Goal: Task Accomplishment & Management: Use online tool/utility

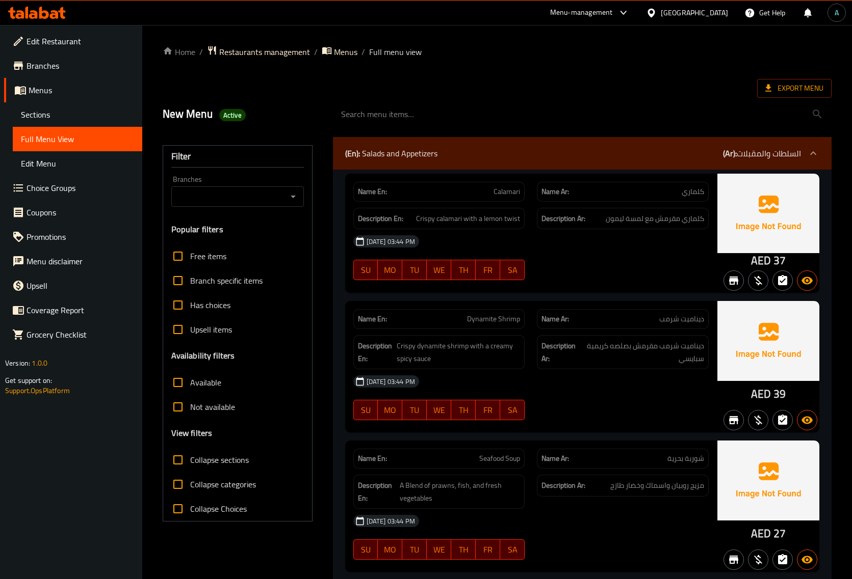
scroll to position [4671, 0]
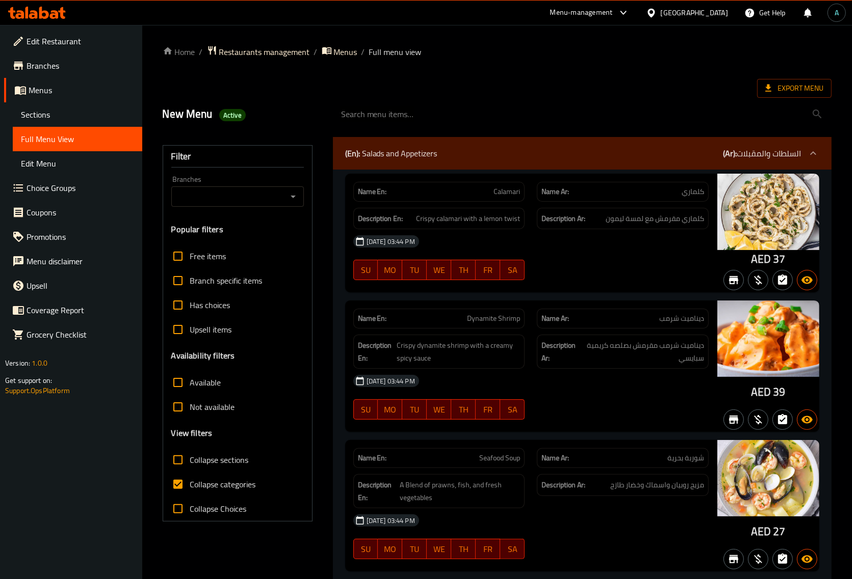
click at [796, 82] on span "Export Menu" at bounding box center [794, 88] width 58 height 13
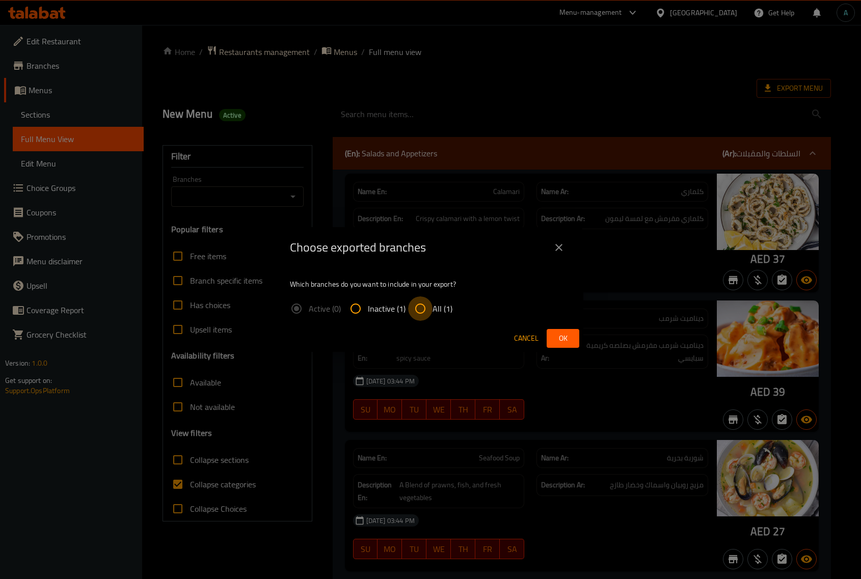
click at [418, 319] on input "All (1)" at bounding box center [420, 309] width 24 height 24
radio input "true"
click at [554, 330] on button "Ok" at bounding box center [563, 338] width 33 height 19
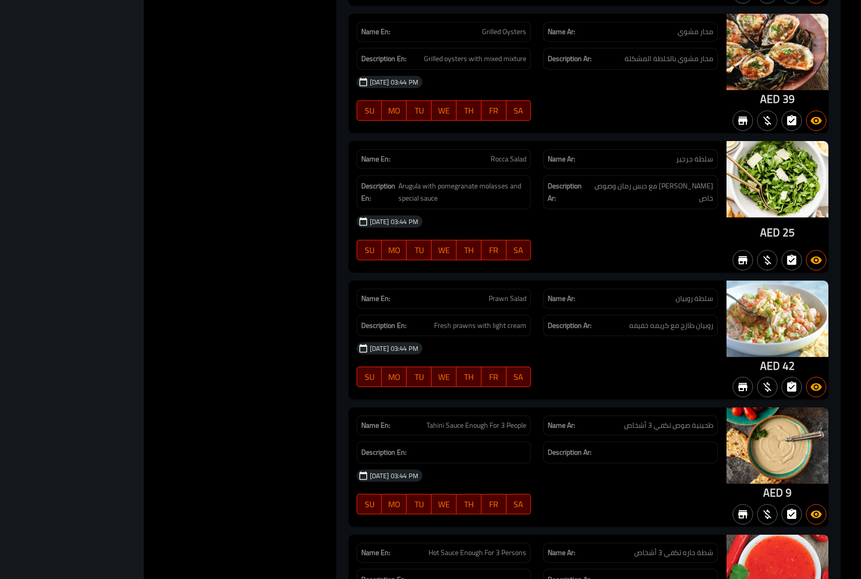
scroll to position [252, 0]
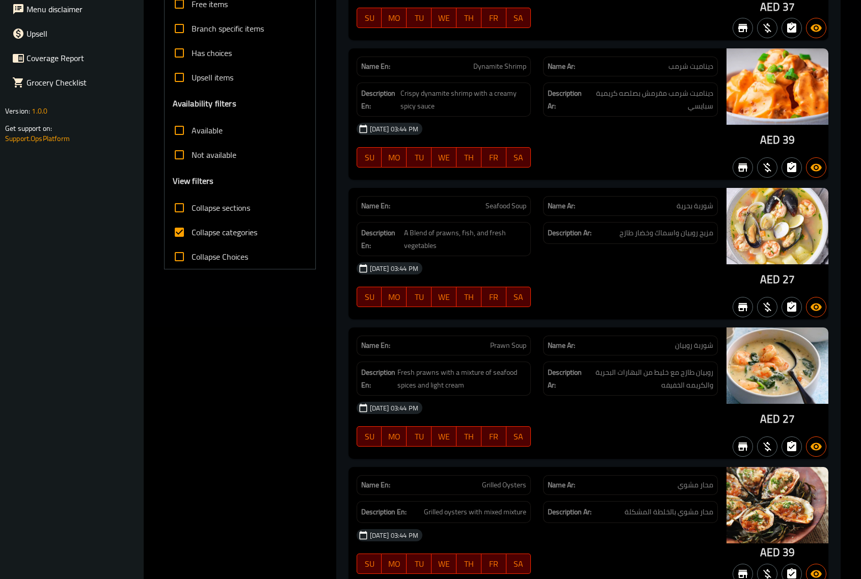
click at [209, 239] on span "Collapse categories" at bounding box center [225, 232] width 66 height 12
click at [192, 239] on input "Collapse categories" at bounding box center [179, 232] width 24 height 24
checkbox input "false"
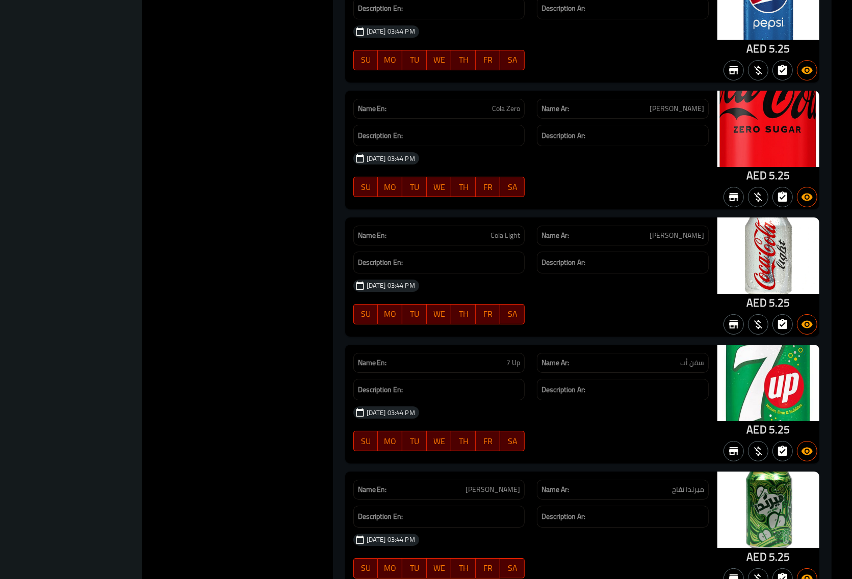
scroll to position [7092, 0]
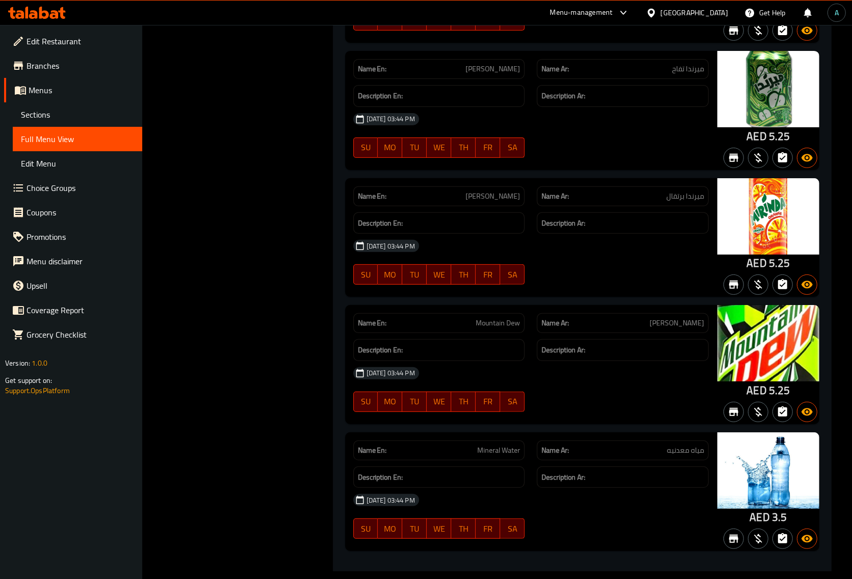
click at [37, 8] on icon at bounding box center [37, 13] width 58 height 12
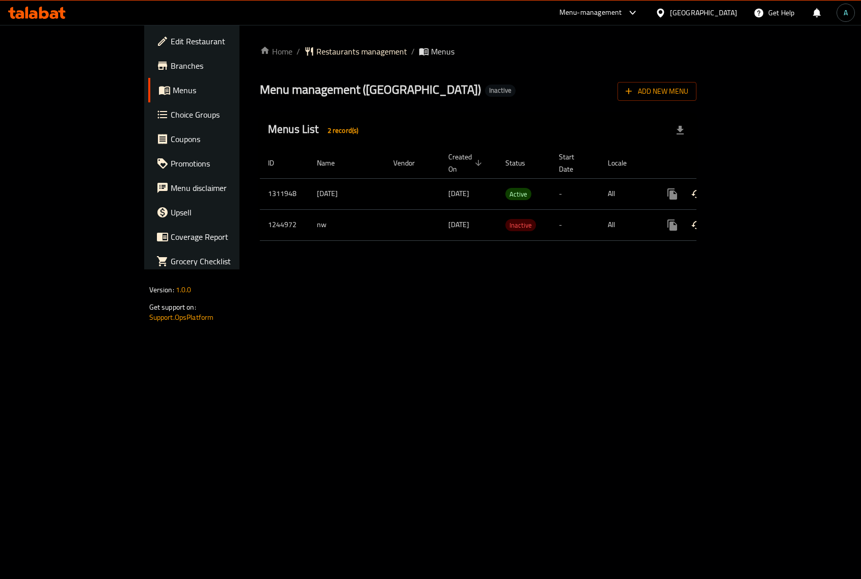
click at [752, 188] on icon "enhanced table" at bounding box center [746, 194] width 12 height 12
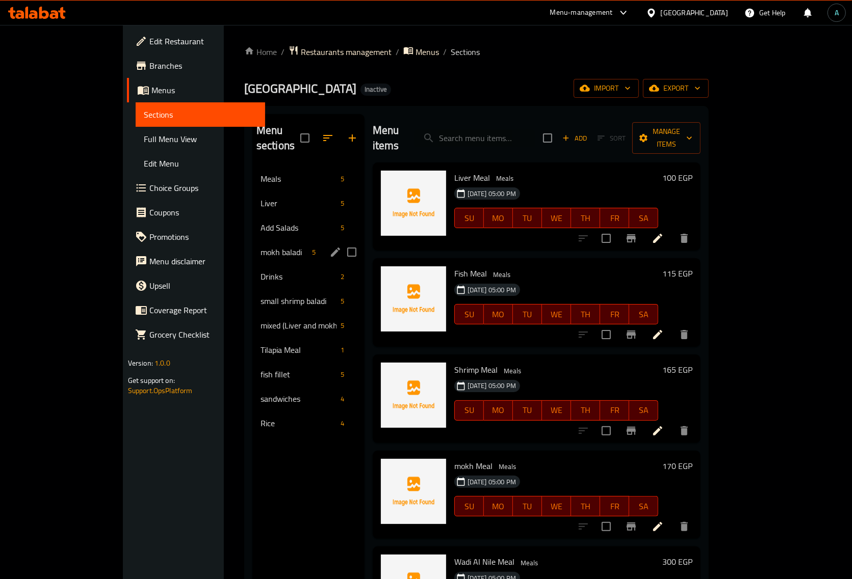
click at [252, 245] on div "mokh baladi 5" at bounding box center [308, 252] width 112 height 24
click at [260, 271] on span "Drinks" at bounding box center [298, 277] width 76 height 12
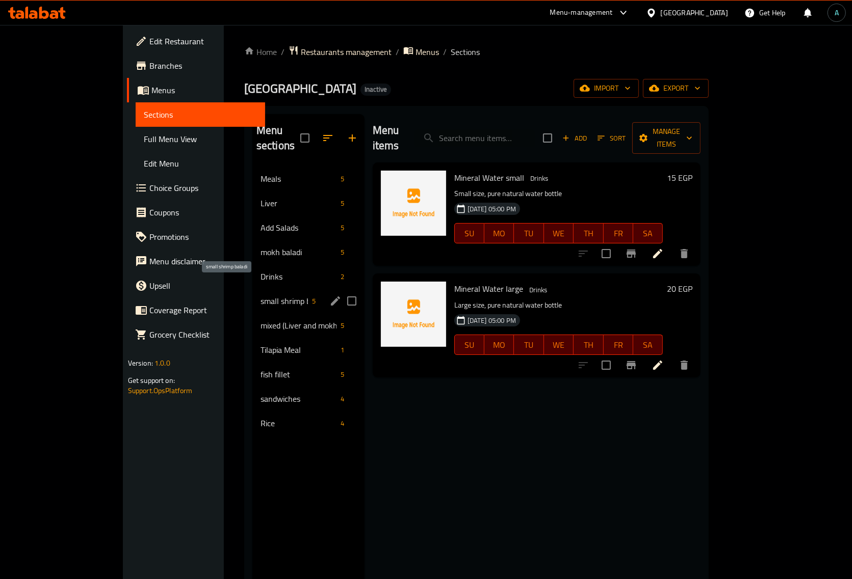
click at [260, 295] on span "small shrimp baladi" at bounding box center [283, 301] width 47 height 12
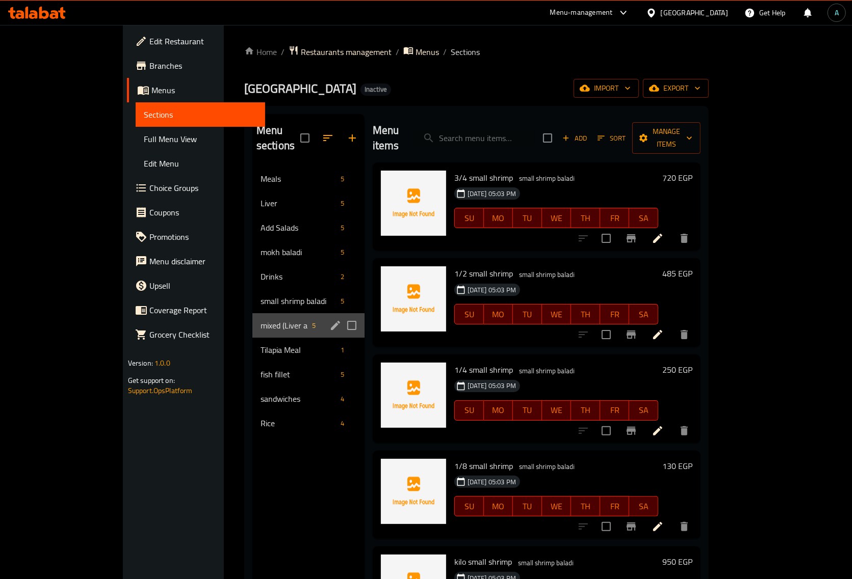
drag, startPoint x: 206, startPoint y: 319, endPoint x: 203, endPoint y: 307, distance: 11.8
click at [252, 313] on div "mixed (Liver and mokh) 5" at bounding box center [308, 325] width 112 height 24
click at [260, 344] on span "Tilapia Meal" at bounding box center [283, 350] width 47 height 12
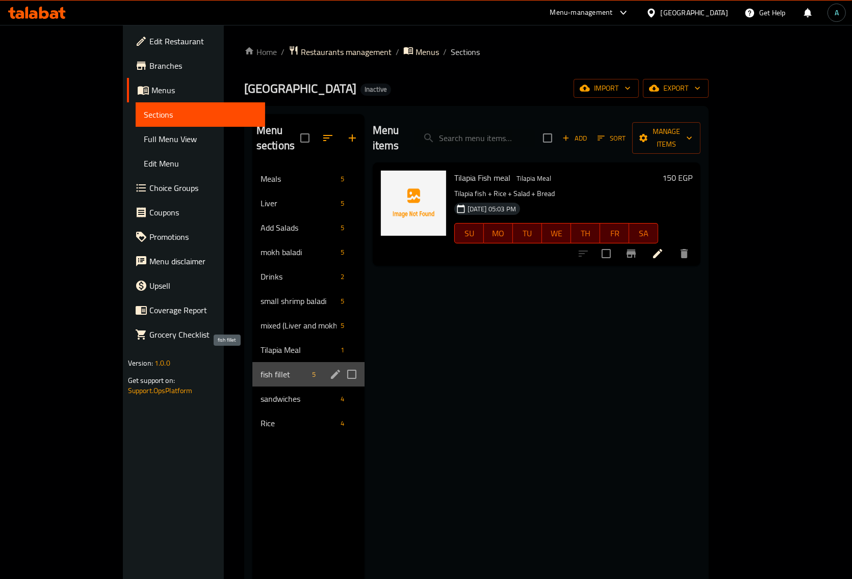
click at [260, 368] on span "fish fillet" at bounding box center [283, 374] width 47 height 12
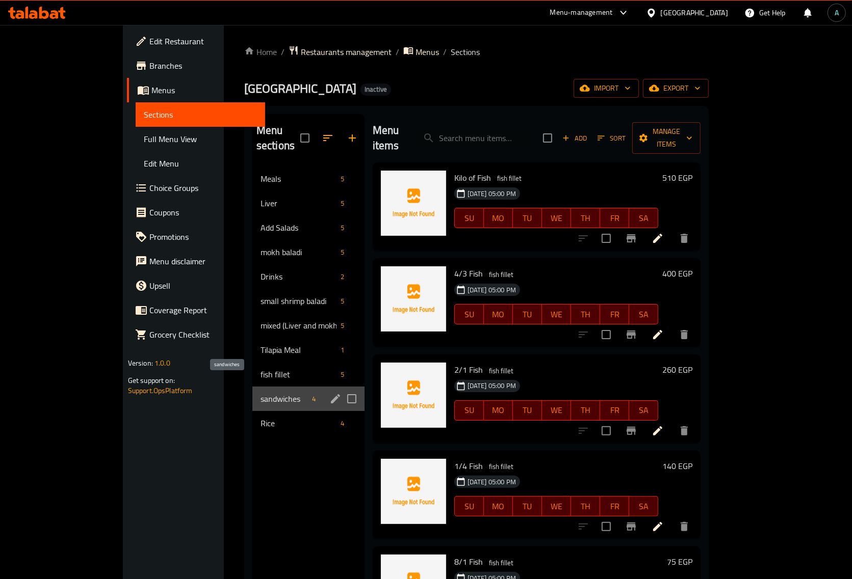
click at [260, 393] on span "sandwiches" at bounding box center [283, 399] width 47 height 12
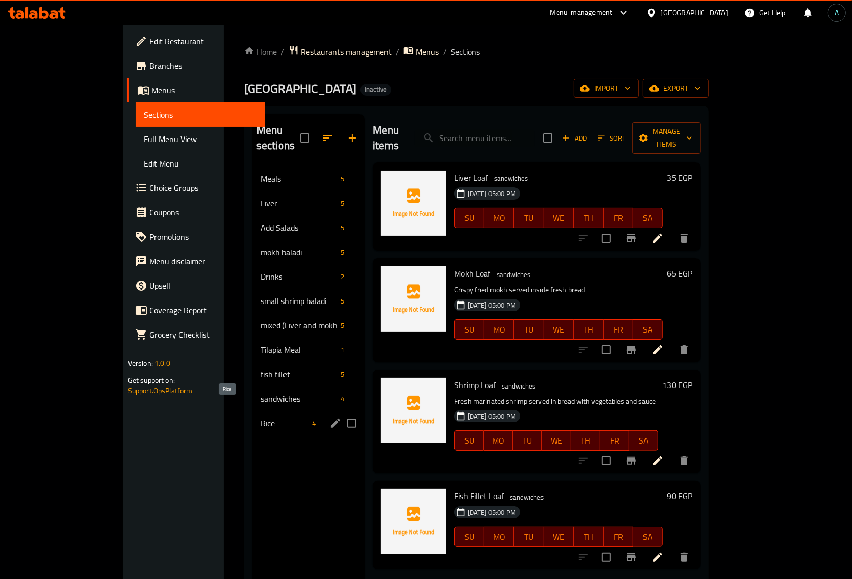
click at [260, 417] on span "Rice" at bounding box center [283, 423] width 47 height 12
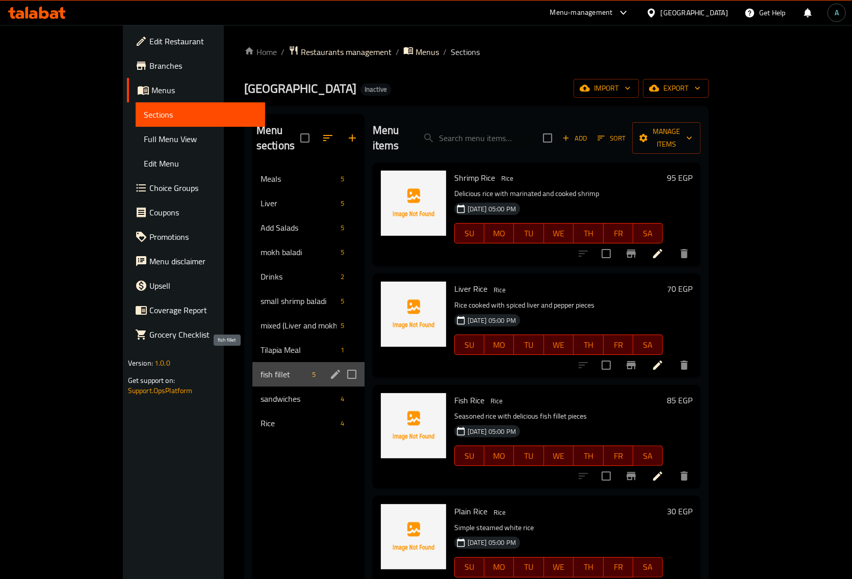
click at [260, 368] on span "fish fillet" at bounding box center [283, 374] width 47 height 12
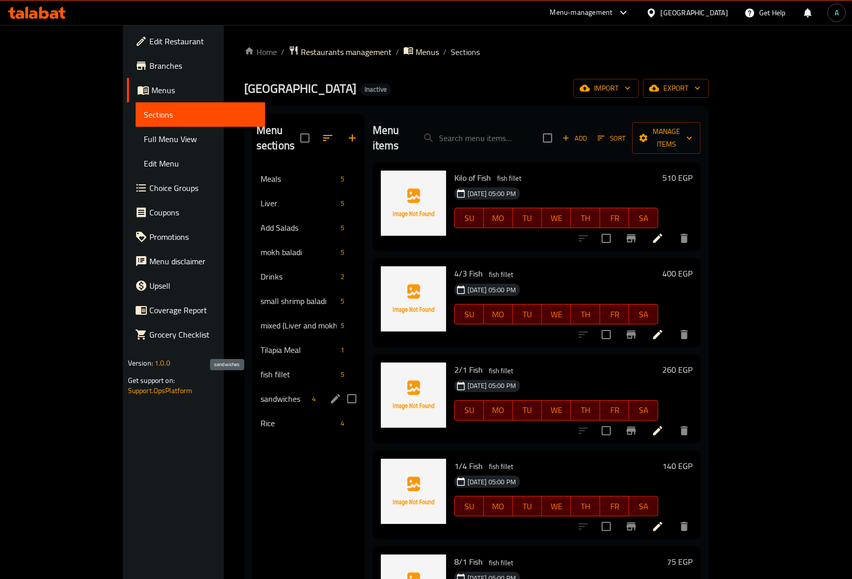
click at [260, 393] on span "sandwiches" at bounding box center [283, 399] width 47 height 12
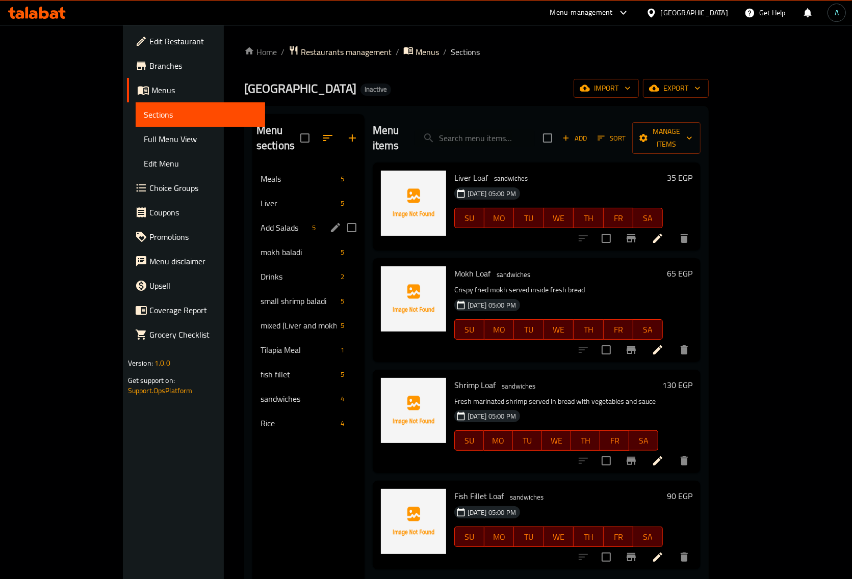
click at [274, 222] on span "Add Salads" at bounding box center [283, 228] width 47 height 12
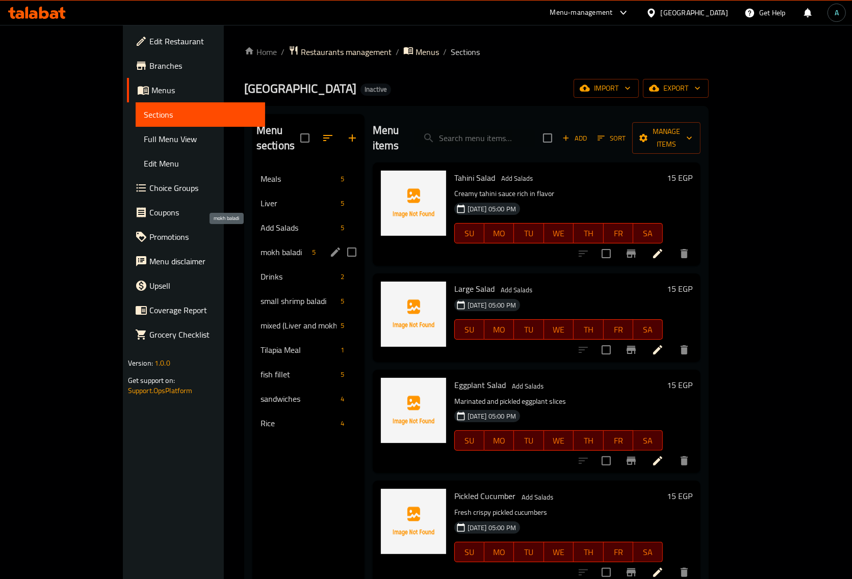
click at [261, 246] on span "mokh baladi" at bounding box center [283, 252] width 47 height 12
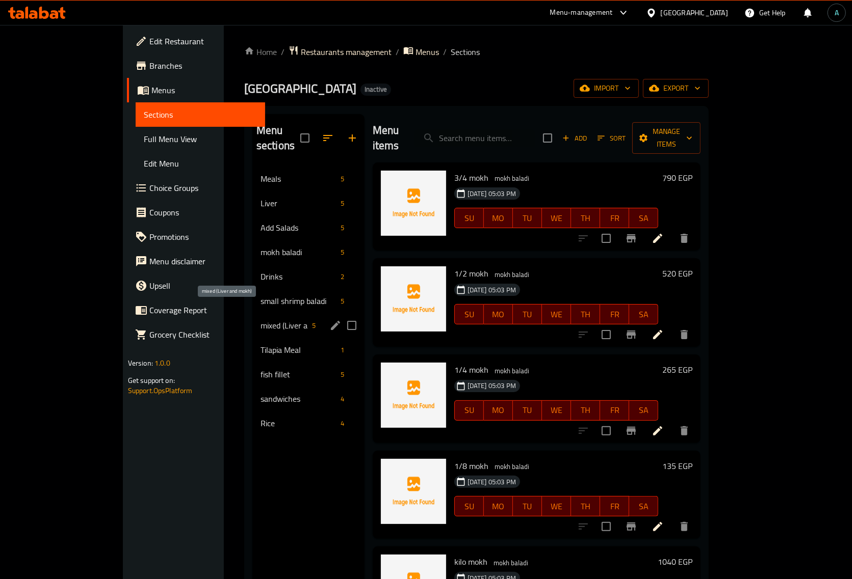
click at [260, 320] on span "mixed (Liver and mokh)" at bounding box center [283, 326] width 47 height 12
click at [252, 289] on div "small shrimp baladi 5" at bounding box center [308, 301] width 112 height 24
click at [260, 344] on span "Tilapia Meal" at bounding box center [283, 350] width 47 height 12
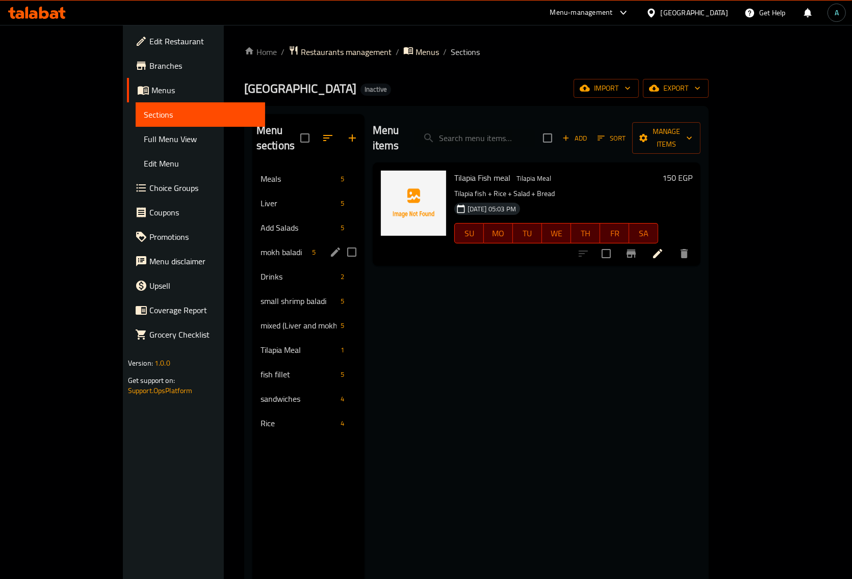
click at [252, 245] on div "mokh baladi 5" at bounding box center [308, 252] width 112 height 24
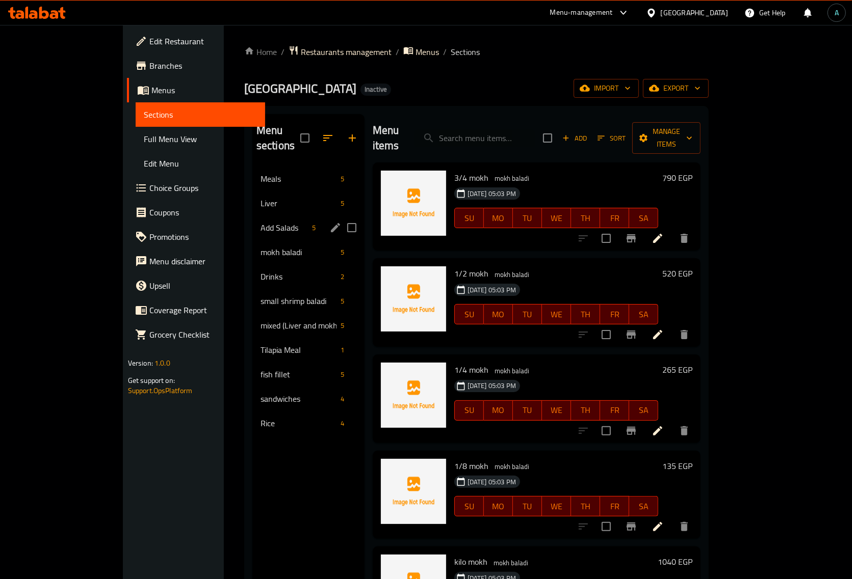
click at [260, 222] on span "Add Salads" at bounding box center [283, 228] width 47 height 12
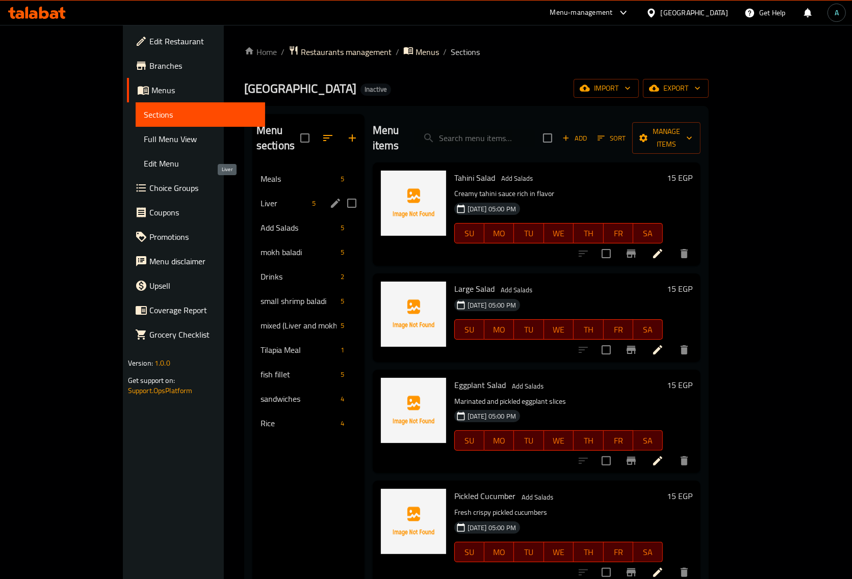
click at [260, 197] on span "Liver" at bounding box center [283, 203] width 47 height 12
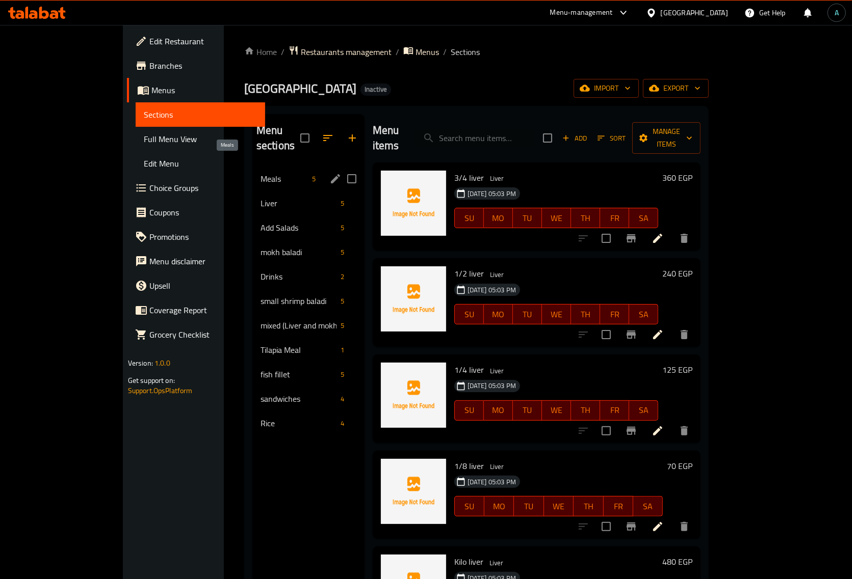
click at [260, 173] on span "Meals" at bounding box center [283, 179] width 47 height 12
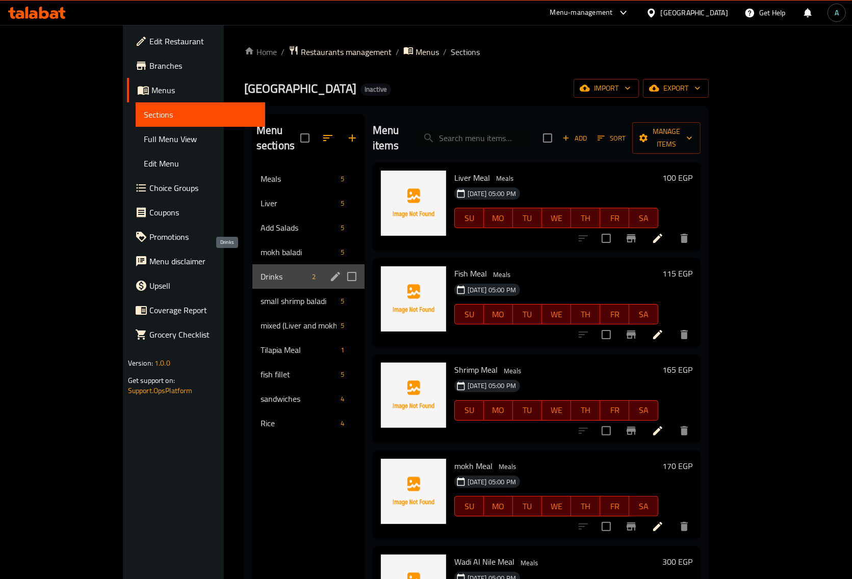
click at [260, 271] on span "Drinks" at bounding box center [283, 277] width 47 height 12
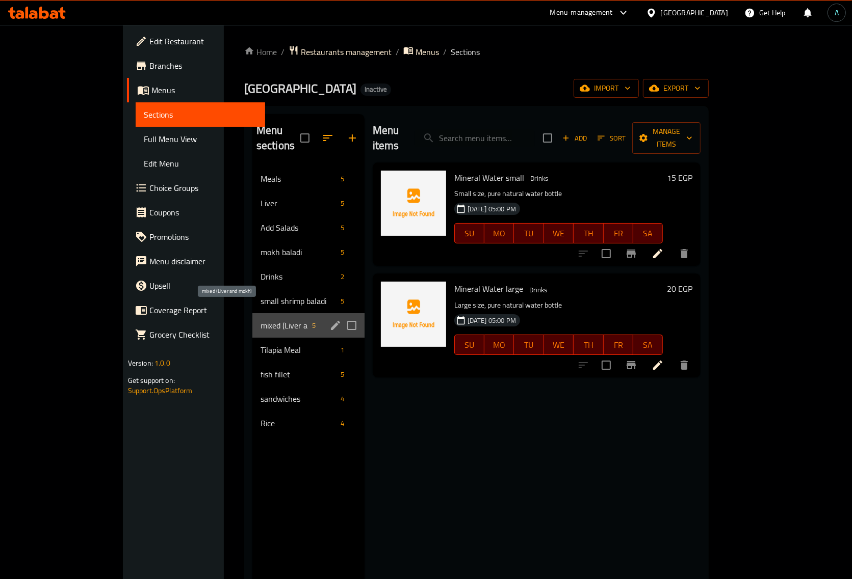
click at [260, 320] on span "mixed (Liver and mokh)" at bounding box center [283, 326] width 47 height 12
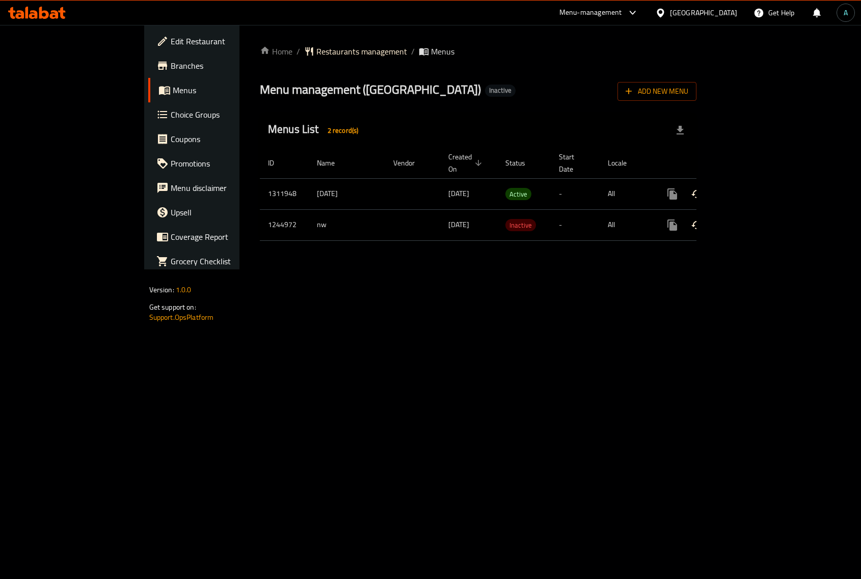
click at [752, 188] on icon "enhanced table" at bounding box center [746, 194] width 12 height 12
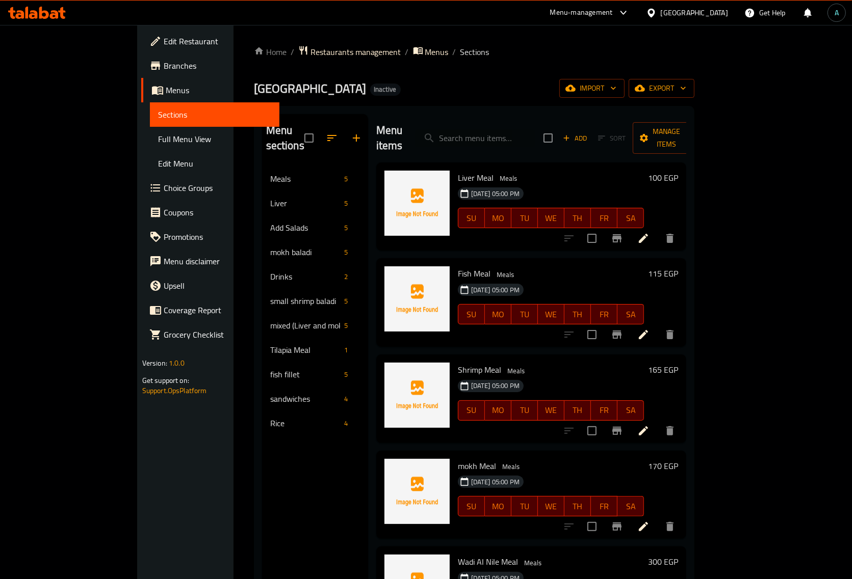
click at [158, 144] on span "Full Menu View" at bounding box center [214, 139] width 113 height 12
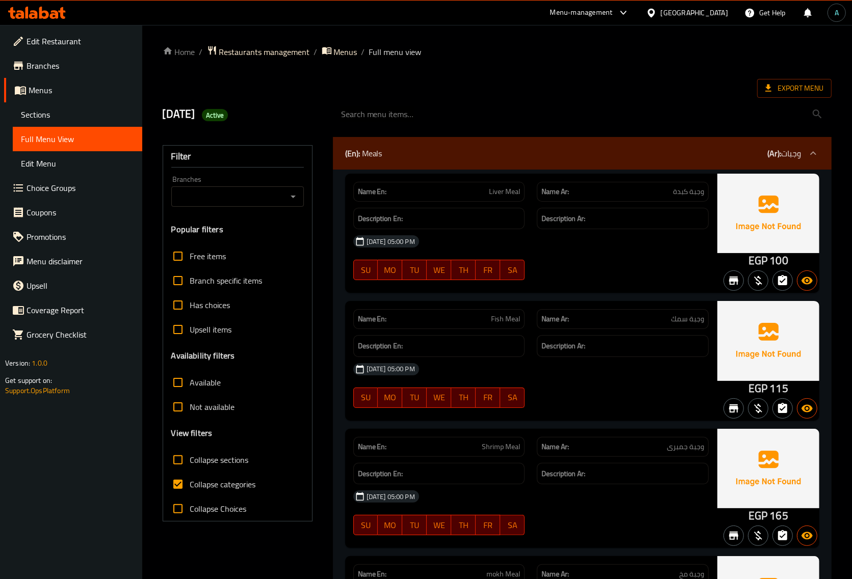
click at [228, 487] on span "Collapse categories" at bounding box center [223, 485] width 66 height 12
click at [190, 487] on input "Collapse categories" at bounding box center [178, 484] width 24 height 24
checkbox input "false"
drag, startPoint x: 750, startPoint y: 263, endPoint x: 765, endPoint y: 265, distance: 15.4
click at [765, 265] on div "EGP 100" at bounding box center [768, 233] width 102 height 119
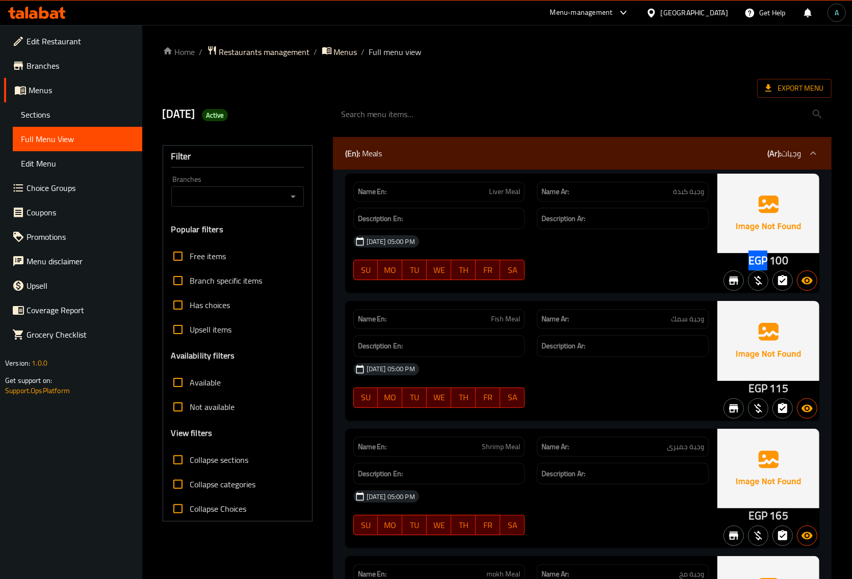
copy span "EGP"
click at [217, 109] on h2 "[DATE] Active" at bounding box center [242, 114] width 158 height 15
click at [228, 121] on div "Active" at bounding box center [215, 115] width 27 height 12
copy span "Active"
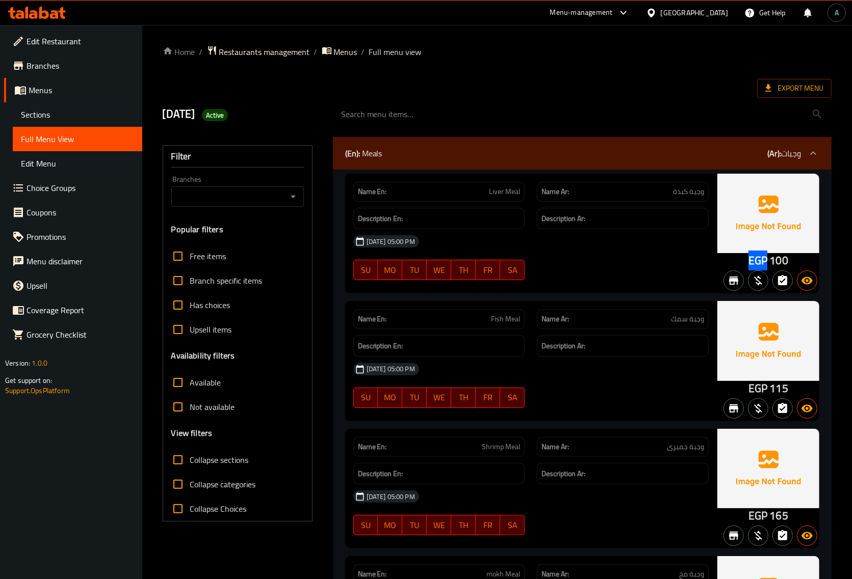
drag, startPoint x: 750, startPoint y: 261, endPoint x: 757, endPoint y: 260, distance: 7.2
click at [766, 260] on span "EGP" at bounding box center [757, 261] width 19 height 20
copy span "EGP"
click at [781, 85] on span "Export Menu" at bounding box center [794, 88] width 58 height 13
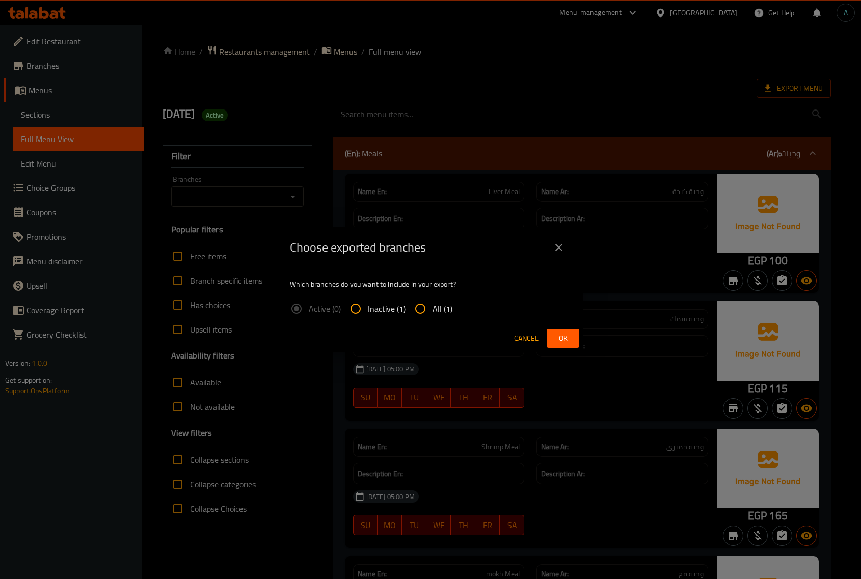
click at [433, 303] on span "All (1)" at bounding box center [443, 309] width 20 height 12
click at [432, 302] on input "All (1)" at bounding box center [420, 309] width 24 height 24
radio input "true"
click at [551, 335] on button "Ok" at bounding box center [563, 338] width 33 height 19
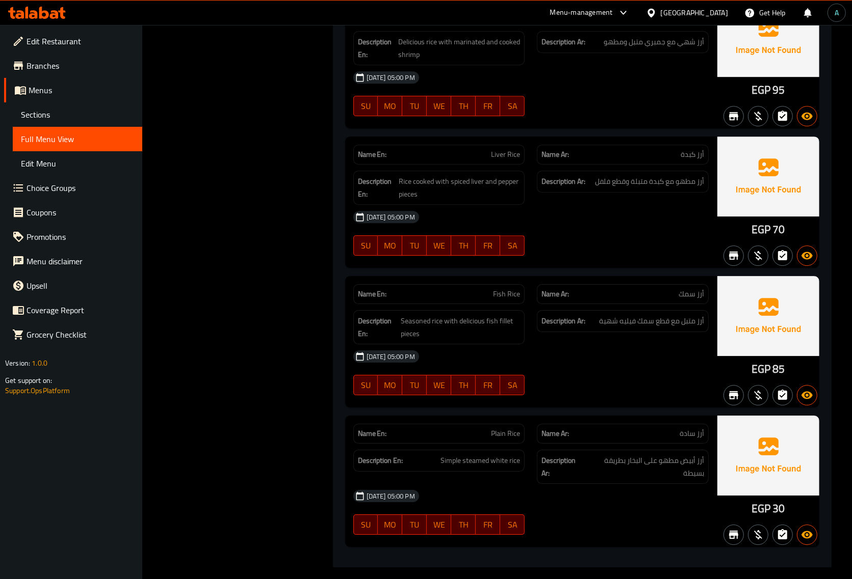
scroll to position [6154, 0]
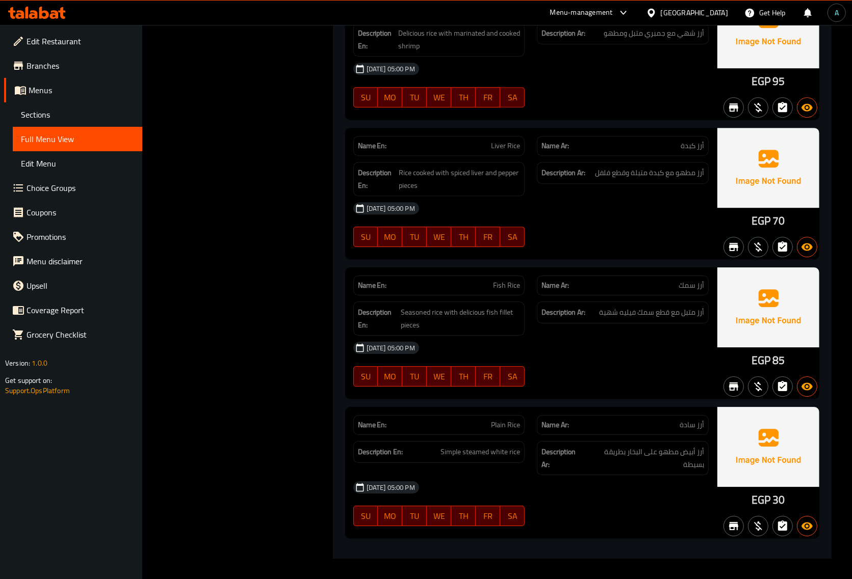
click at [496, 348] on div "[DATE] 05:00 PM" at bounding box center [530, 348] width 367 height 24
click at [58, 118] on span "Sections" at bounding box center [77, 115] width 113 height 12
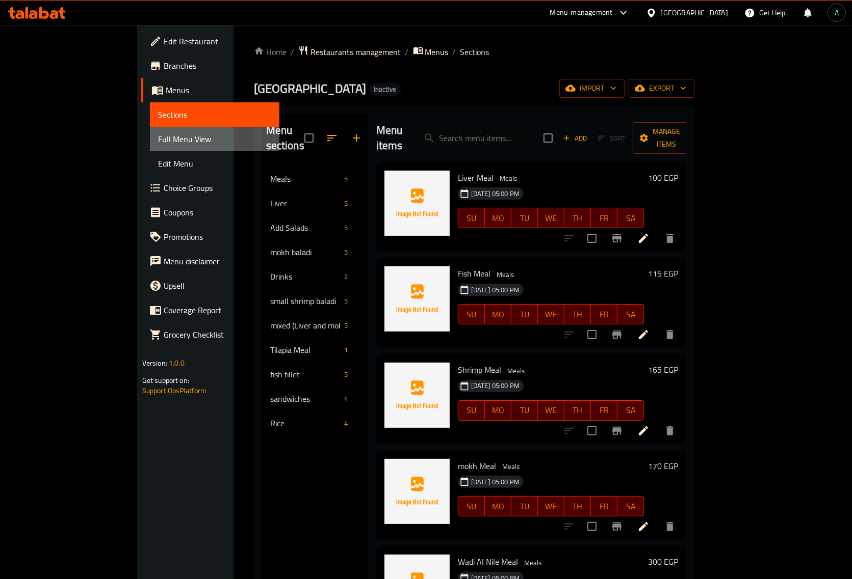
click at [158, 135] on span "Full Menu View" at bounding box center [214, 139] width 113 height 12
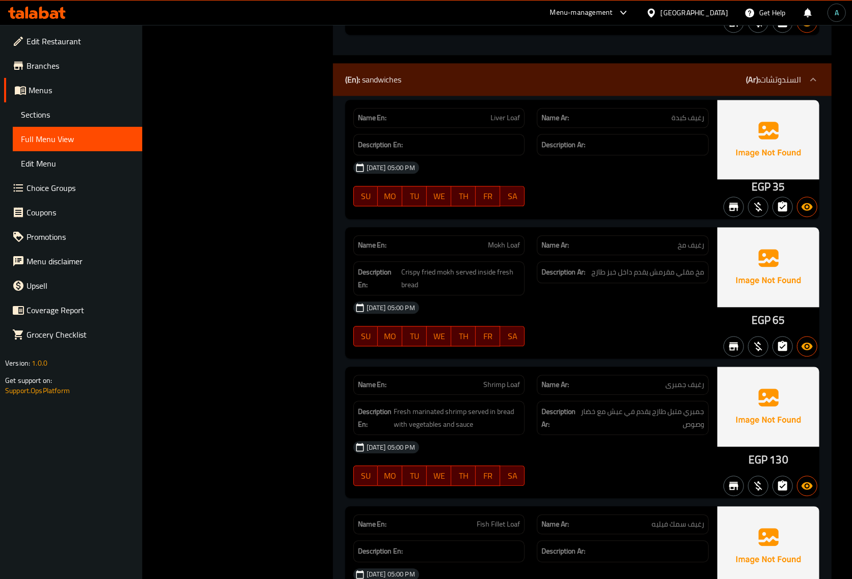
scroll to position [5517, 0]
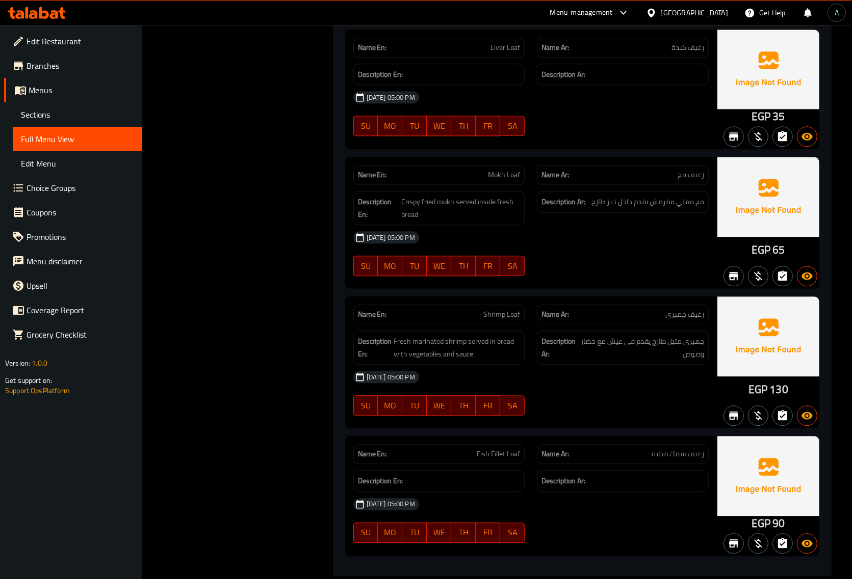
click at [576, 404] on div "15-09-2025 05:00 PM SU MO TU WE TH FR SA" at bounding box center [530, 393] width 367 height 57
click at [62, 109] on span "Sections" at bounding box center [77, 115] width 113 height 12
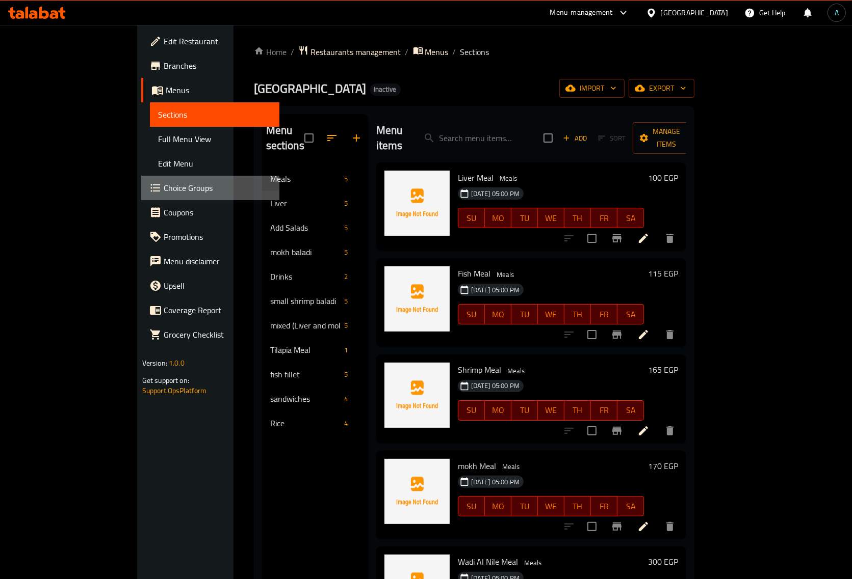
click at [164, 189] on span "Choice Groups" at bounding box center [218, 188] width 108 height 12
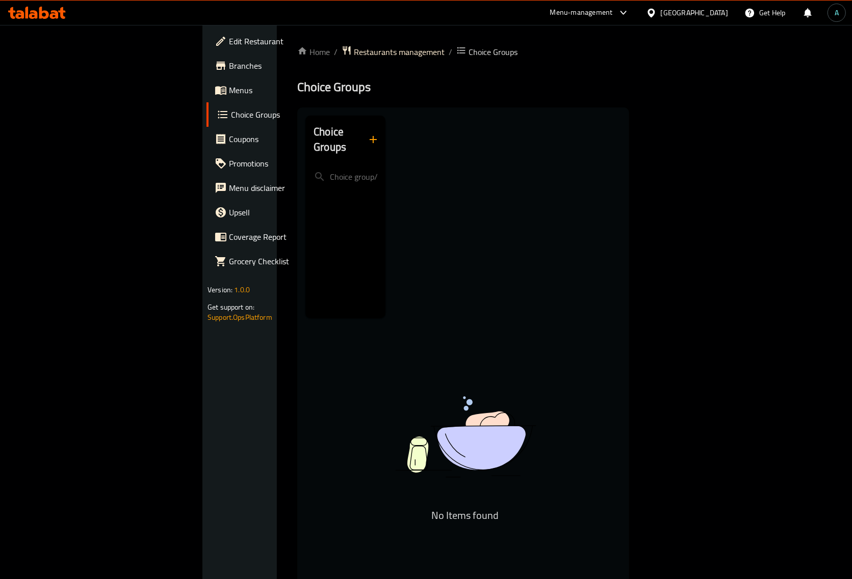
click at [361, 127] on button "button" at bounding box center [373, 139] width 24 height 24
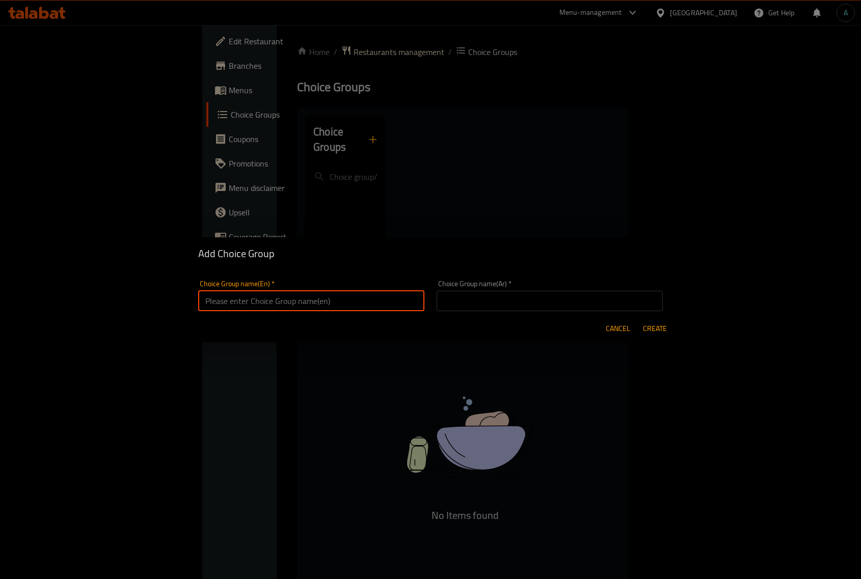
click at [248, 298] on input "text" at bounding box center [311, 301] width 226 height 20
type input "your choice of :"
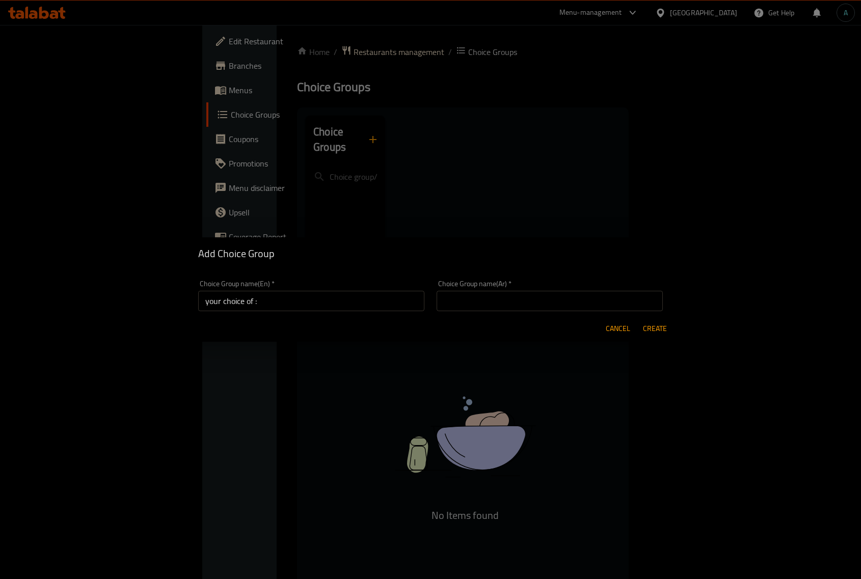
click at [554, 312] on div "Choice Group name(Ar)   * Choice Group name(Ar) *" at bounding box center [550, 295] width 239 height 43
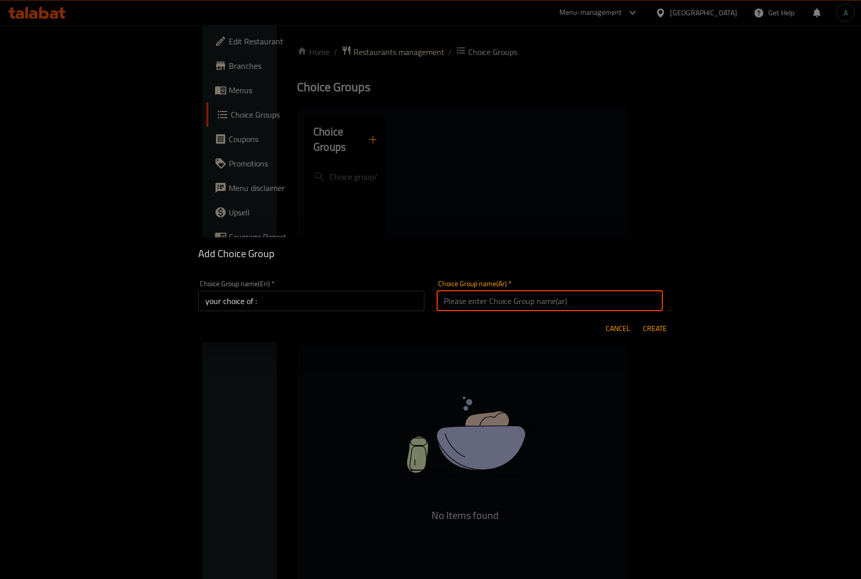
click at [538, 304] on input "text" at bounding box center [550, 301] width 226 height 20
type input "إختيارك من:"
click at [655, 333] on span "Create" at bounding box center [655, 329] width 24 height 13
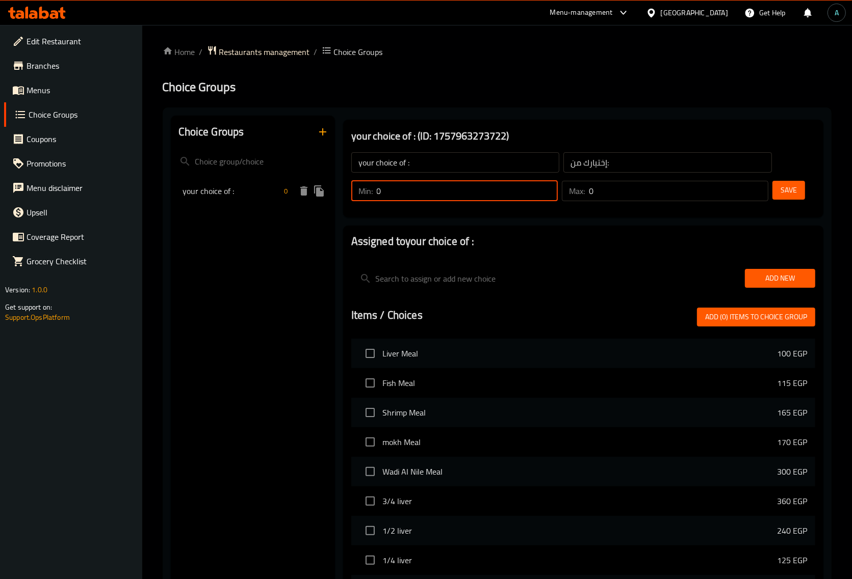
drag, startPoint x: 493, startPoint y: 184, endPoint x: 268, endPoint y: 191, distance: 225.4
click at [268, 191] on div "Choice Groups your choice of : 0 your choice of : (ID: 1757963273722) your choi…" at bounding box center [499, 441] width 656 height 650
type input "1"
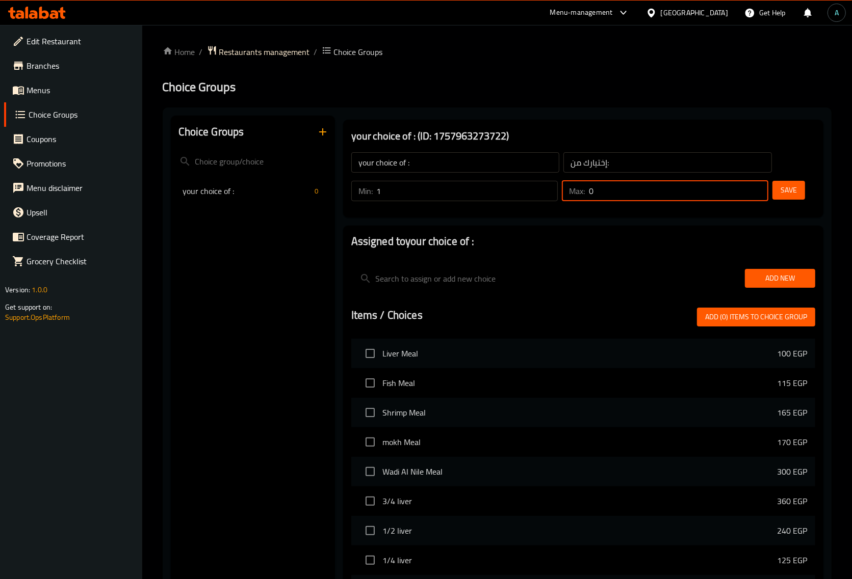
drag, startPoint x: 594, startPoint y: 192, endPoint x: 526, endPoint y: 195, distance: 67.3
click at [518, 193] on div "Min: 1 ​ Max: 0 ​" at bounding box center [559, 191] width 425 height 29
type input "1"
click at [796, 192] on span "Save" at bounding box center [788, 190] width 16 height 13
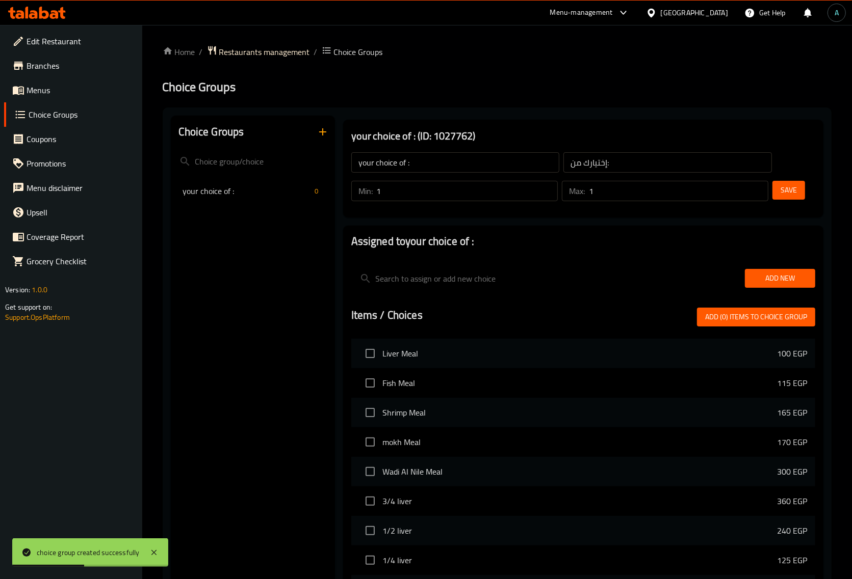
click at [780, 275] on span "Add New" at bounding box center [780, 278] width 54 height 13
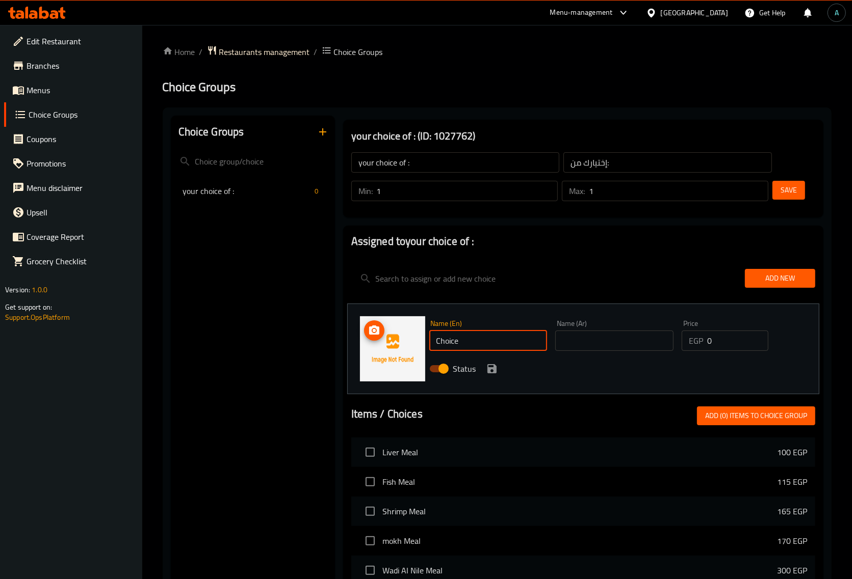
drag, startPoint x: 481, startPoint y: 333, endPoint x: 391, endPoint y: 348, distance: 90.4
click at [391, 348] on div "Name (En) Choice Name (En) Name (Ar) Name (Ar) Price EGP 0 Price Status" at bounding box center [583, 349] width 472 height 91
type input "S"
type input "MEdium"
type input "وسط"
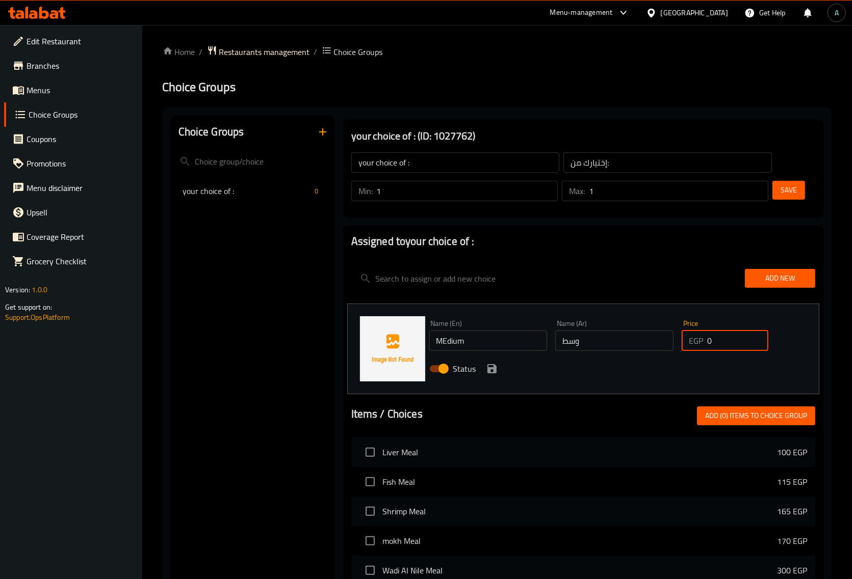
drag, startPoint x: 712, startPoint y: 342, endPoint x: 646, endPoint y: 343, distance: 66.3
click at [646, 343] on div "Name (En) MEdium Name (En) Name (Ar) وسط Name (Ar) Price EGP 0 Price Status" at bounding box center [614, 349] width 379 height 67
type input "35"
click at [488, 370] on icon "save" at bounding box center [491, 368] width 9 height 9
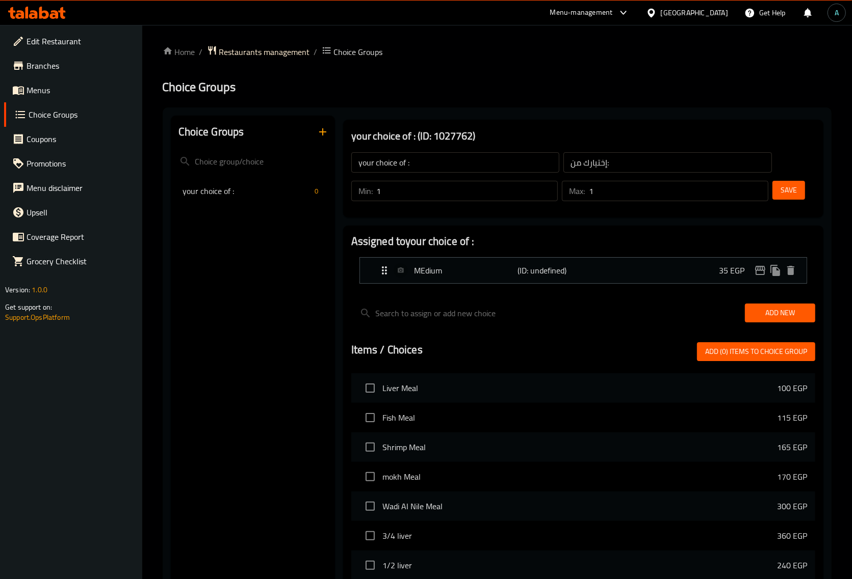
click at [785, 309] on span "Add New" at bounding box center [780, 313] width 54 height 13
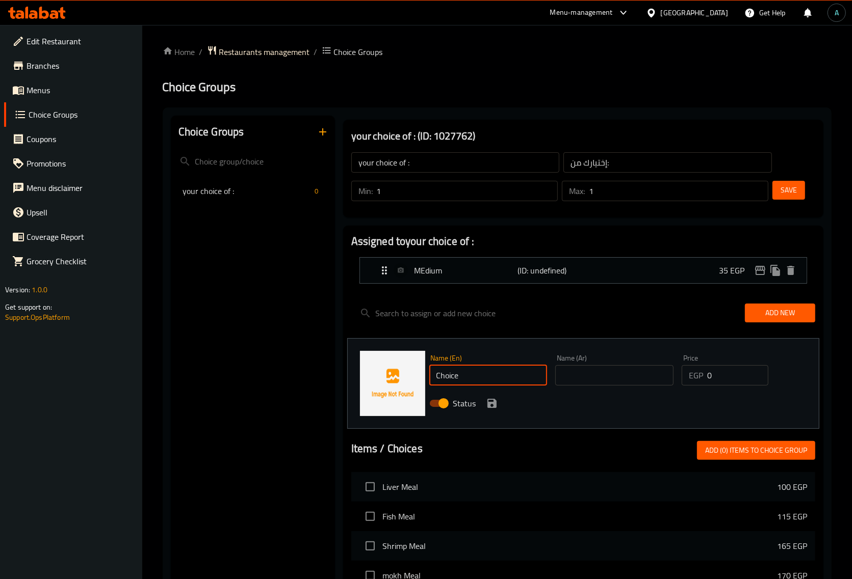
drag, startPoint x: 510, startPoint y: 370, endPoint x: 352, endPoint y: 387, distance: 158.9
click at [352, 387] on div "Name (En) Choice Name (En) Name (Ar) Name (Ar) Price EGP 0 Price Status" at bounding box center [583, 383] width 472 height 91
type input "Large"
type input "كبير"
drag, startPoint x: 643, startPoint y: 380, endPoint x: 595, endPoint y: 380, distance: 48.4
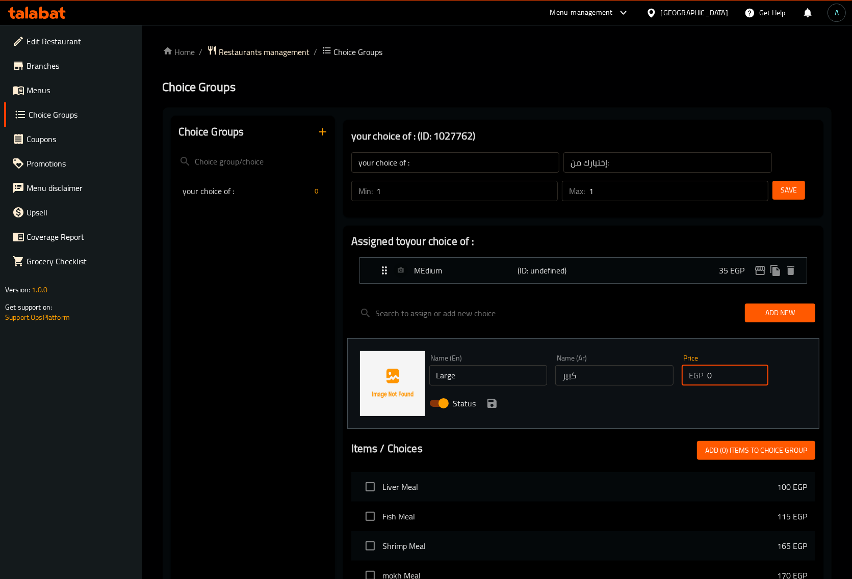
click at [595, 380] on div "Name (En) Large Name (En) Name (Ar) كبير Name (Ar) Price EGP 0 Price Status" at bounding box center [614, 384] width 379 height 67
type input "5"
type input "65"
click at [492, 408] on icon "save" at bounding box center [491, 403] width 9 height 9
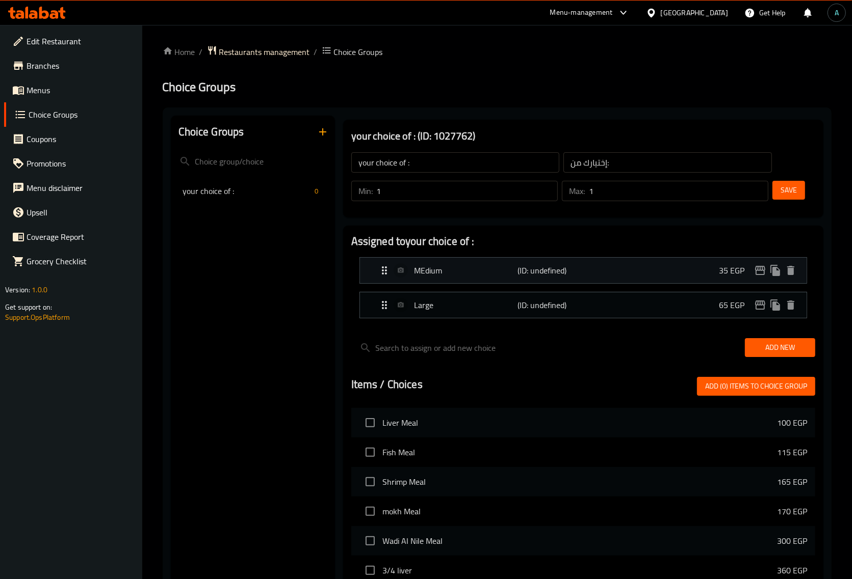
click at [476, 279] on div "MEdium (ID: undefined) 35 EGP" at bounding box center [586, 270] width 416 height 25
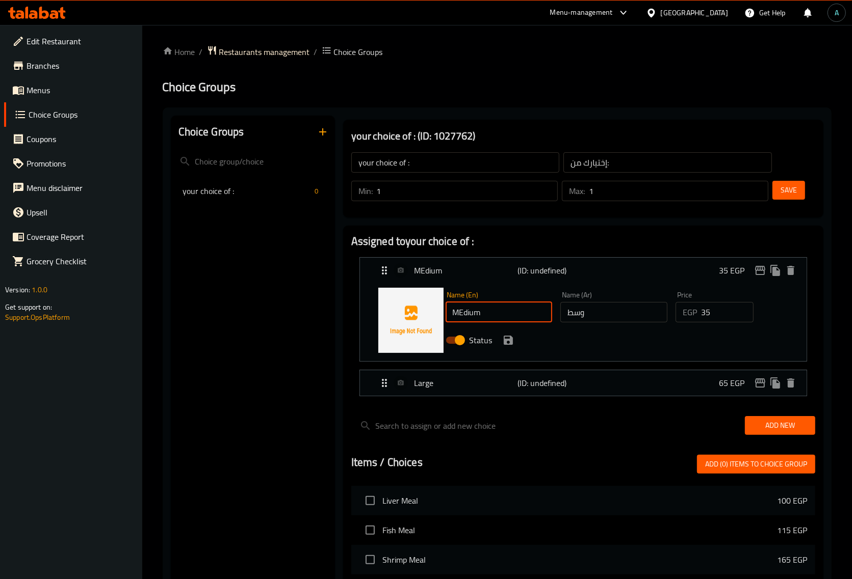
click at [460, 319] on input "MEdium" at bounding box center [498, 312] width 107 height 20
click at [509, 348] on div "Status" at bounding box center [613, 341] width 345 height 28
click at [509, 342] on icon "save" at bounding box center [508, 340] width 9 height 9
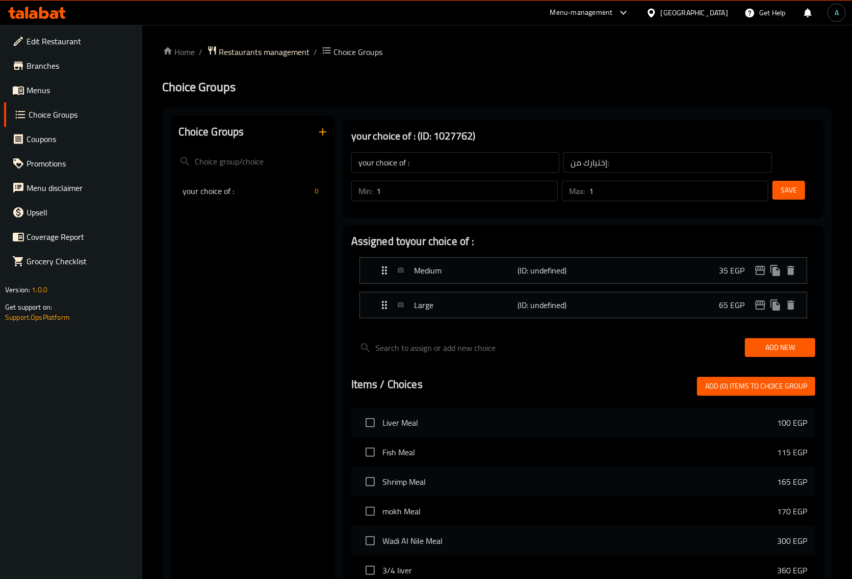
type input "Medium"
click at [785, 199] on button "Save" at bounding box center [788, 190] width 33 height 19
click at [322, 143] on button "button" at bounding box center [322, 132] width 24 height 24
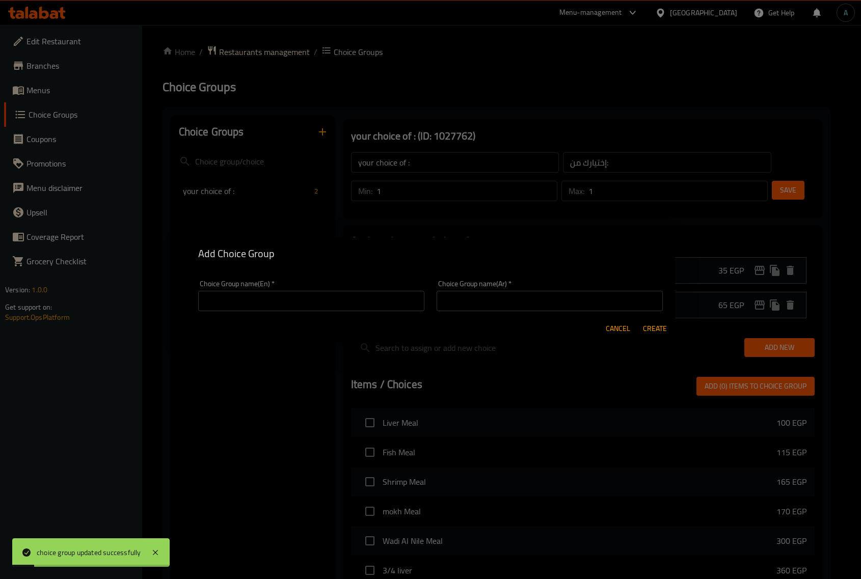
click at [281, 306] on input "text" at bounding box center [311, 301] width 226 height 20
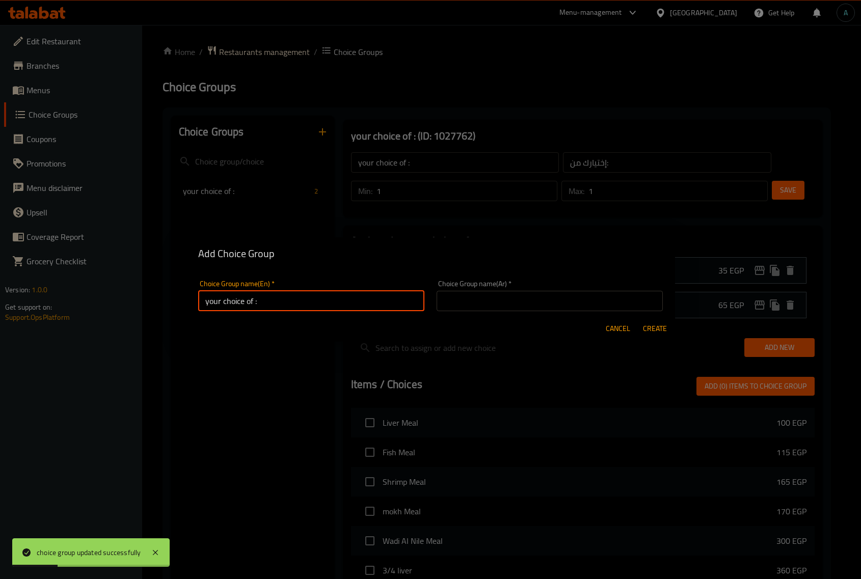
type input "your choice of :"
click at [469, 299] on input "text" at bounding box center [550, 301] width 226 height 20
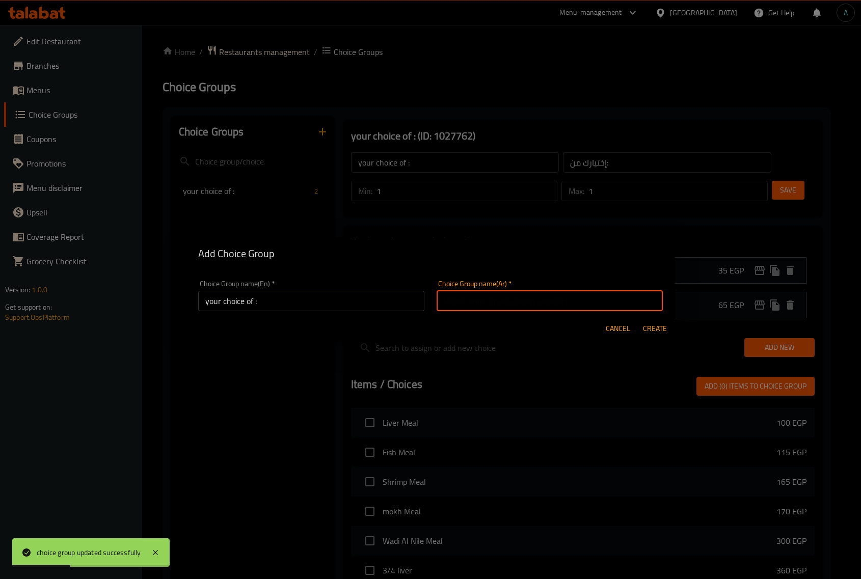
type input "إختيارك من:"
click at [641, 333] on button "Create" at bounding box center [655, 329] width 33 height 19
type input "your choice of :"
type input "0"
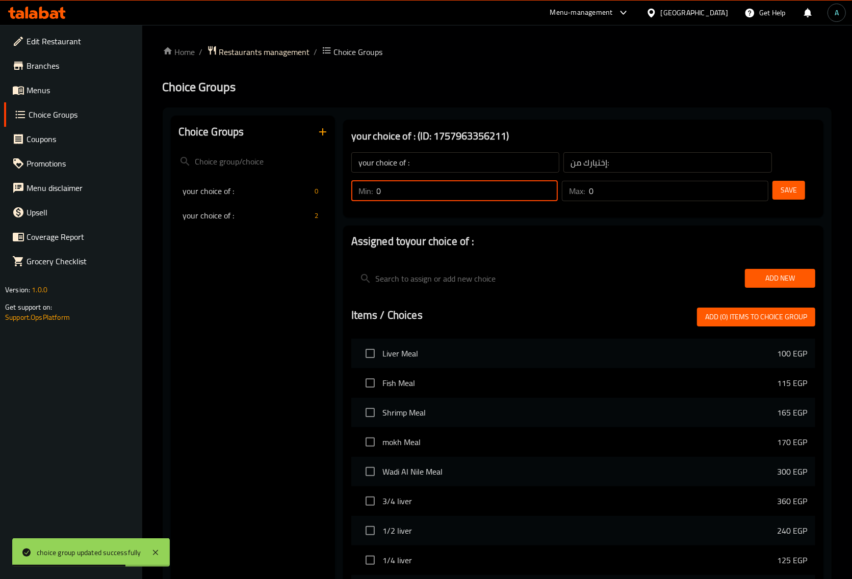
drag, startPoint x: 409, startPoint y: 182, endPoint x: 337, endPoint y: 194, distance: 73.3
click at [337, 194] on div "your choice of : (ID: 1757963356211) your choice of : ​ إختيارك من: ​ Min: 0 ​ …" at bounding box center [581, 441] width 492 height 650
type input "11"
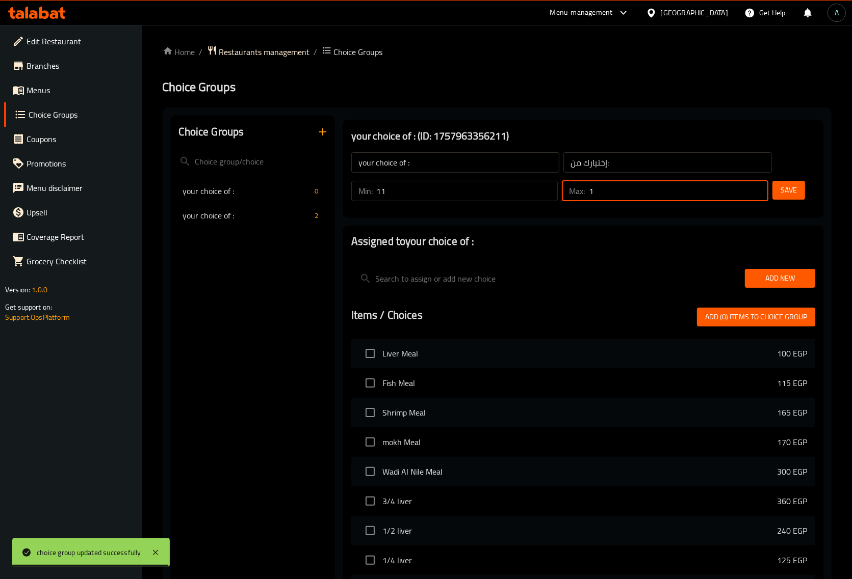
type input "1"
click at [413, 198] on input "11" at bounding box center [467, 191] width 181 height 20
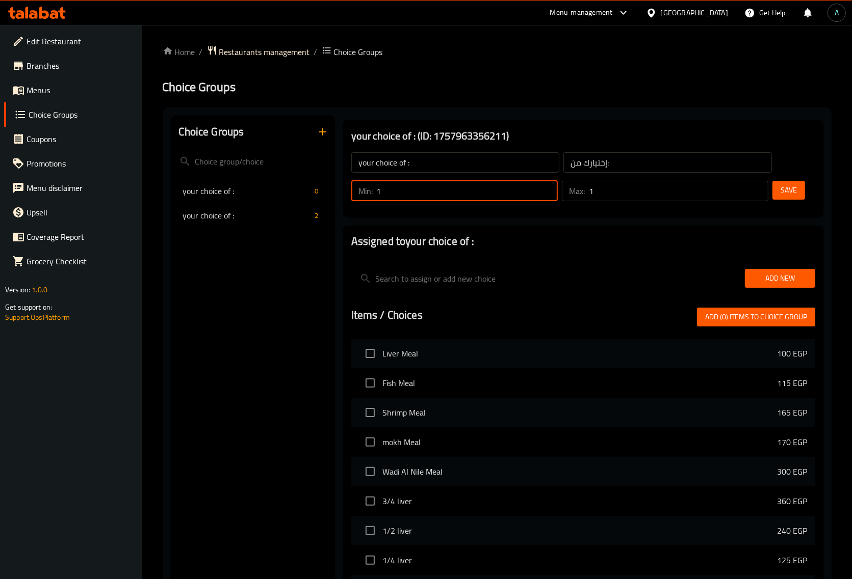
type input "1"
click at [786, 199] on button "Save" at bounding box center [788, 190] width 33 height 19
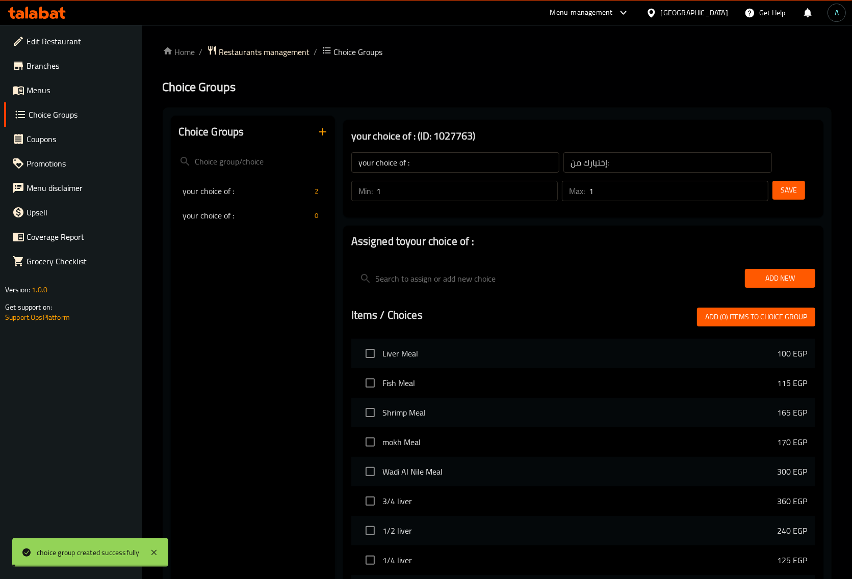
click at [782, 280] on span "Add New" at bounding box center [780, 278] width 54 height 13
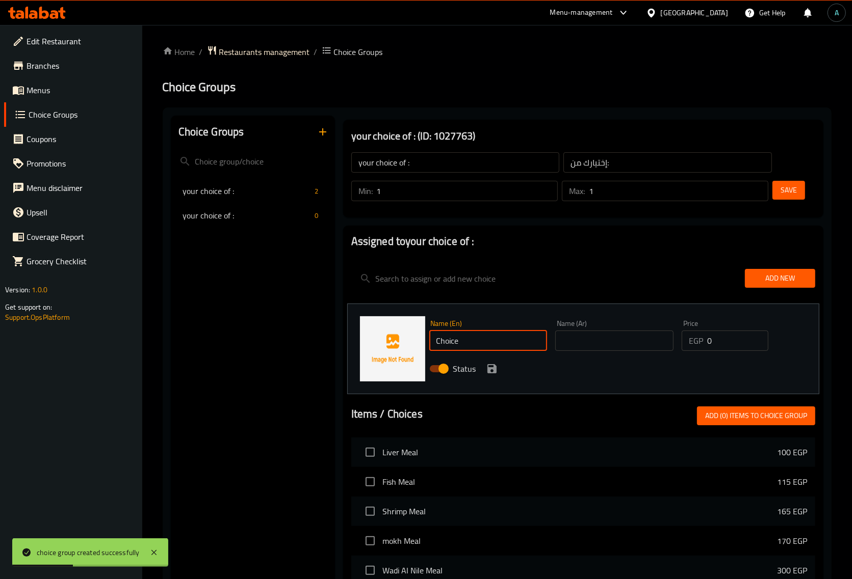
drag, startPoint x: 483, startPoint y: 344, endPoint x: 298, endPoint y: 343, distance: 185.0
click at [298, 343] on div "Choice Groups your choice of : 2 your choice of : 0 your choice of : (ID: 10277…" at bounding box center [499, 490] width 656 height 749
type input "Medium"
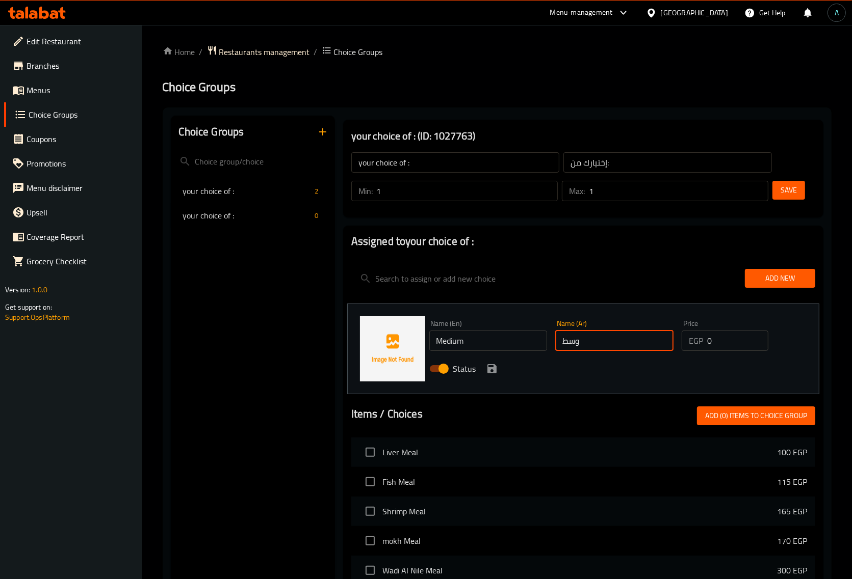
type input "وسط"
drag, startPoint x: 721, startPoint y: 345, endPoint x: 696, endPoint y: 345, distance: 25.0
click at [696, 345] on div "EGP 0 Price" at bounding box center [724, 341] width 87 height 20
type input "65"
click at [499, 366] on div "Status" at bounding box center [614, 369] width 379 height 28
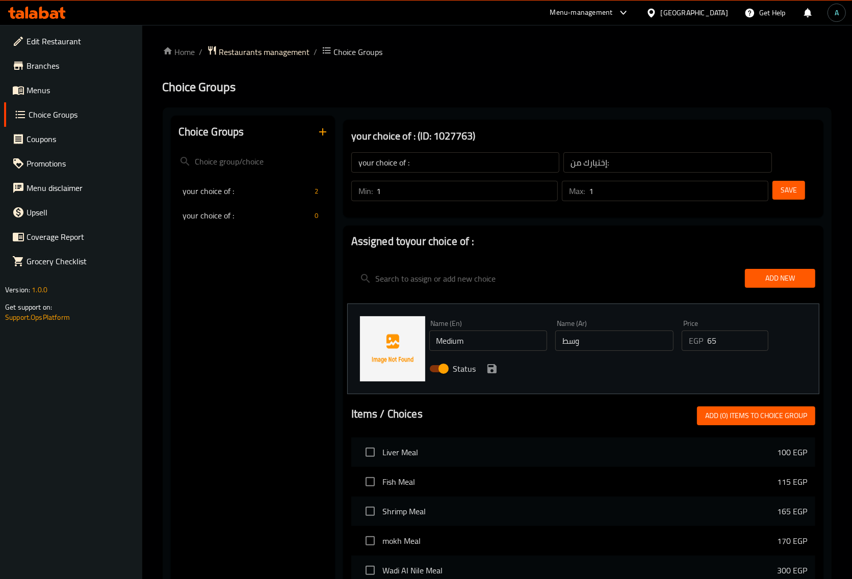
drag, startPoint x: 497, startPoint y: 366, endPoint x: 491, endPoint y: 368, distance: 6.6
click at [491, 368] on icon "save" at bounding box center [492, 369] width 12 height 12
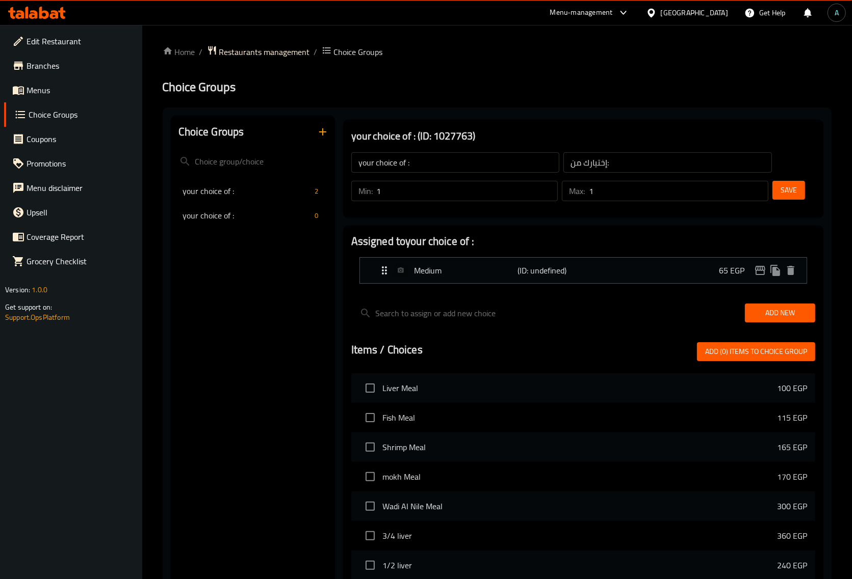
click at [491, 368] on div "Items / Choices Add (0) items to choice group Liver Meal 100 EGP Fish Meal 115 …" at bounding box center [583, 529] width 464 height 375
click at [764, 329] on div "Add New" at bounding box center [779, 313] width 78 height 34
click at [764, 316] on span "Add New" at bounding box center [780, 313] width 54 height 13
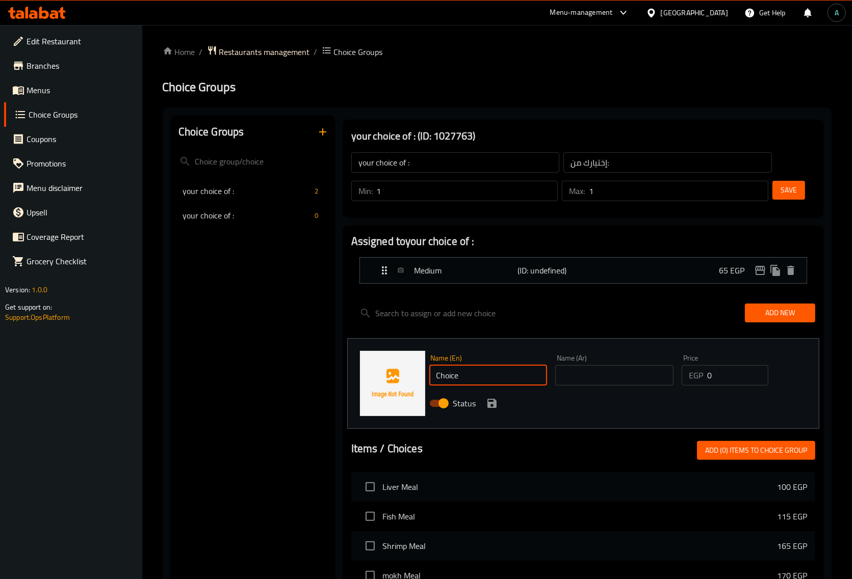
drag, startPoint x: 491, startPoint y: 370, endPoint x: 277, endPoint y: 369, distance: 214.0
click at [277, 369] on div "Choice Groups your choice of : 2 your choice of : 0 your choice of : (ID: 10277…" at bounding box center [499, 508] width 656 height 784
type input "Large"
type input "كبير"
drag, startPoint x: 723, startPoint y: 380, endPoint x: 639, endPoint y: 380, distance: 84.1
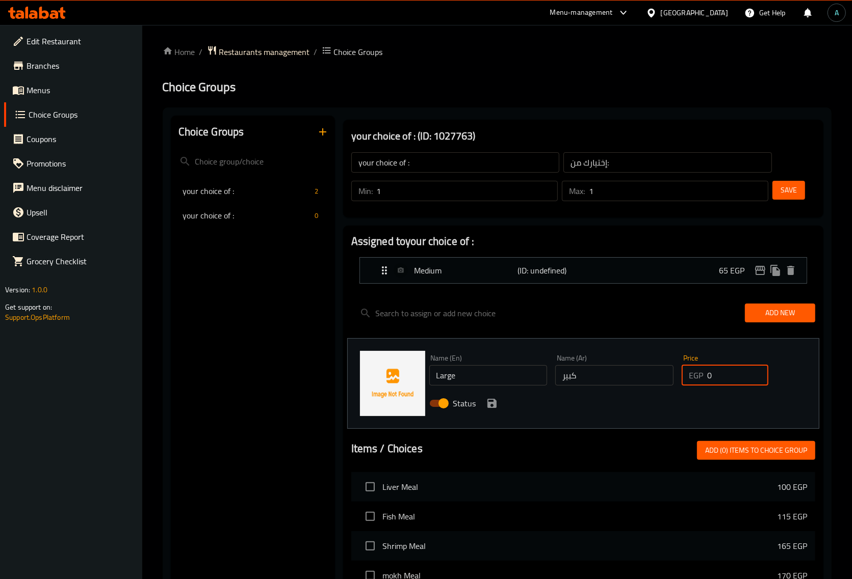
click at [639, 380] on div "Name (En) Large Name (En) Name (Ar) كبير Name (Ar) Price EGP 0 Price Status" at bounding box center [614, 384] width 379 height 67
type input "130"
click at [495, 405] on icon "save" at bounding box center [491, 403] width 9 height 9
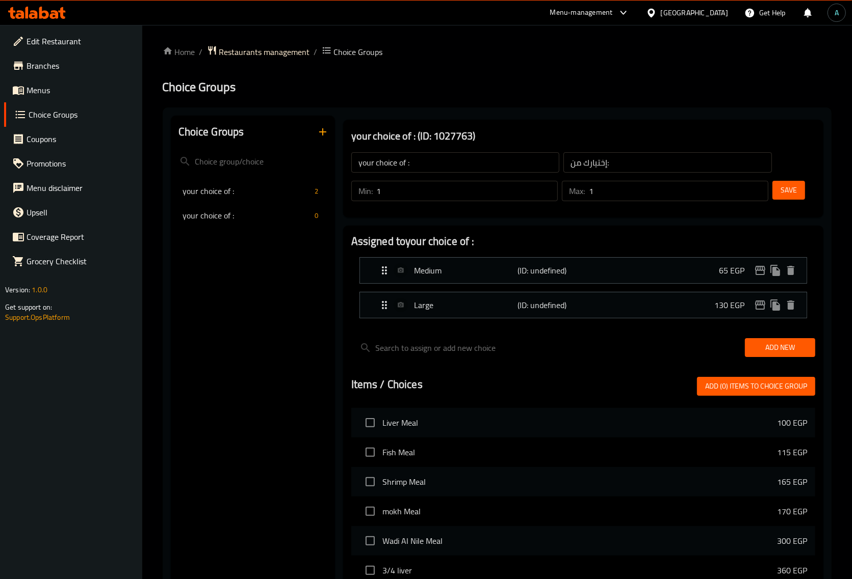
click at [798, 194] on button "Save" at bounding box center [788, 190] width 33 height 19
click at [266, 188] on span "your choice of :" at bounding box center [231, 191] width 97 height 12
type input "your choice of :"
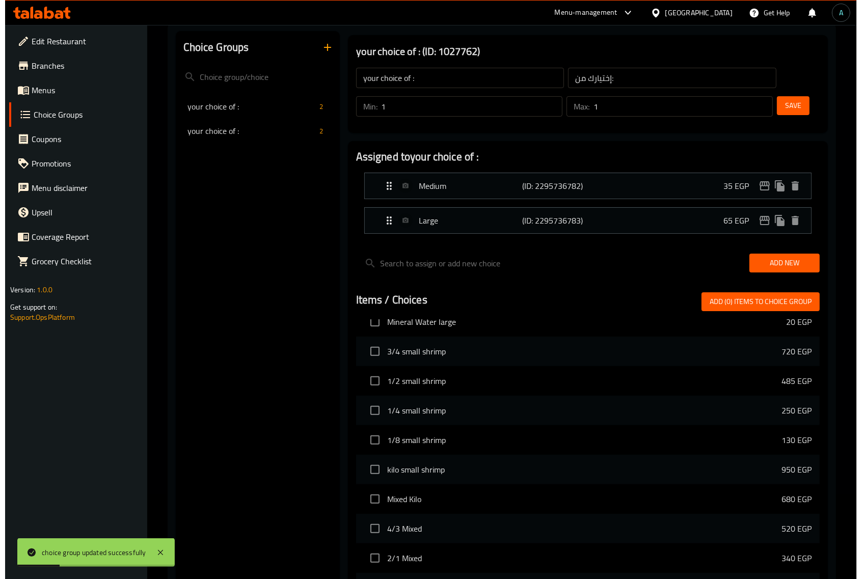
scroll to position [284, 0]
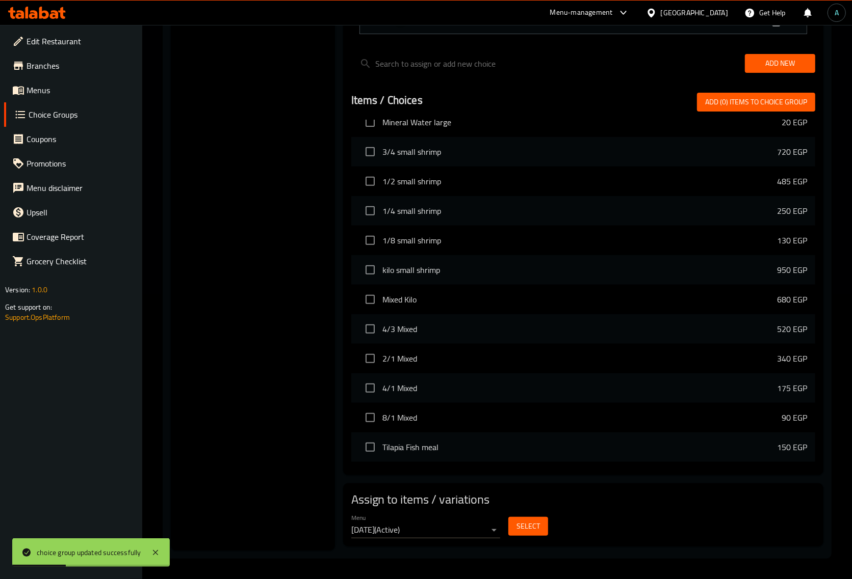
click at [525, 528] on span "Select" at bounding box center [527, 526] width 23 height 13
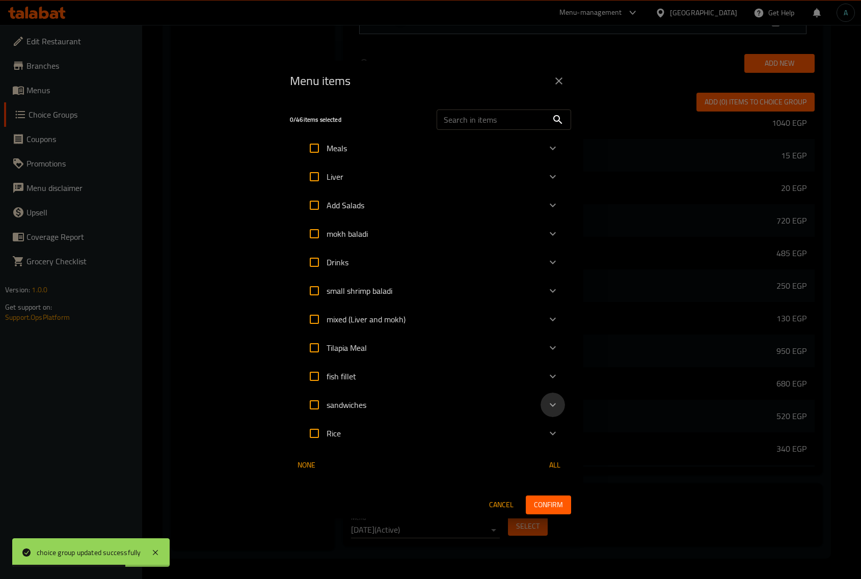
click at [555, 401] on icon "Expand" at bounding box center [553, 405] width 12 height 12
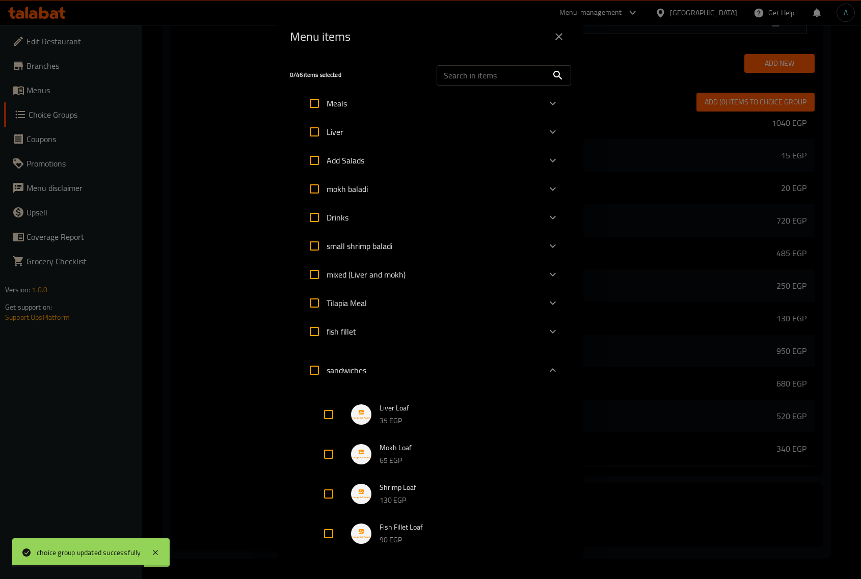
click at [327, 406] on input "Expand" at bounding box center [328, 415] width 24 height 24
checkbox input "true"
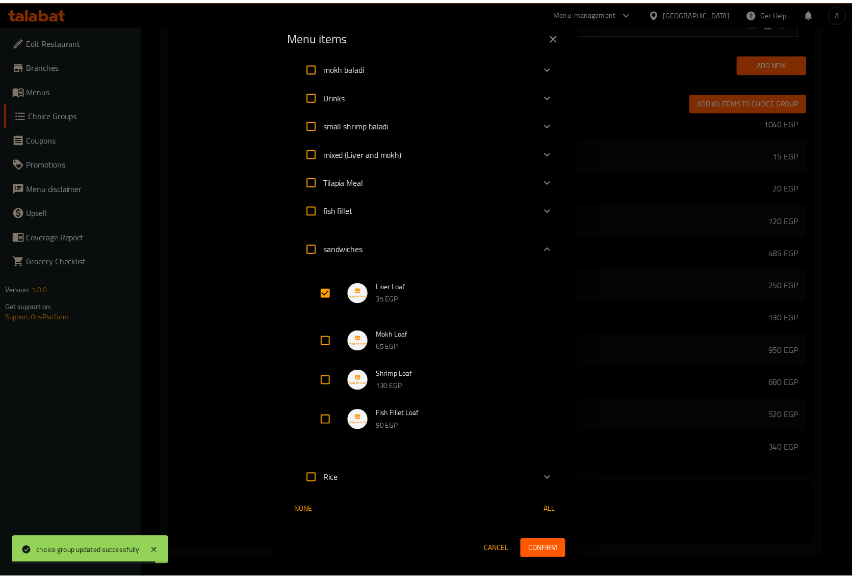
scroll to position [122, 0]
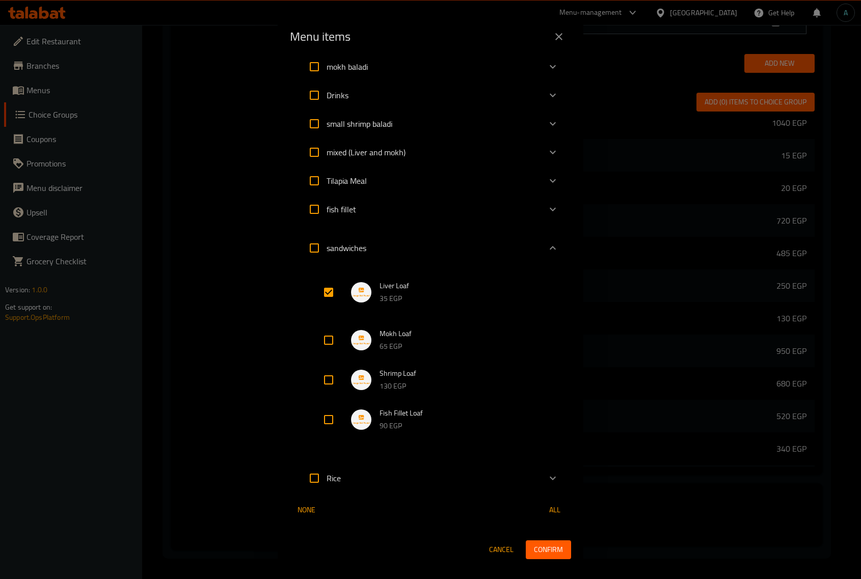
click at [534, 551] on span "Confirm" at bounding box center [548, 550] width 29 height 13
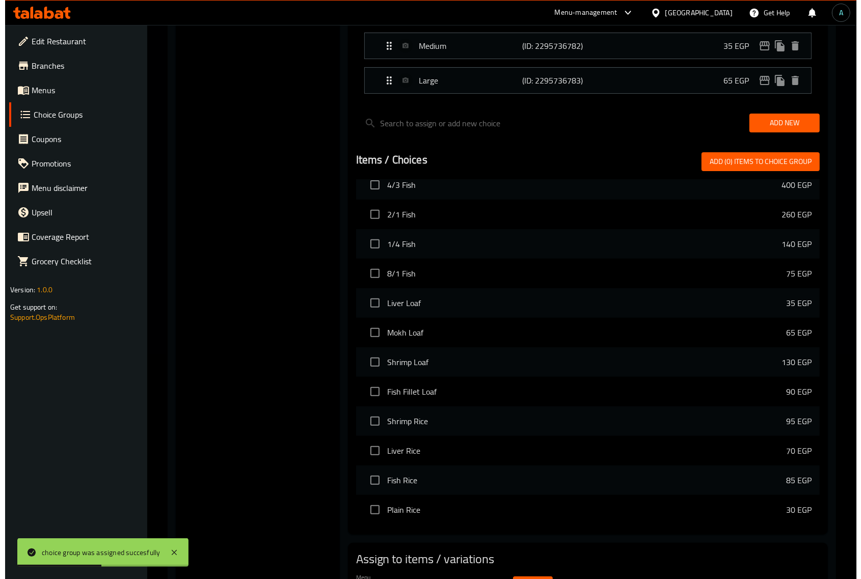
scroll to position [284, 0]
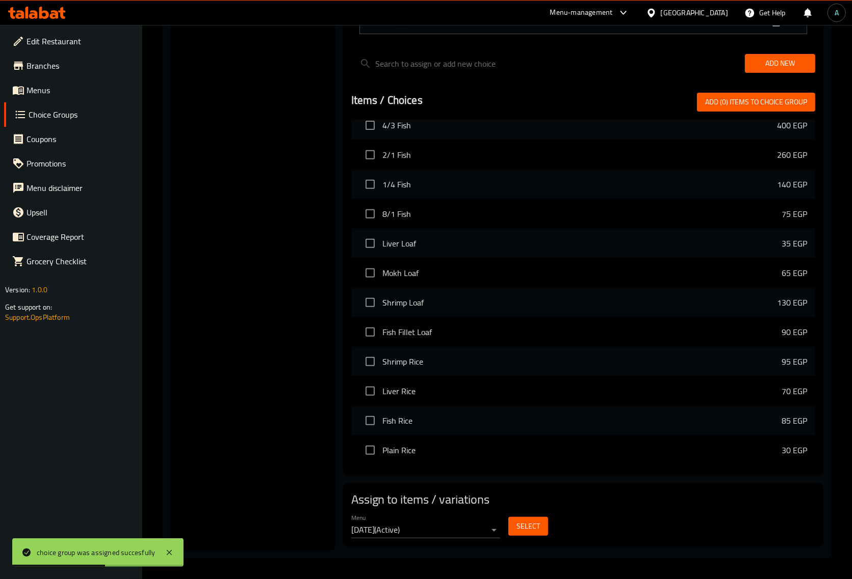
click at [535, 534] on button "Select" at bounding box center [528, 526] width 40 height 19
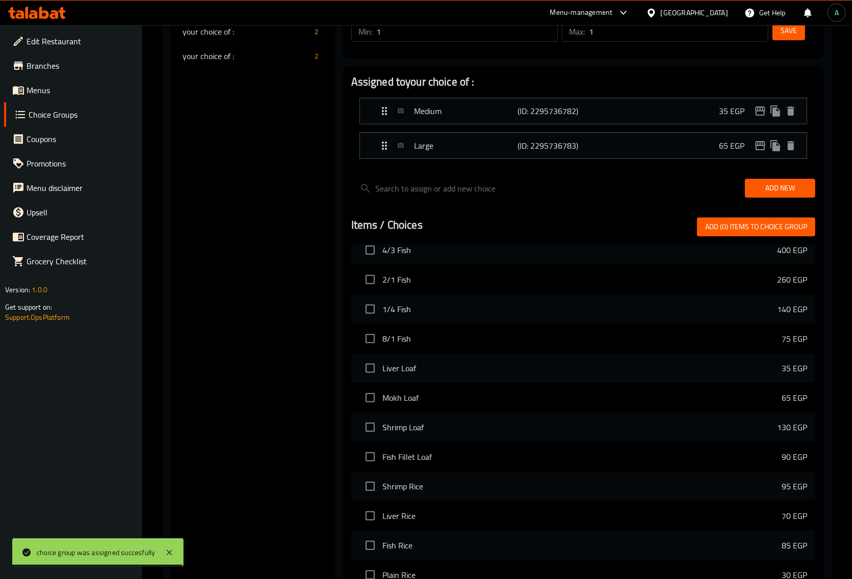
scroll to position [0, 0]
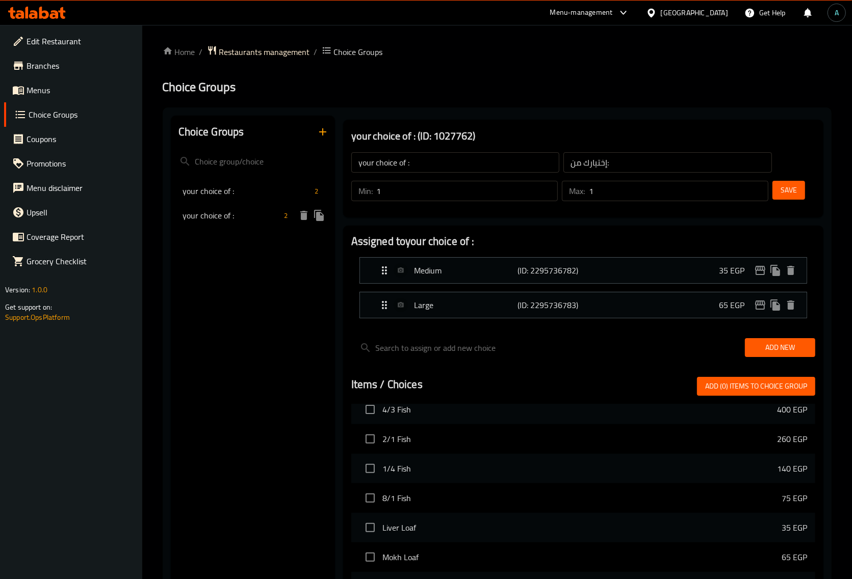
click at [240, 218] on span "your choice of :" at bounding box center [231, 215] width 97 height 12
type input "your choice of :"
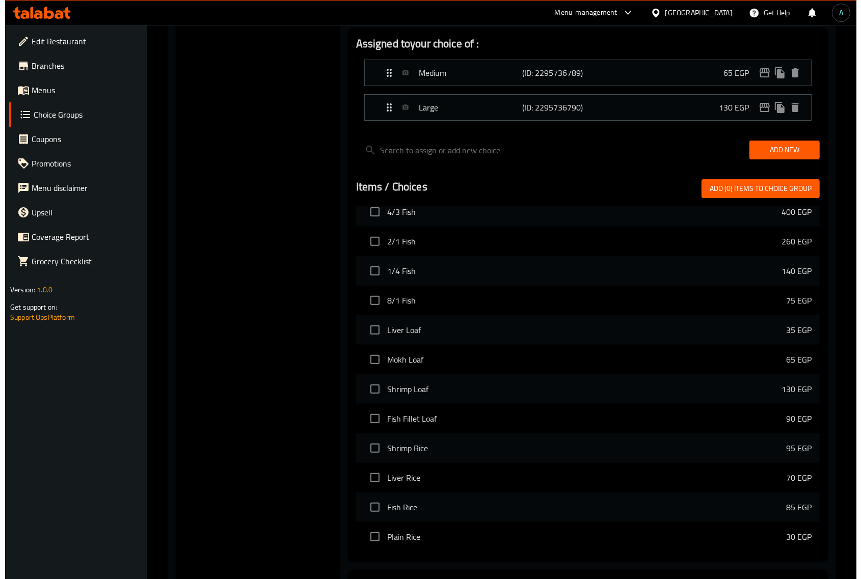
scroll to position [284, 0]
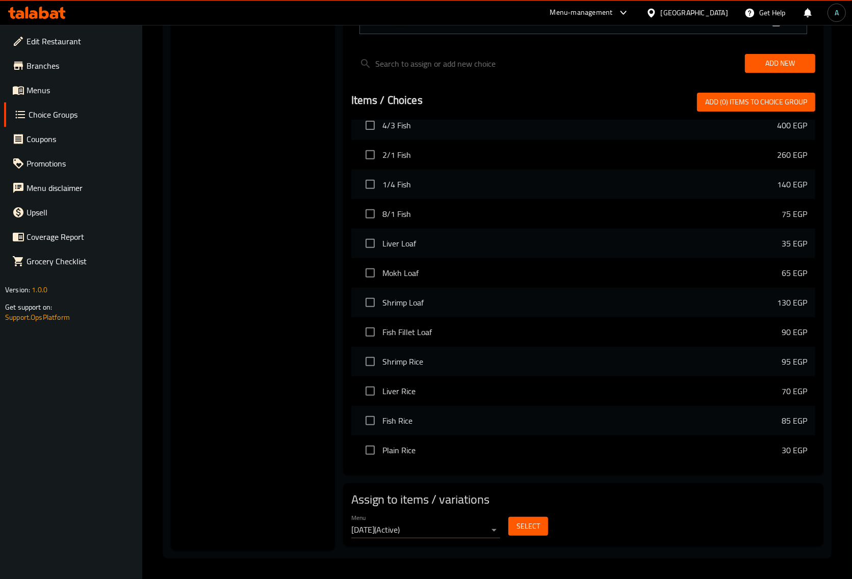
click at [509, 533] on button "Select" at bounding box center [528, 526] width 40 height 19
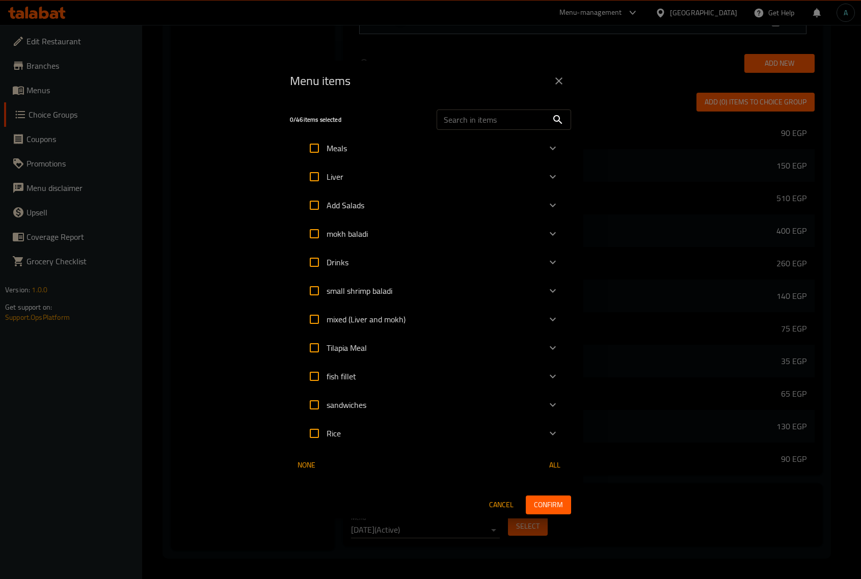
click at [551, 402] on icon "Expand" at bounding box center [553, 405] width 12 height 12
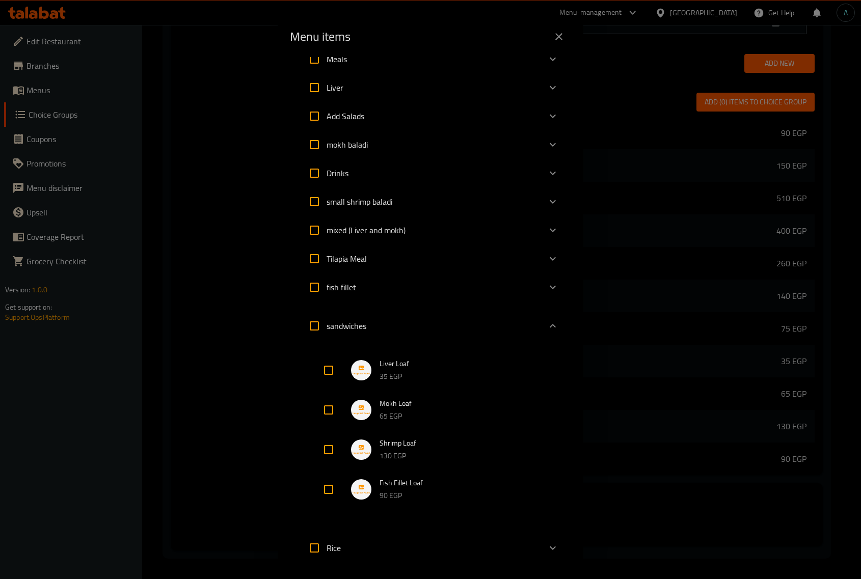
scroll to position [64, 0]
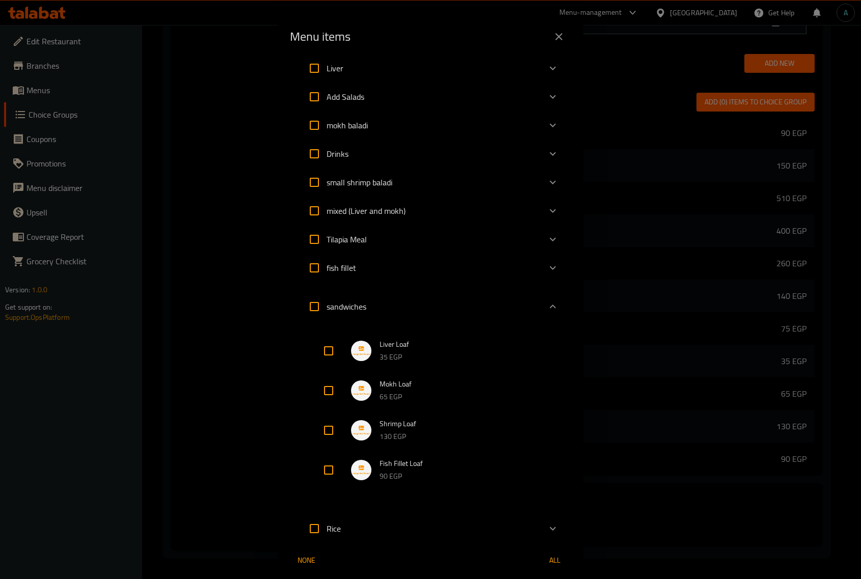
click at [332, 398] on input "Expand" at bounding box center [328, 391] width 24 height 24
checkbox input "true"
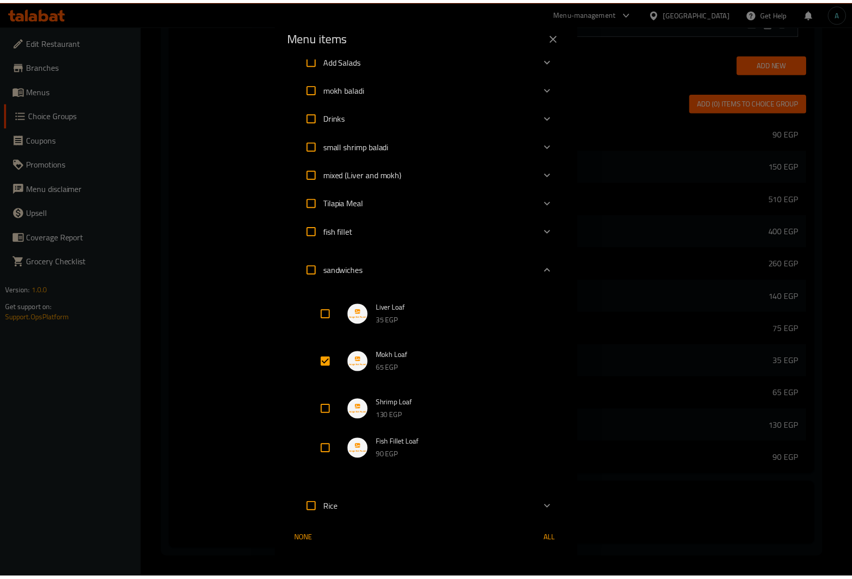
scroll to position [130, 0]
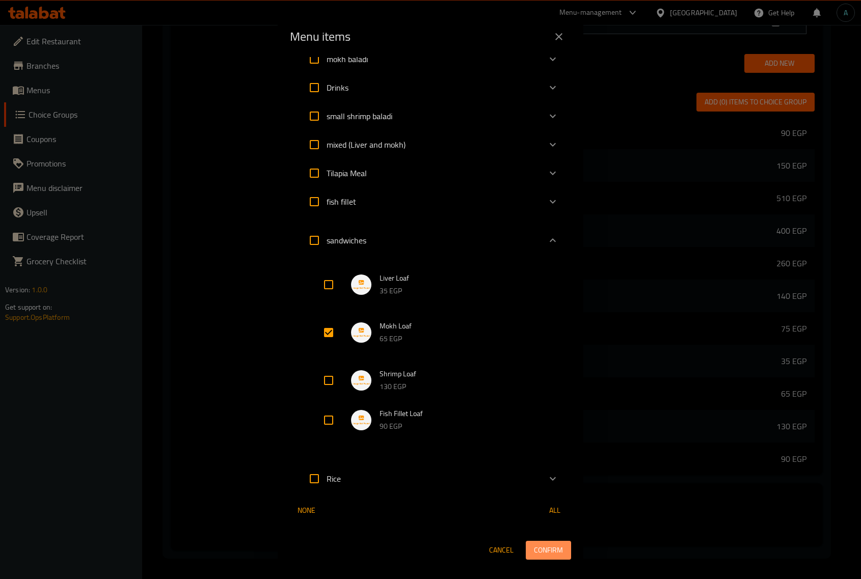
click at [544, 549] on span "Confirm" at bounding box center [548, 550] width 29 height 13
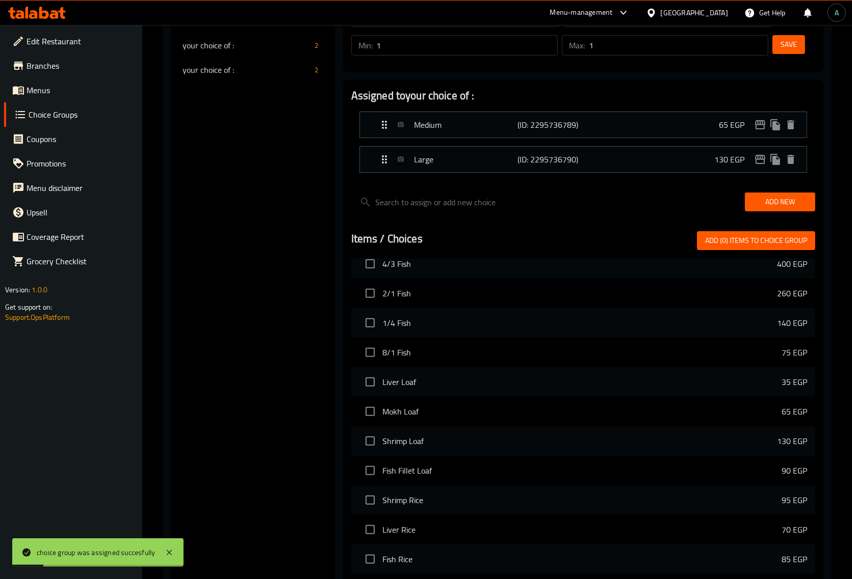
scroll to position [0, 0]
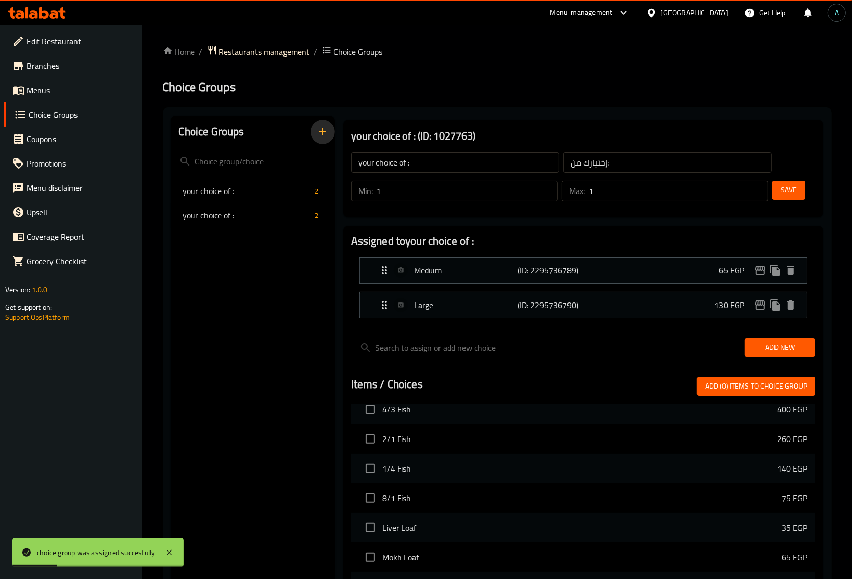
click at [323, 136] on icon "button" at bounding box center [322, 132] width 12 height 12
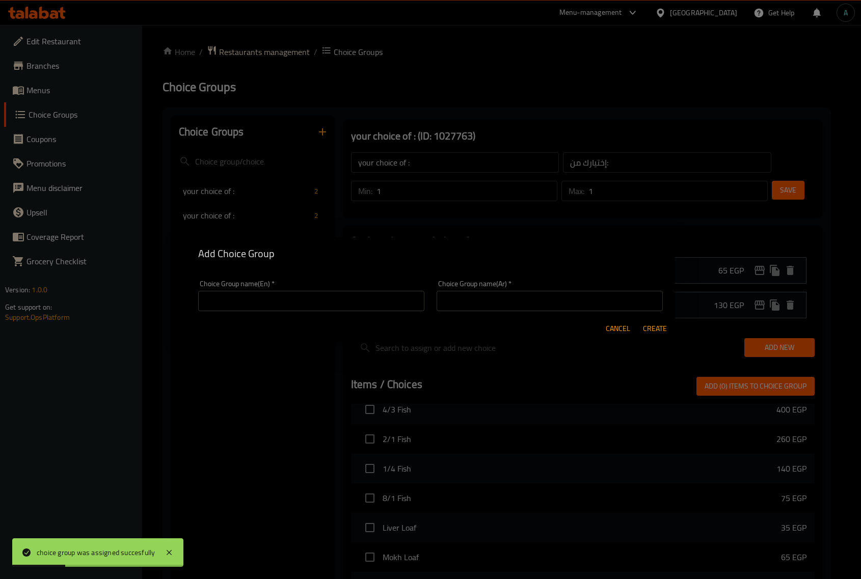
click at [278, 304] on input "text" at bounding box center [311, 301] width 226 height 20
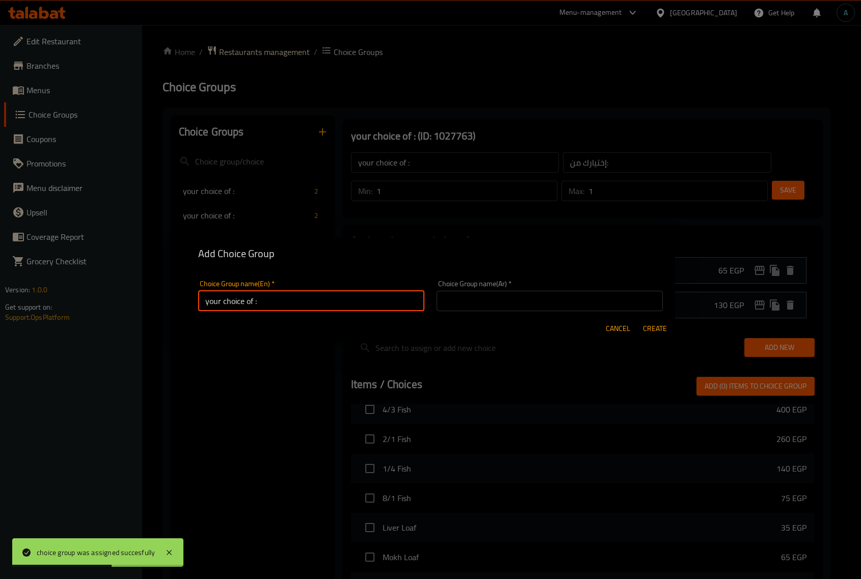
type input "your choice of :"
click at [520, 294] on input "text" at bounding box center [550, 301] width 226 height 20
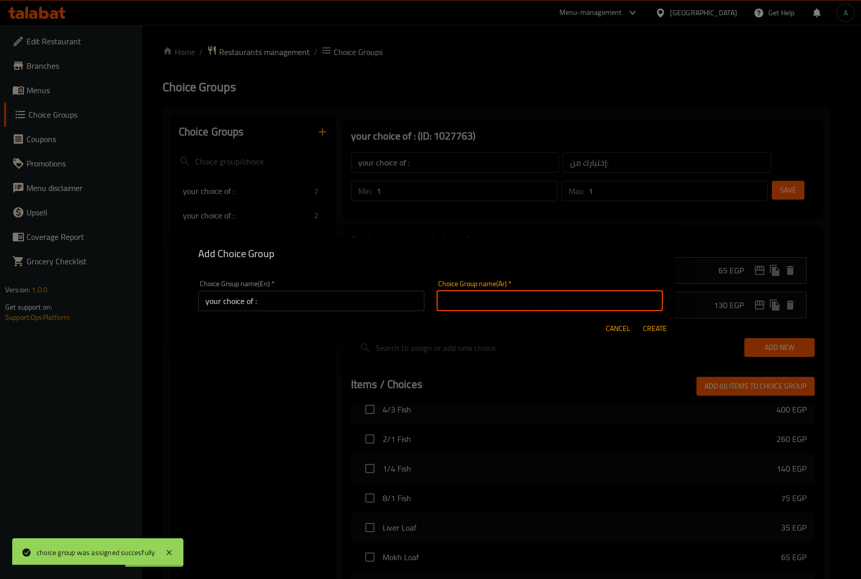
type input "إختيارك من:"
click at [655, 330] on span "Create" at bounding box center [655, 329] width 24 height 13
type input "your choice of :"
type input "0"
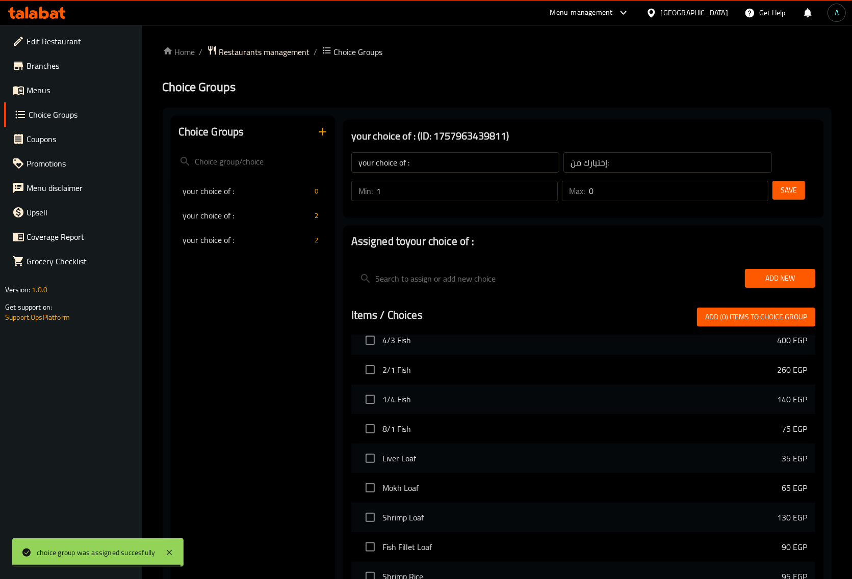
type input "1"
click at [548, 187] on input "1" at bounding box center [467, 191] width 181 height 20
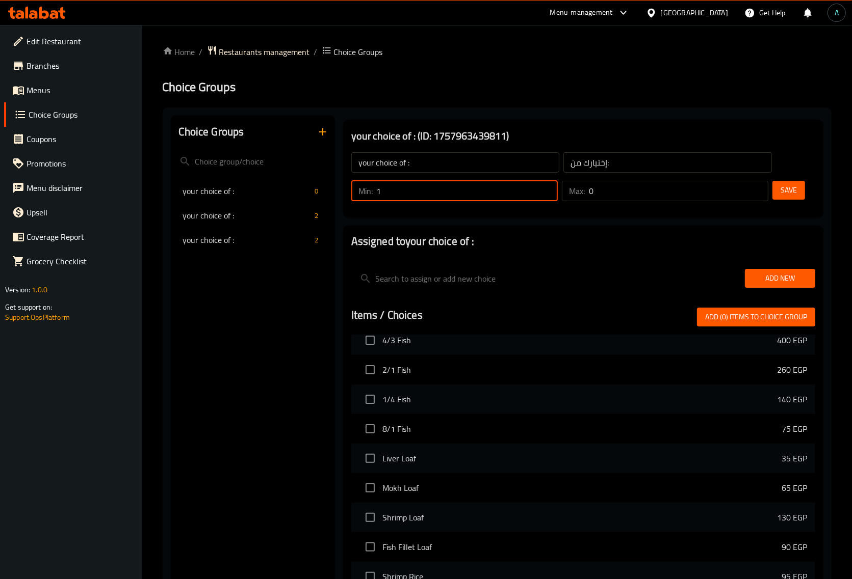
click at [761, 185] on input "0" at bounding box center [678, 191] width 179 height 20
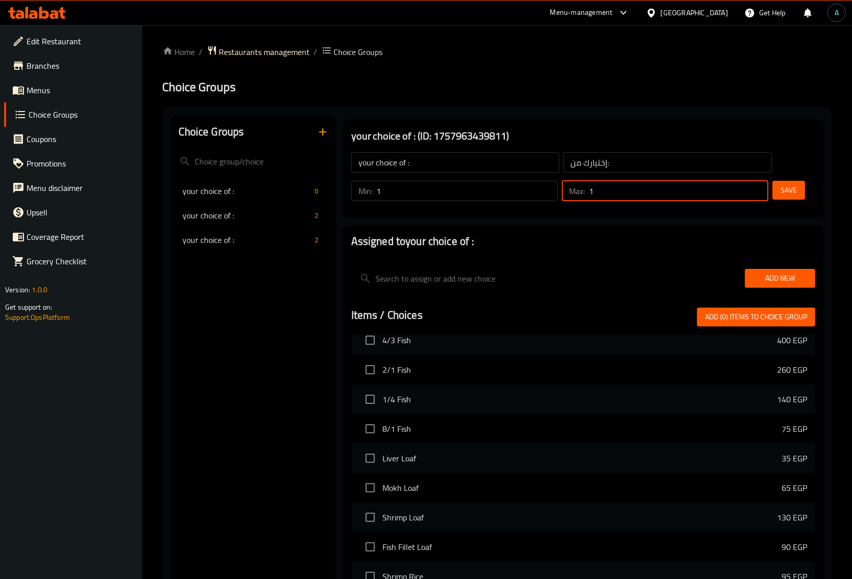
type input "1"
click at [759, 185] on input "1" at bounding box center [678, 191] width 179 height 20
click at [811, 194] on div "Min: 1 ​ Max: 1 ​ Save" at bounding box center [581, 191] width 472 height 33
click at [785, 194] on span "Save" at bounding box center [788, 190] width 16 height 13
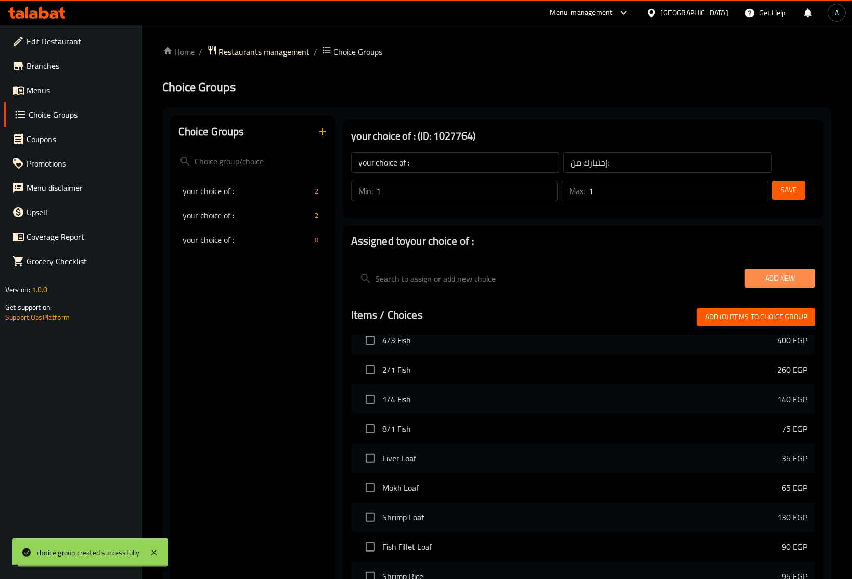
click at [772, 277] on span "Add New" at bounding box center [780, 278] width 54 height 13
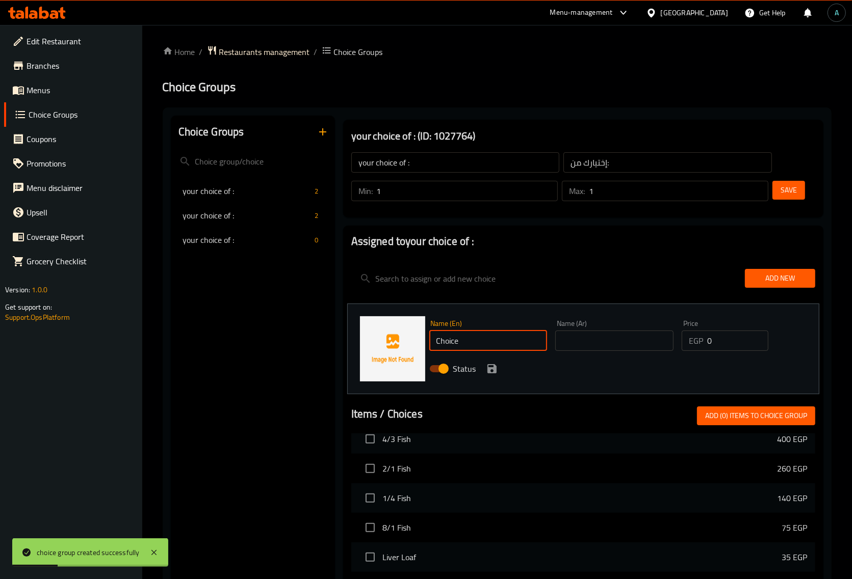
drag, startPoint x: 498, startPoint y: 350, endPoint x: 336, endPoint y: 348, distance: 162.1
click at [336, 348] on div "your choice of : (ID: 1027764) your choice of : ​ إختيارك من: ​ Min: 1 ​ Max: 1…" at bounding box center [581, 490] width 492 height 749
type input "Medium"
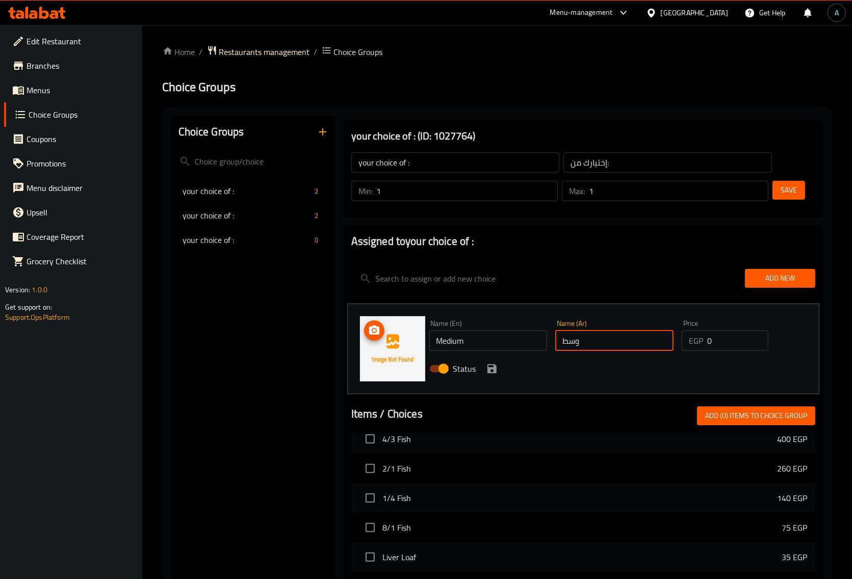
type input "وسط"
type input "60"
click at [495, 364] on icon "save" at bounding box center [492, 369] width 12 height 12
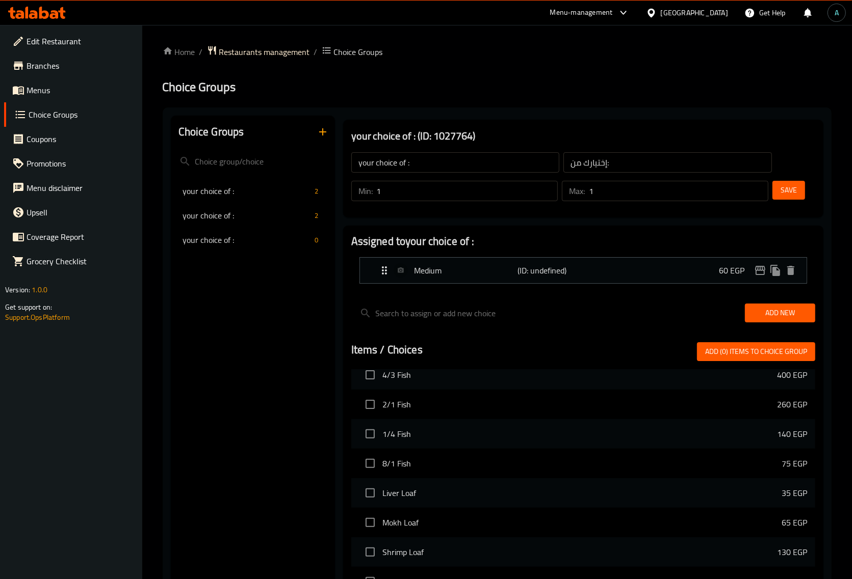
click at [490, 370] on span "4/3 Fish" at bounding box center [580, 375] width 394 height 12
click at [687, 273] on div "Medium (ID: undefined) 60 EGP" at bounding box center [586, 270] width 416 height 25
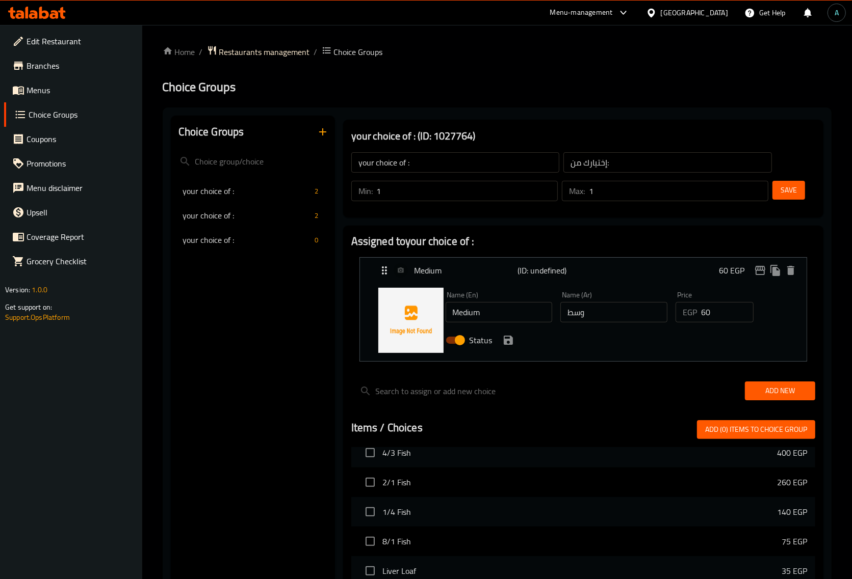
click at [506, 349] on div "Status" at bounding box center [613, 341] width 345 height 28
click at [510, 345] on icon "save" at bounding box center [508, 340] width 9 height 9
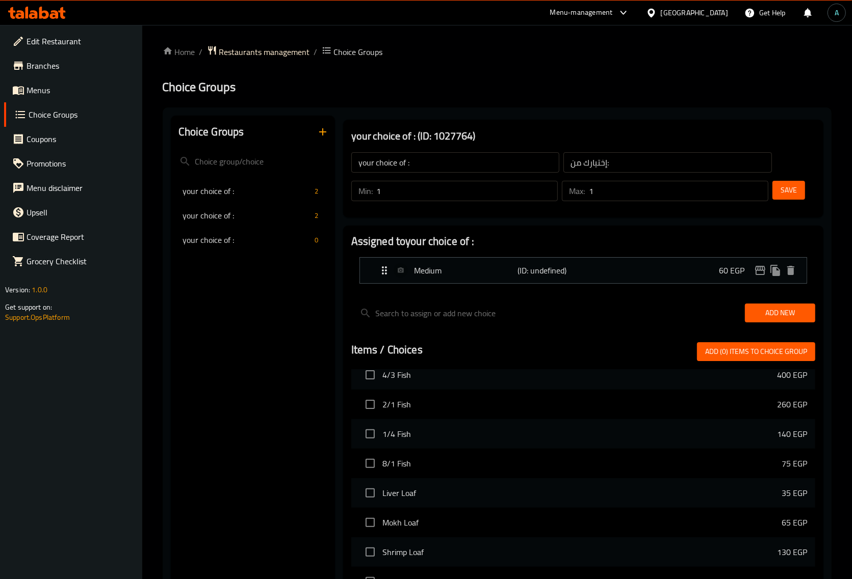
click at [803, 316] on span "Add New" at bounding box center [780, 313] width 54 height 13
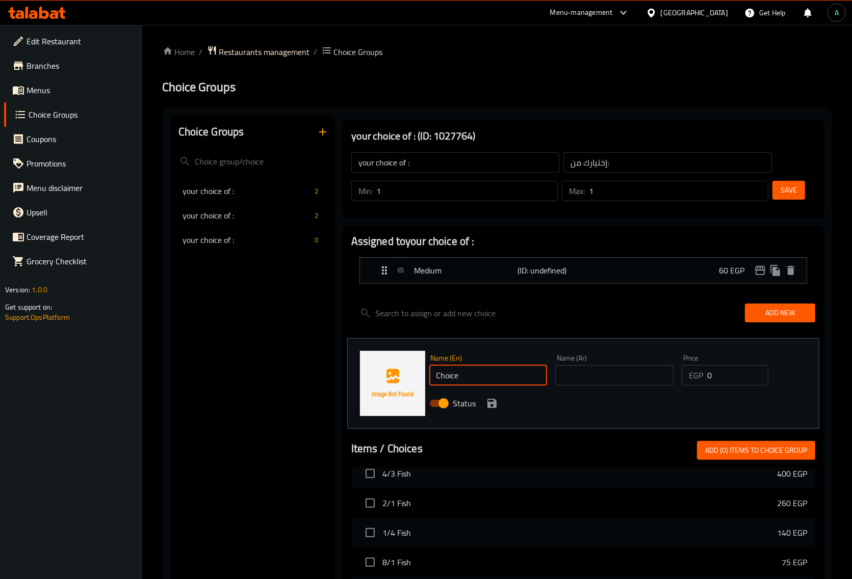
drag, startPoint x: 527, startPoint y: 370, endPoint x: 347, endPoint y: 379, distance: 180.6
click at [347, 379] on div "Name (En) Choice Name (En) Name (Ar) Name (Ar) Price EGP 0 Price Status" at bounding box center [583, 383] width 472 height 91
type input "Large"
type input "كبير"
drag, startPoint x: 725, startPoint y: 376, endPoint x: 674, endPoint y: 380, distance: 51.1
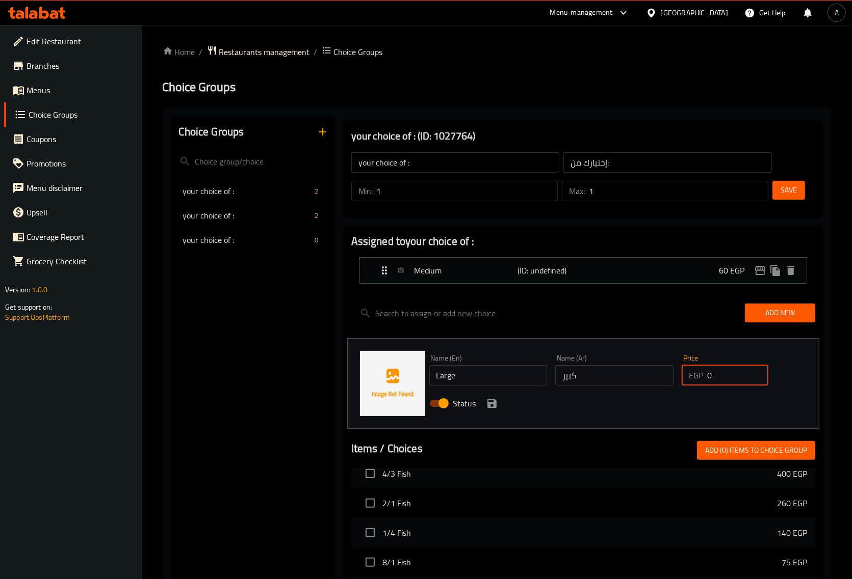
click at [674, 380] on div "Name (En) Large Name (En) Name (Ar) كبير Name (Ar) Price EGP 0 Price Status" at bounding box center [614, 384] width 379 height 67
type input "115"
click at [489, 406] on icon "save" at bounding box center [491, 403] width 9 height 9
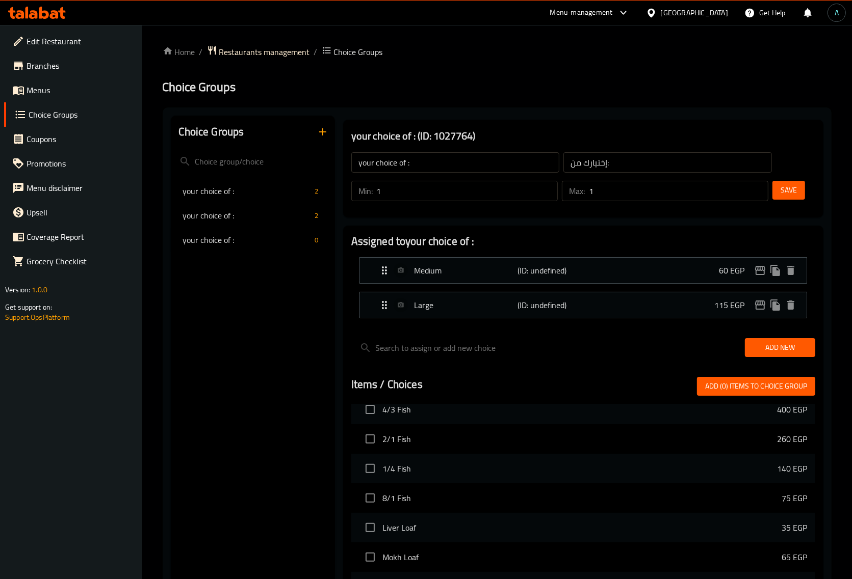
click at [796, 188] on span "Save" at bounding box center [788, 190] width 16 height 13
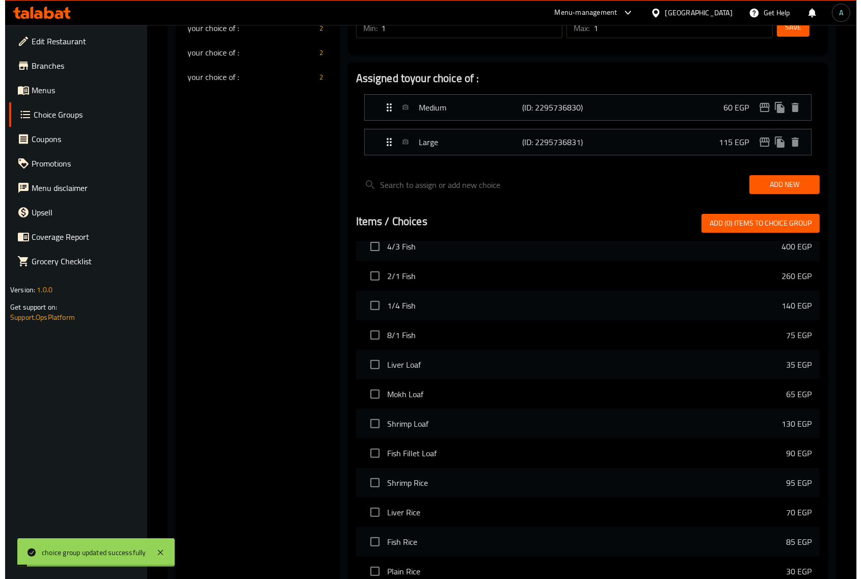
scroll to position [284, 0]
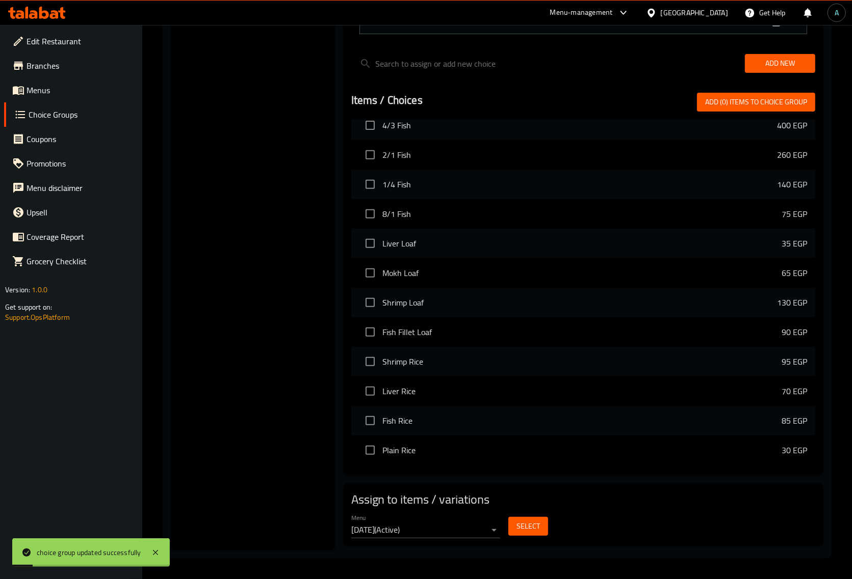
click at [521, 532] on span "Select" at bounding box center [527, 526] width 23 height 13
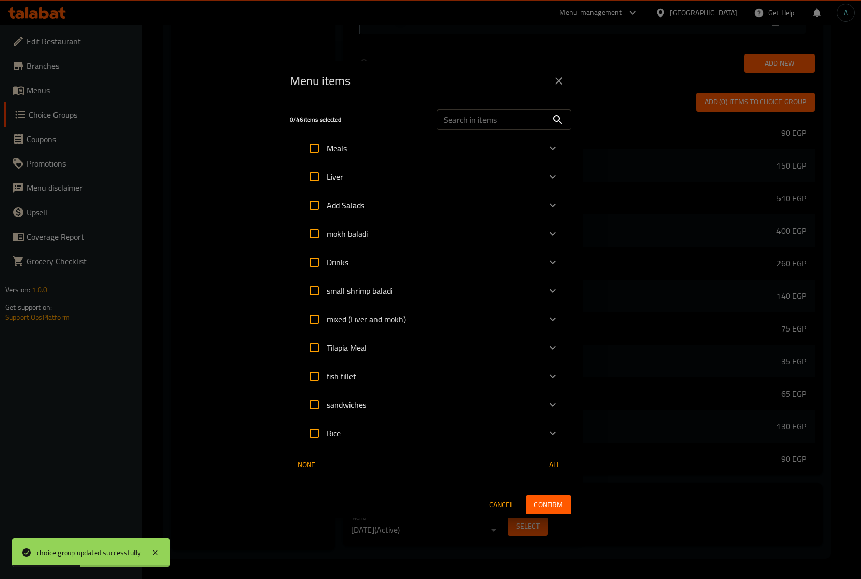
click at [551, 403] on icon "Expand" at bounding box center [553, 405] width 12 height 12
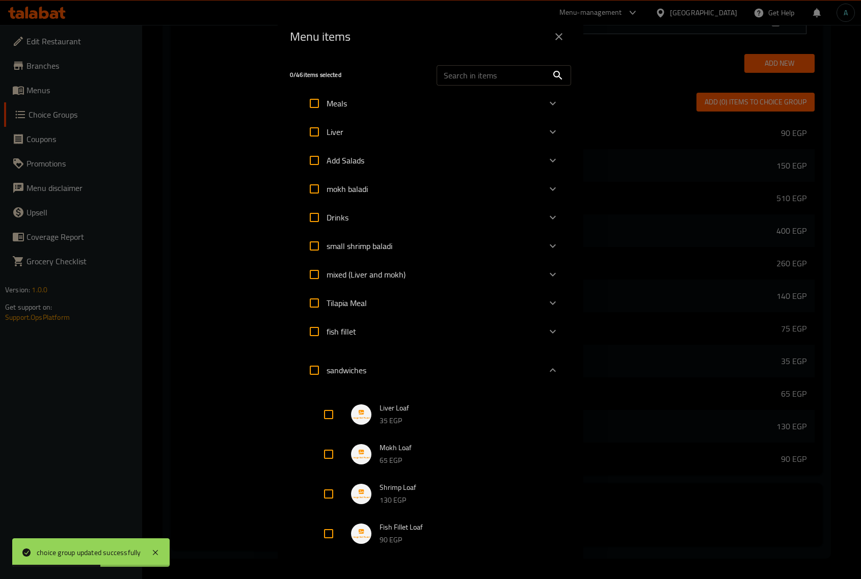
click at [334, 496] on input "Expand" at bounding box center [328, 494] width 24 height 24
checkbox input "true"
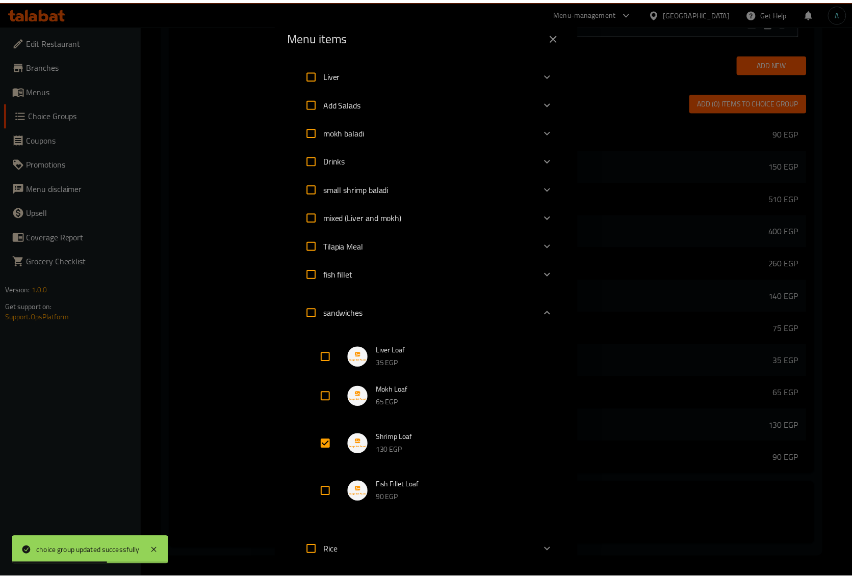
scroll to position [130, 0]
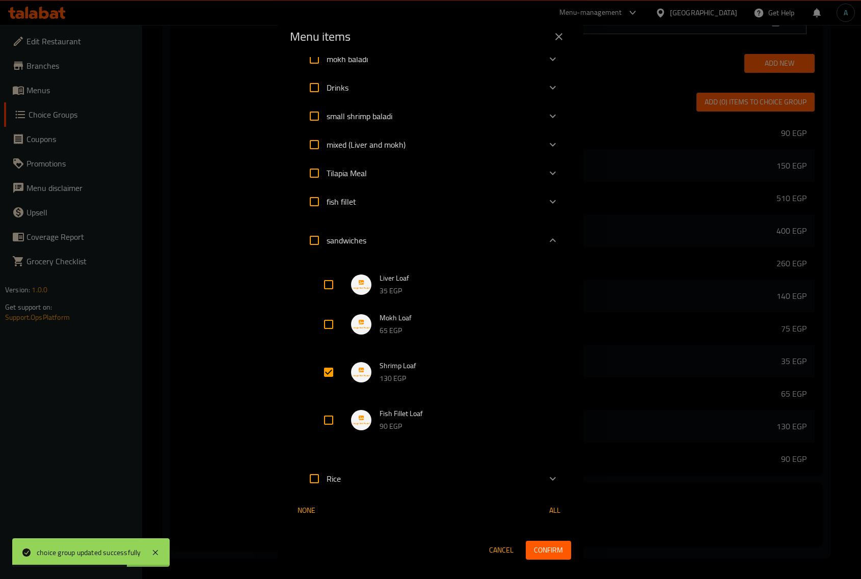
click at [539, 541] on button "Confirm" at bounding box center [548, 550] width 45 height 19
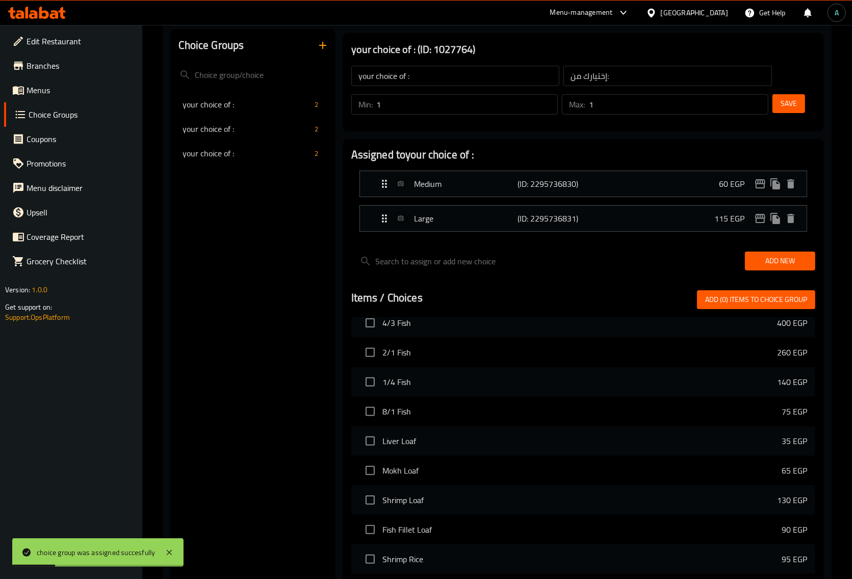
scroll to position [0, 0]
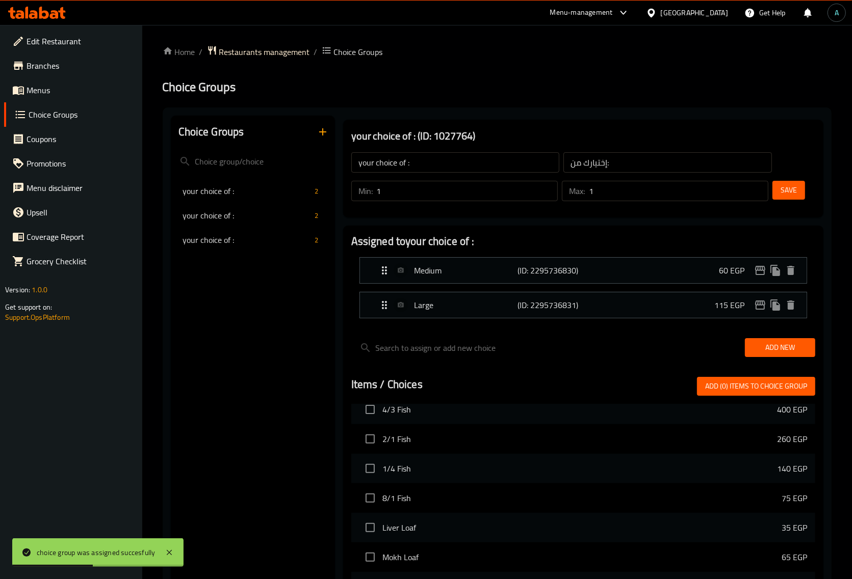
click at [324, 138] on icon "button" at bounding box center [322, 132] width 12 height 12
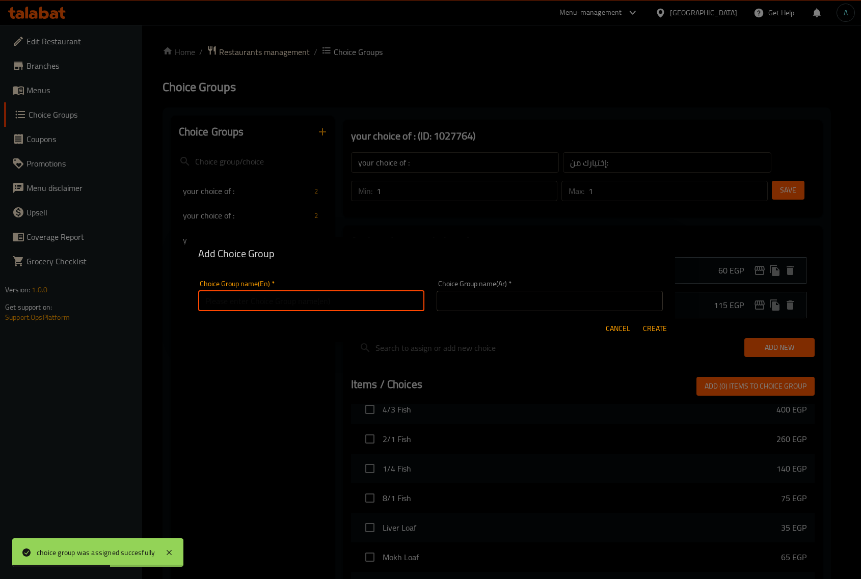
click at [288, 301] on input "text" at bounding box center [311, 301] width 226 height 20
type input "your choice of :"
click at [457, 302] on input "text" at bounding box center [550, 301] width 226 height 20
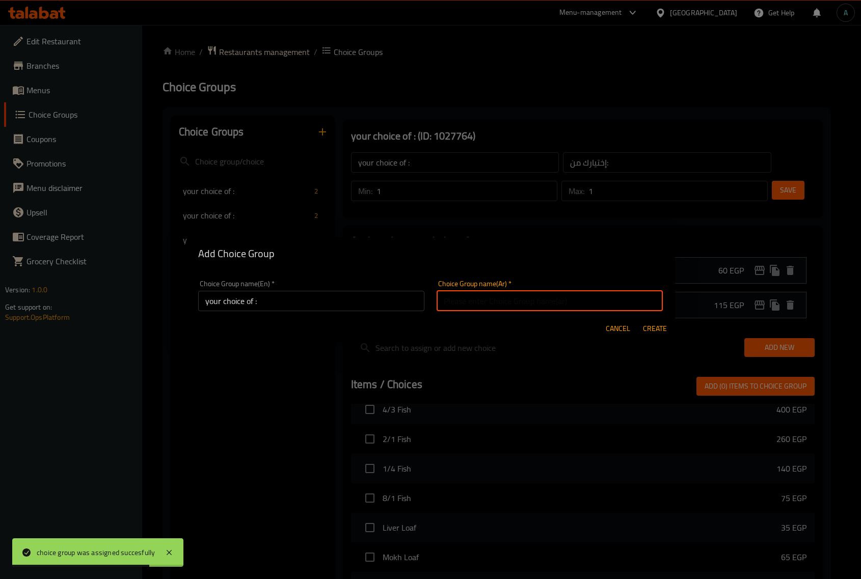
type input "إختيارك من:"
click at [643, 329] on span "Create" at bounding box center [655, 329] width 24 height 13
type input "your choice of :"
type input "0"
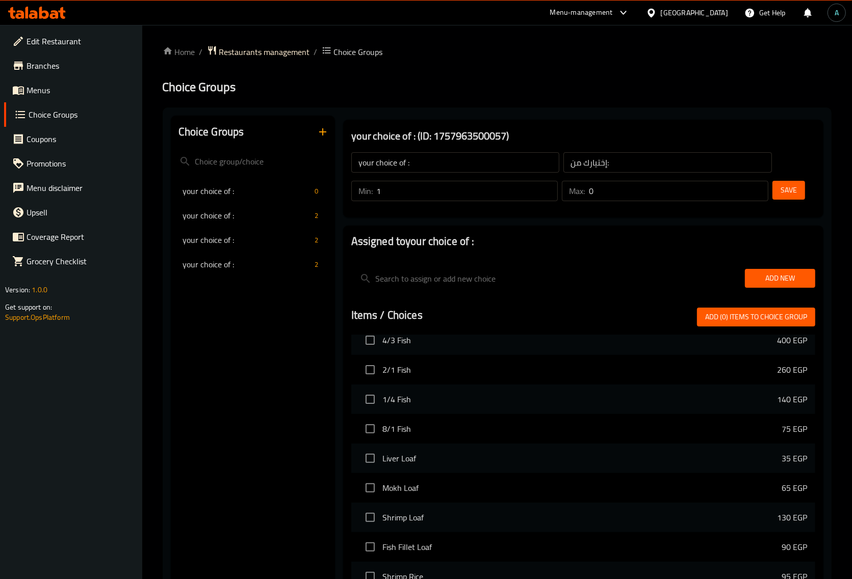
type input "1"
click at [547, 184] on input "1" at bounding box center [467, 191] width 181 height 20
type input "1"
click at [758, 187] on input "1" at bounding box center [678, 191] width 179 height 20
click at [791, 189] on span "Save" at bounding box center [788, 190] width 16 height 13
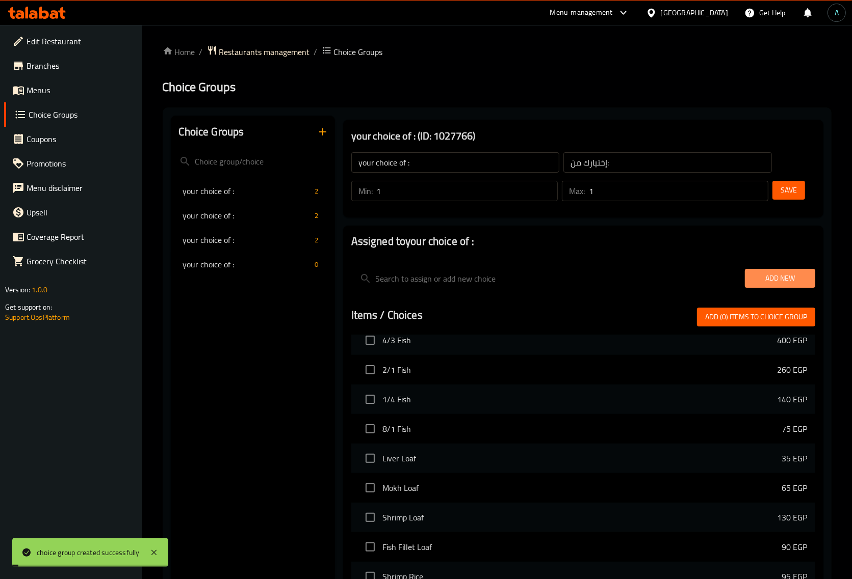
click at [781, 274] on span "Add New" at bounding box center [780, 278] width 54 height 13
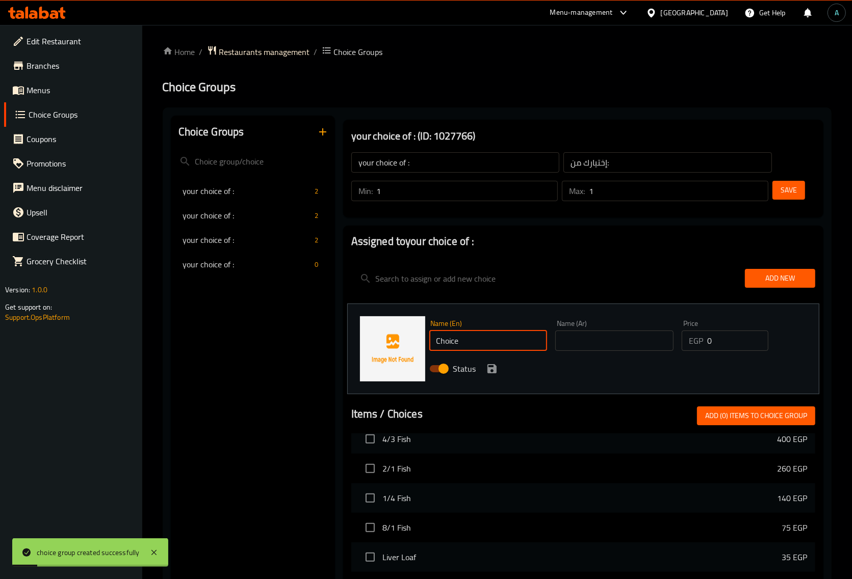
drag, startPoint x: 487, startPoint y: 337, endPoint x: 286, endPoint y: 342, distance: 200.3
click at [286, 342] on div "Choice Groups your choice of : 2 your choice of : 2 your choice of : 2 your cho…" at bounding box center [499, 490] width 656 height 749
type input "Medium"
type input "وسط"
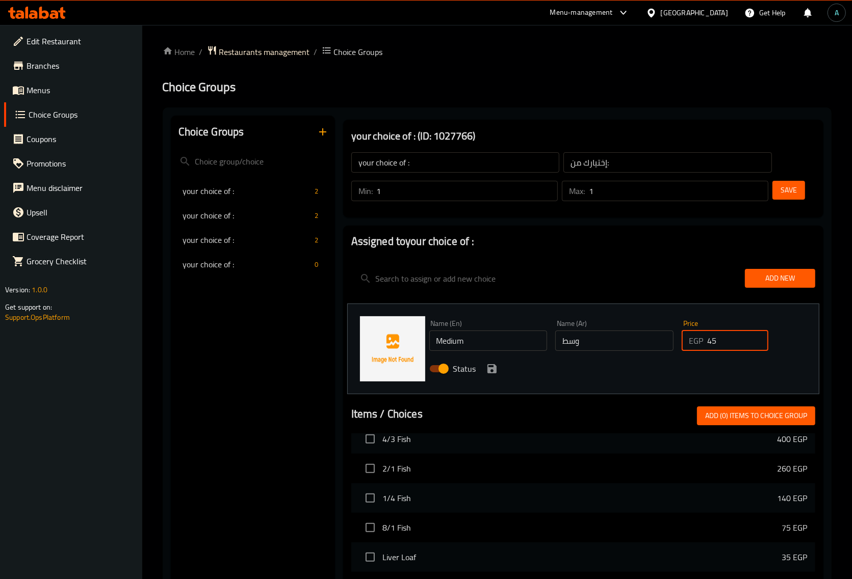
type input "45"
click at [491, 370] on icon "save" at bounding box center [492, 369] width 12 height 12
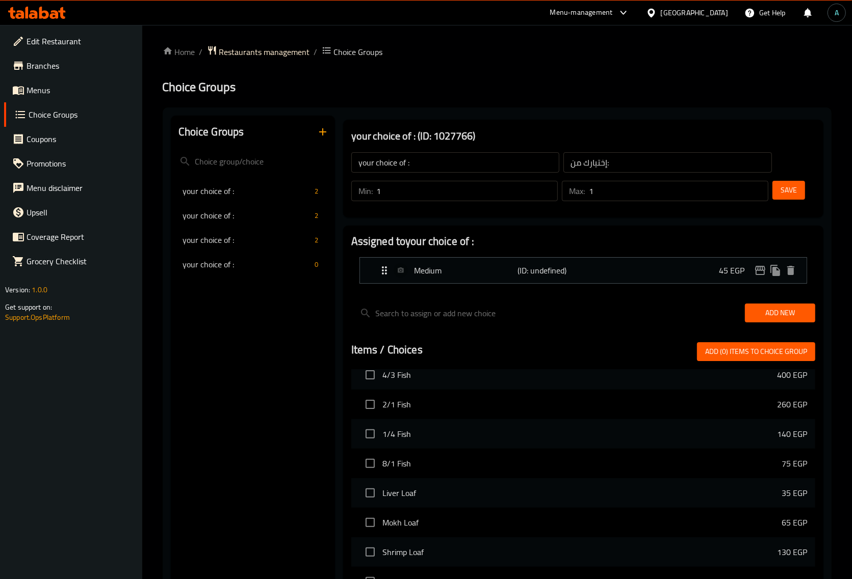
click at [802, 308] on span "Add New" at bounding box center [780, 313] width 54 height 13
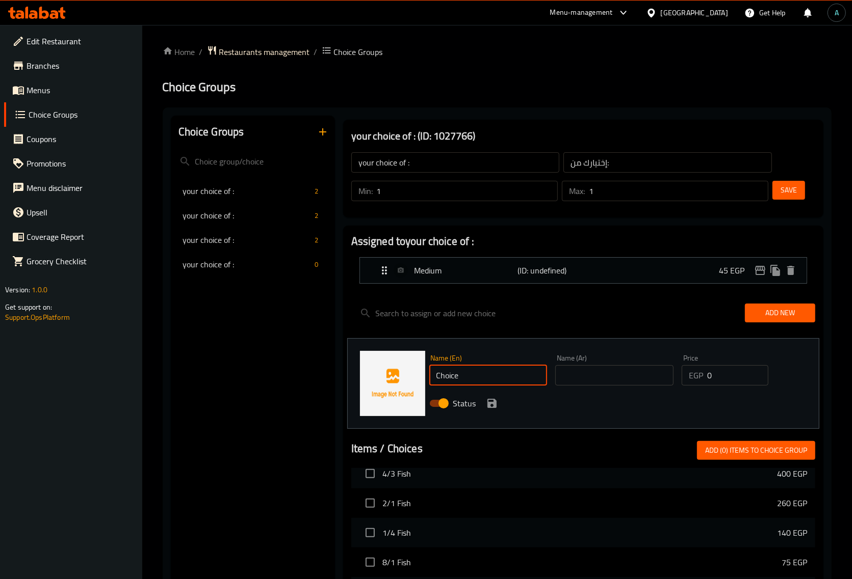
drag, startPoint x: 477, startPoint y: 382, endPoint x: 390, endPoint y: 382, distance: 87.1
click at [390, 382] on div "Name (En) Choice Name (En) Name (Ar) Name (Ar) Price EGP 0 Price Status" at bounding box center [583, 383] width 472 height 91
type input "Large"
type input "كبير"
drag, startPoint x: 720, startPoint y: 380, endPoint x: 651, endPoint y: 380, distance: 68.8
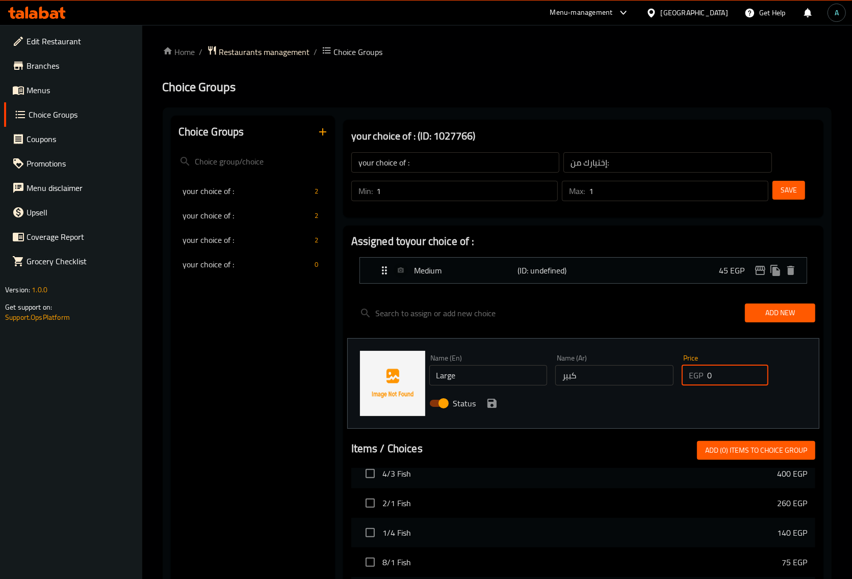
click at [651, 380] on div "Name (En) Large Name (En) Name (Ar) كبير Name (Ar) Price EGP 0 Price Status" at bounding box center [614, 384] width 379 height 67
type input "90"
click at [493, 399] on icon "save" at bounding box center [491, 403] width 9 height 9
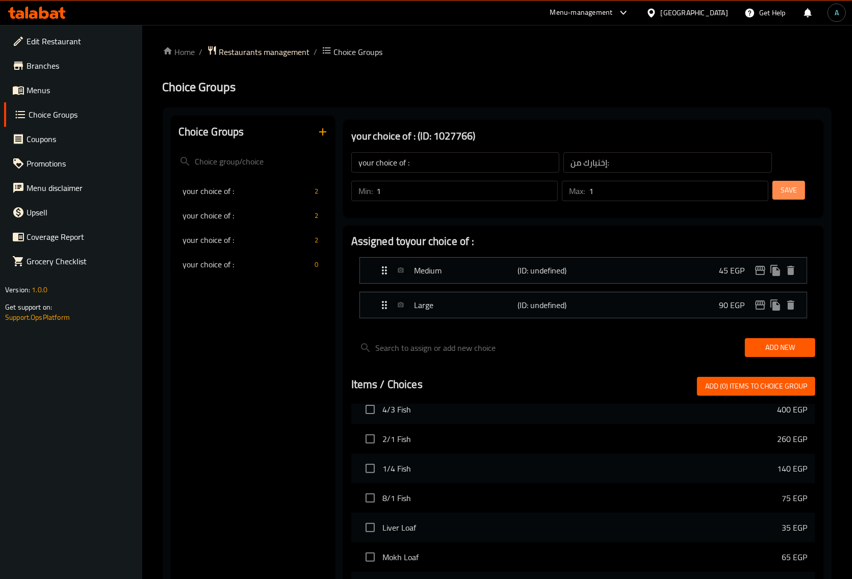
click at [799, 191] on button "Save" at bounding box center [788, 190] width 33 height 19
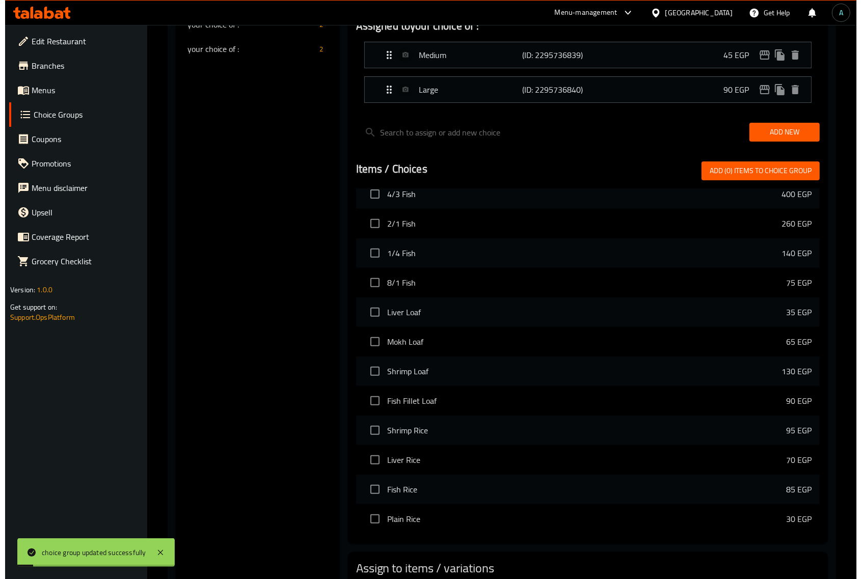
scroll to position [284, 0]
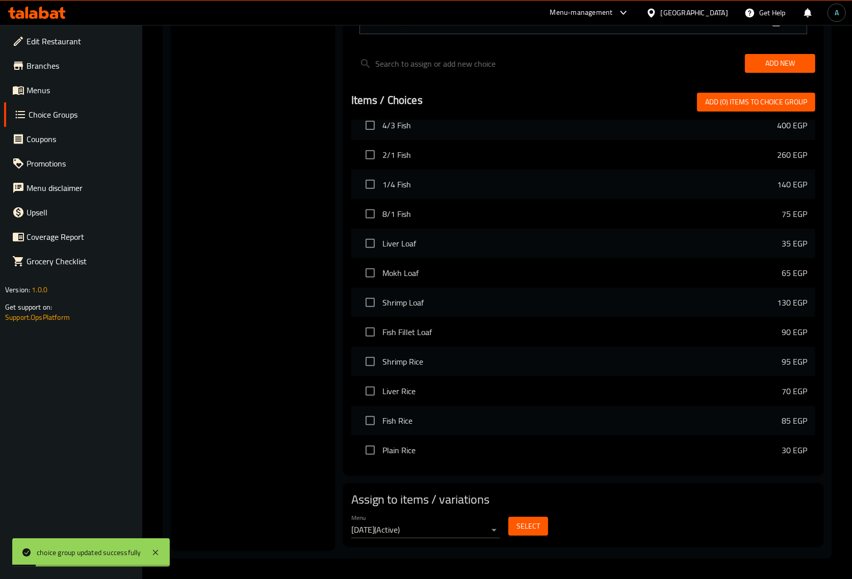
click at [518, 519] on button "Select" at bounding box center [528, 526] width 40 height 19
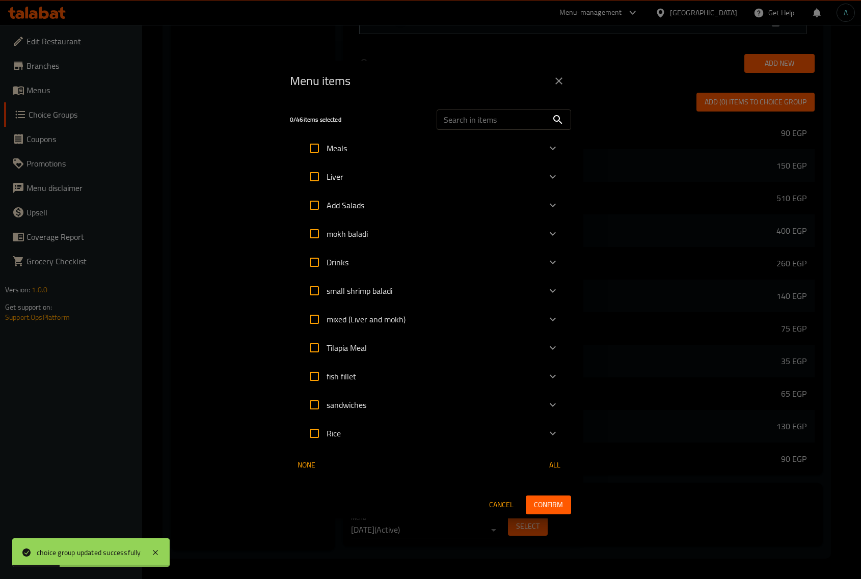
click at [457, 404] on div "sandwiches" at bounding box center [421, 405] width 239 height 24
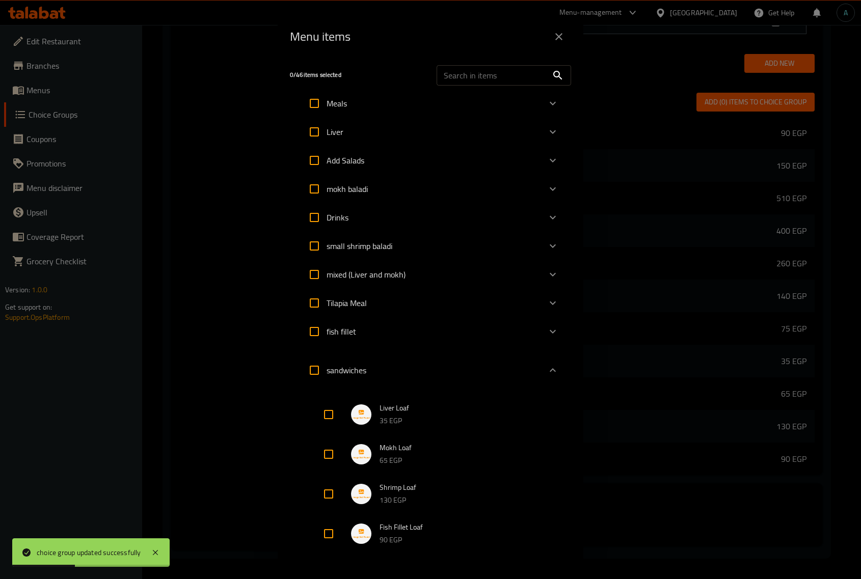
click at [363, 528] on img "Expand" at bounding box center [361, 534] width 20 height 20
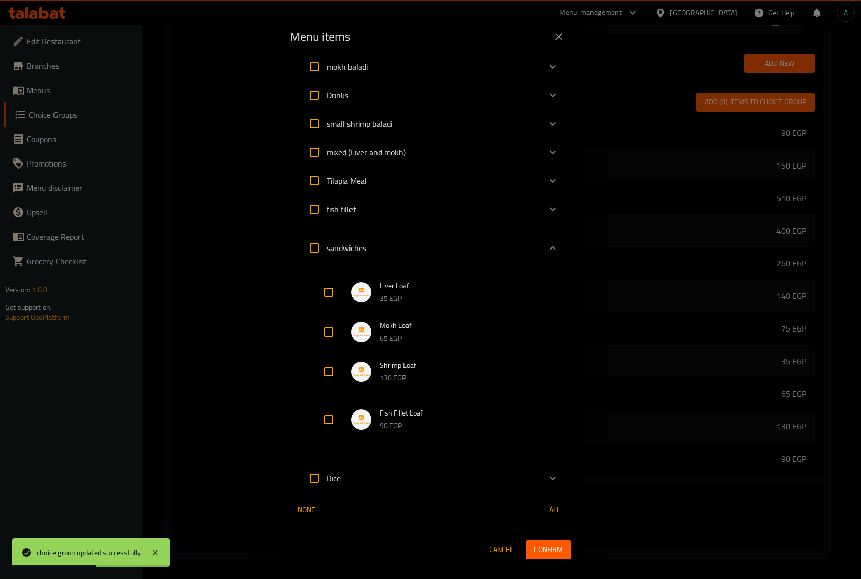
click at [330, 420] on input "Expand" at bounding box center [328, 420] width 24 height 24
checkbox input "true"
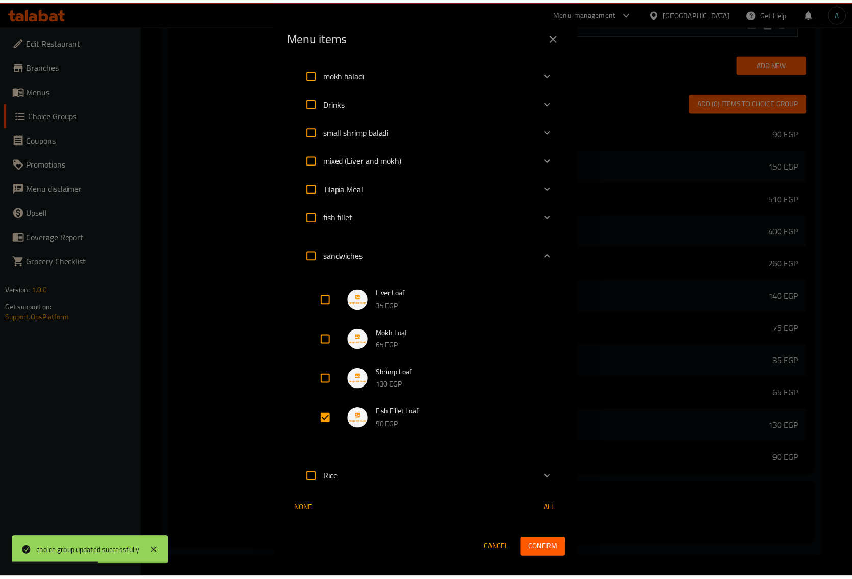
scroll to position [114, 0]
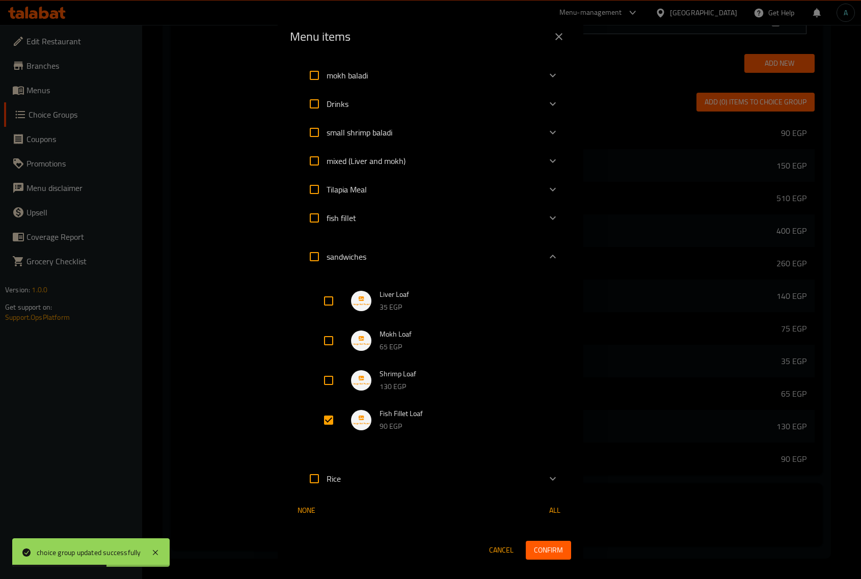
click at [550, 547] on span "Confirm" at bounding box center [548, 550] width 29 height 13
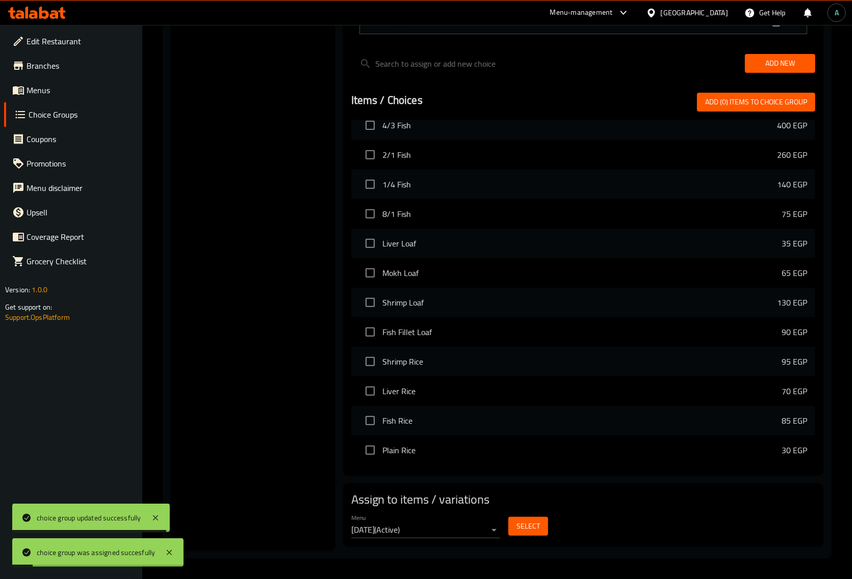
click at [62, 88] on span "Menus" at bounding box center [81, 90] width 108 height 12
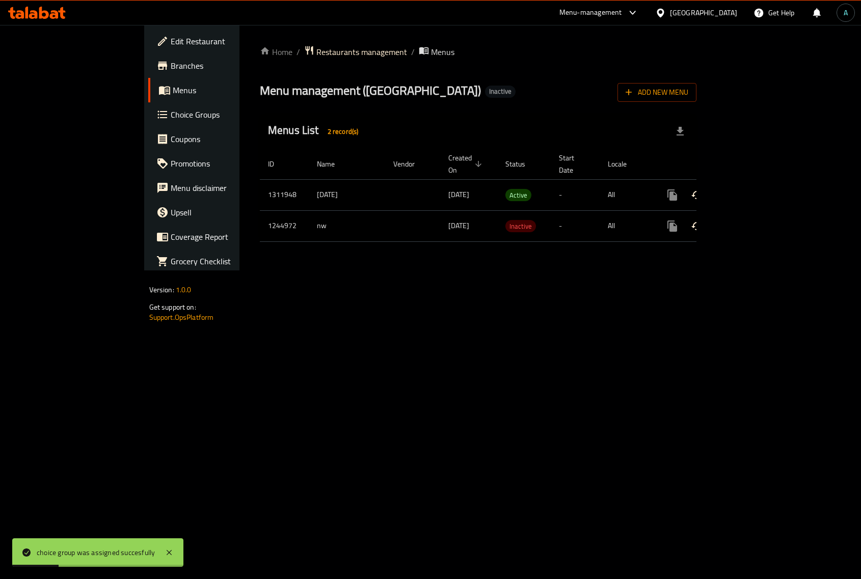
click at [752, 189] on icon "enhanced table" at bounding box center [746, 195] width 12 height 12
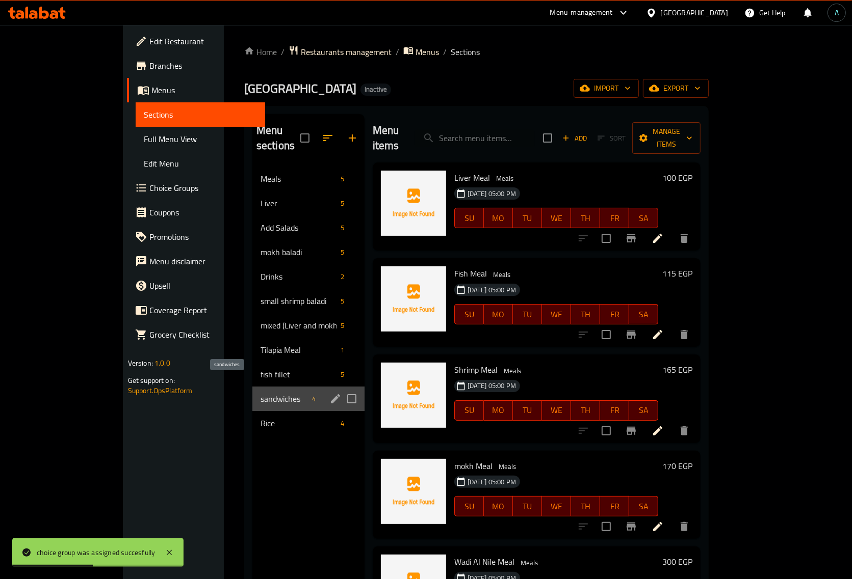
click at [260, 393] on span "sandwiches" at bounding box center [283, 399] width 47 height 12
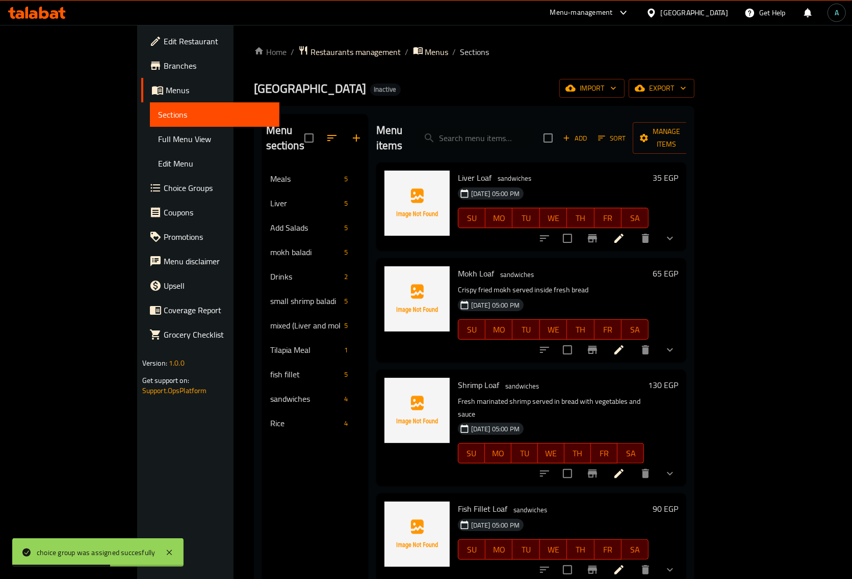
scroll to position [127, 0]
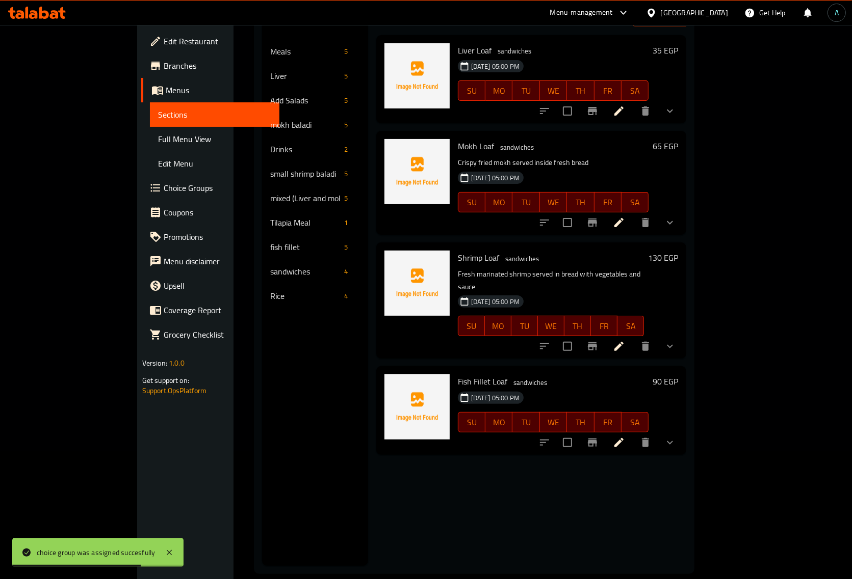
click at [678, 43] on h6 "35 EGP" at bounding box center [664, 50] width 25 height 14
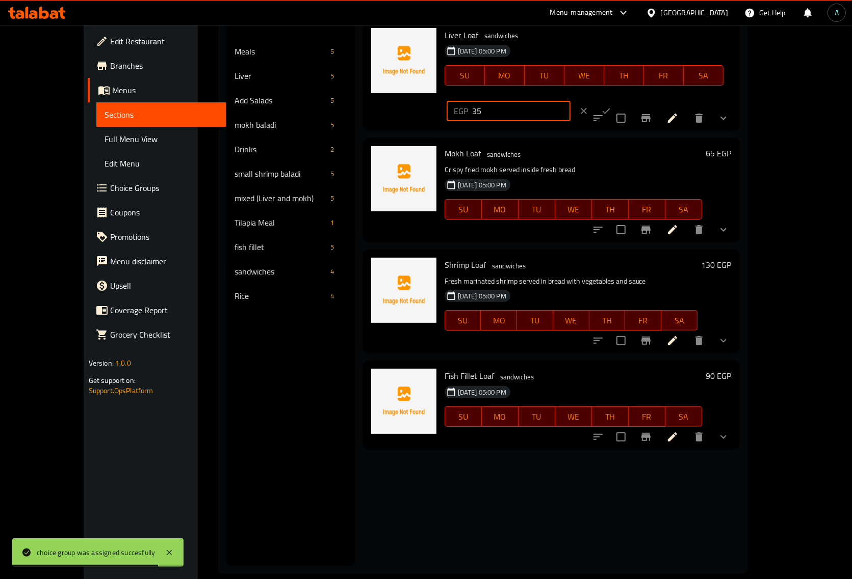
drag, startPoint x: 705, startPoint y: 41, endPoint x: 574, endPoint y: 41, distance: 131.0
click at [574, 41] on div "Liver Loaf sandwiches 15-09-2025 05:00 PM SU MO TU WE TH FR SA EGP 35 ​" at bounding box center [587, 75] width 295 height 103
type input "0"
click at [611, 106] on icon "ok" at bounding box center [606, 111] width 10 height 10
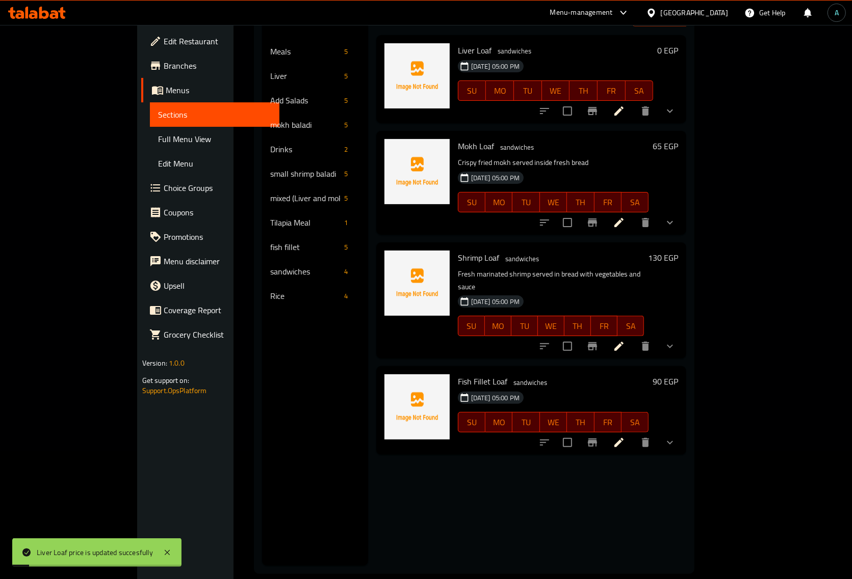
click at [678, 139] on h6 "65 EGP" at bounding box center [664, 146] width 25 height 14
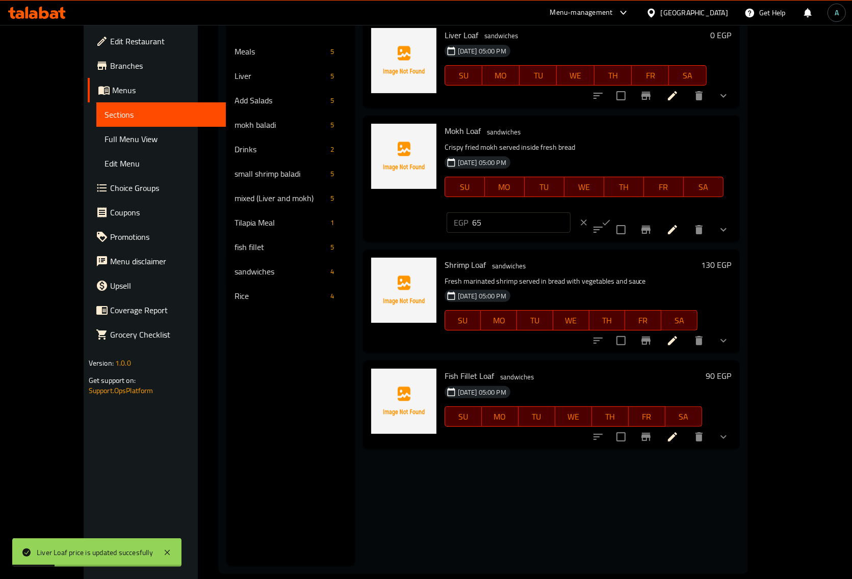
drag, startPoint x: 709, startPoint y: 137, endPoint x: 564, endPoint y: 139, distance: 145.3
click at [564, 139] on div "Mokh Loaf sandwiches Crispy fried mokh served inside fresh bread 15-09-2025 05:…" at bounding box center [587, 179] width 295 height 118
type input "0"
click at [610, 220] on icon "ok" at bounding box center [606, 223] width 8 height 6
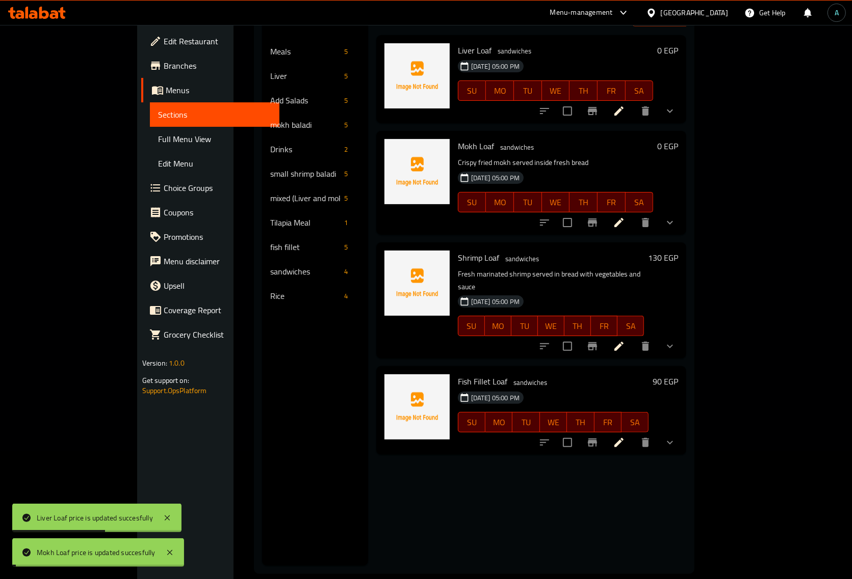
click at [678, 251] on h6 "130 EGP" at bounding box center [663, 258] width 30 height 14
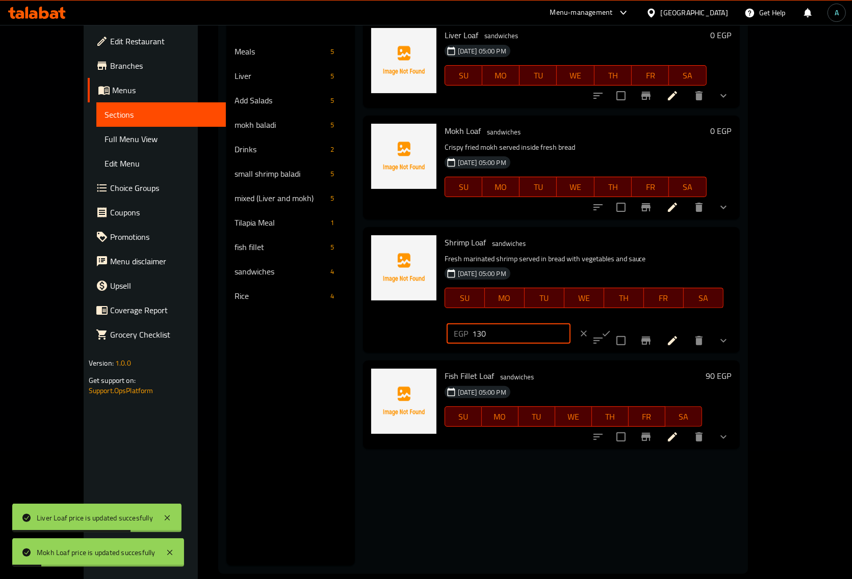
drag, startPoint x: 716, startPoint y: 246, endPoint x: 619, endPoint y: 246, distance: 96.8
click at [619, 246] on div "Shrimp Loaf sandwiches Fresh marinated shrimp served in bread with vegetables a…" at bounding box center [587, 290] width 295 height 118
type input "0"
click at [611, 329] on icon "ok" at bounding box center [606, 334] width 10 height 10
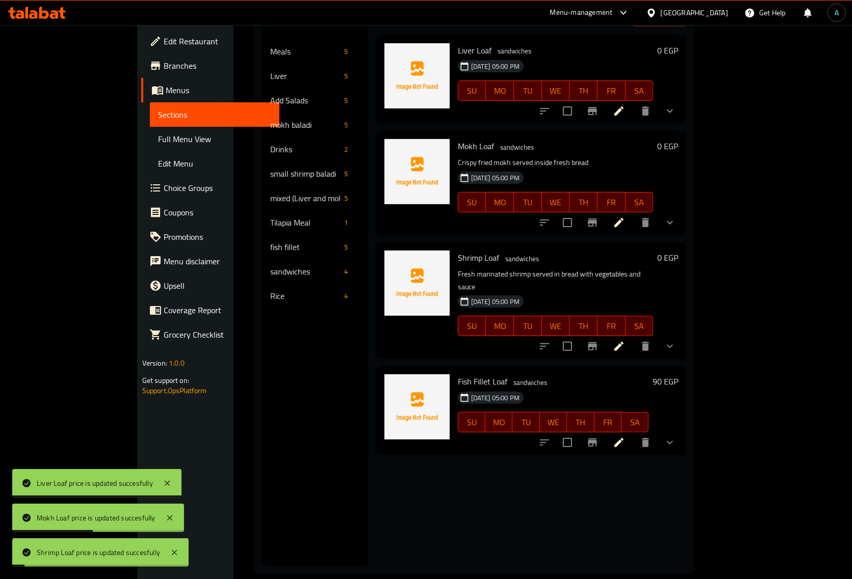
click at [678, 375] on h6 "90 EGP" at bounding box center [664, 382] width 25 height 14
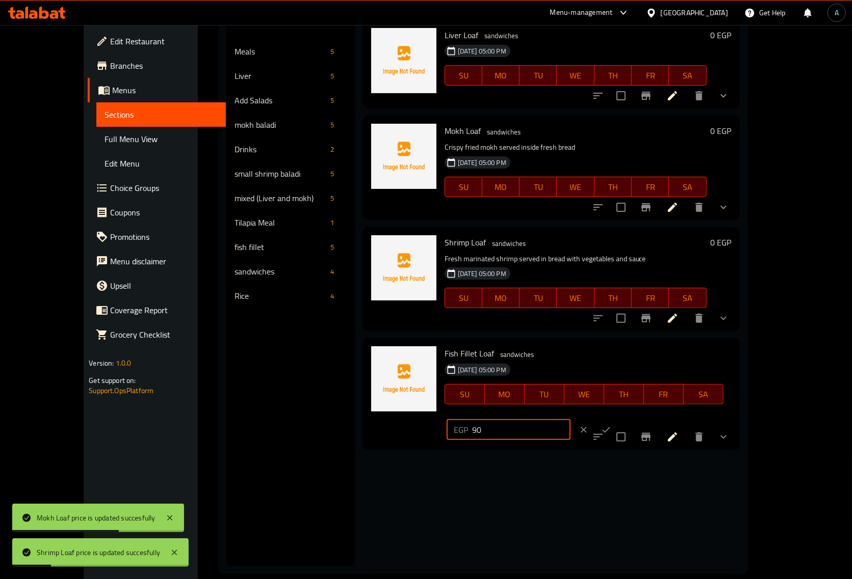
drag, startPoint x: 710, startPoint y: 361, endPoint x: 615, endPoint y: 360, distance: 94.8
click at [615, 360] on div "Fish Fillet Loaf sandwiches 15-09-2025 05:00 PM SU MO TU WE TH FR SA EGP 90 ​" at bounding box center [587, 393] width 295 height 103
type input "0"
click at [617, 419] on div at bounding box center [594, 430] width 45 height 22
click at [611, 425] on icon "ok" at bounding box center [606, 430] width 10 height 10
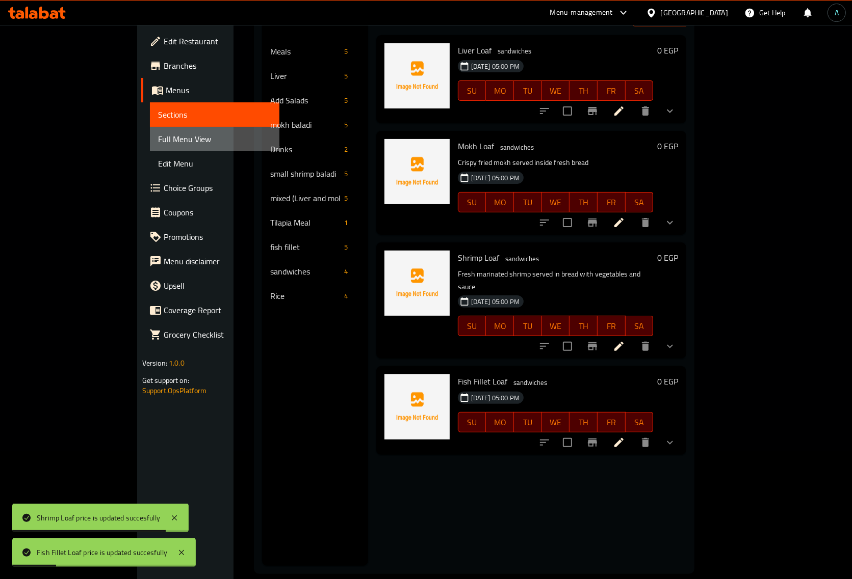
click at [150, 130] on link "Full Menu View" at bounding box center [214, 139] width 129 height 24
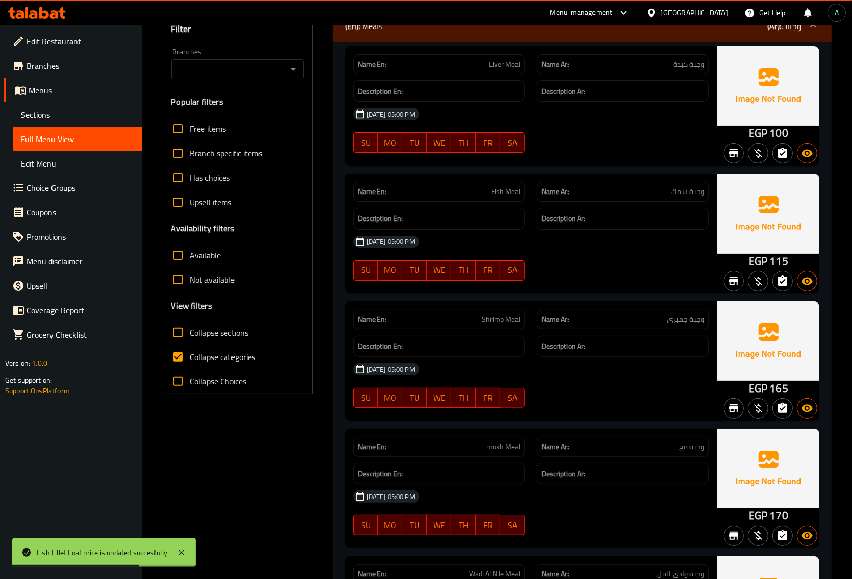
click at [223, 365] on label "Collapse categories" at bounding box center [211, 357] width 90 height 24
click at [190, 365] on input "Collapse categories" at bounding box center [178, 357] width 24 height 24
checkbox input "false"
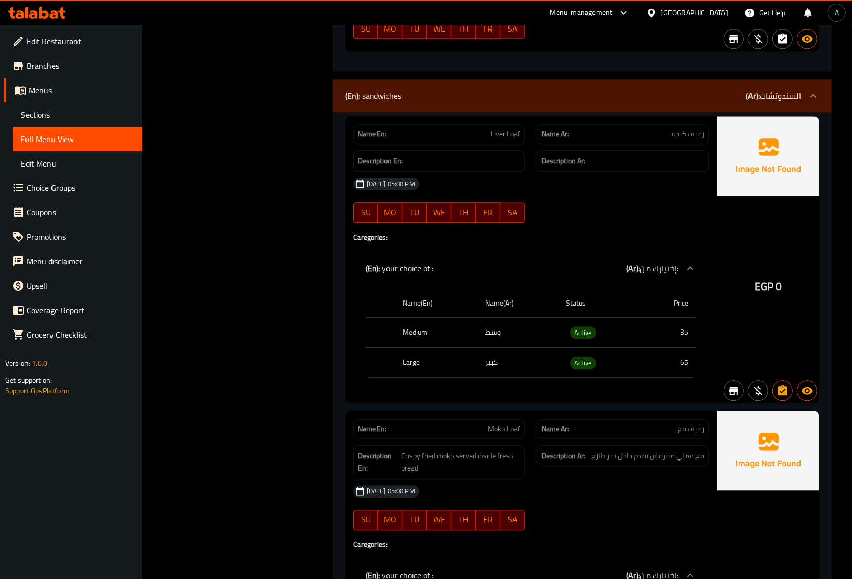
scroll to position [5428, 0]
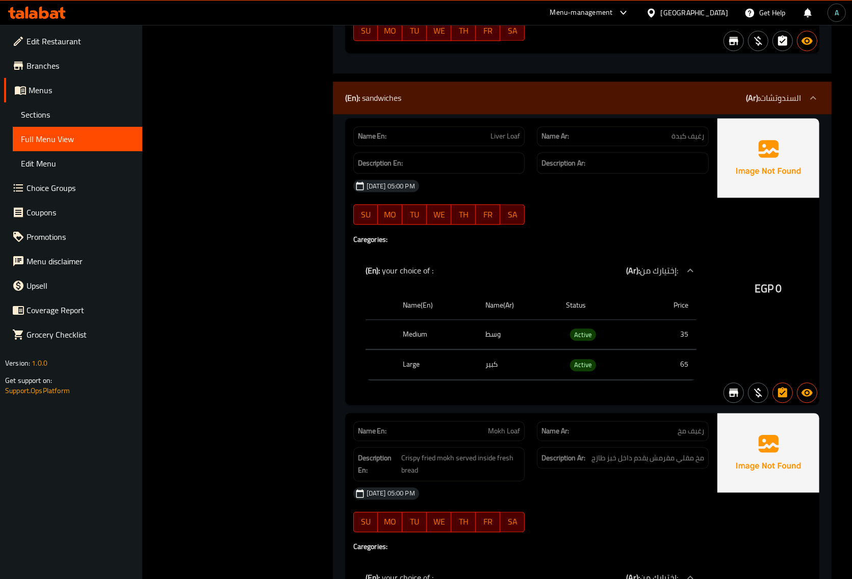
click at [556, 205] on div "15-09-2025 05:00 PM SU MO TU WE TH FR SA" at bounding box center [530, 202] width 367 height 57
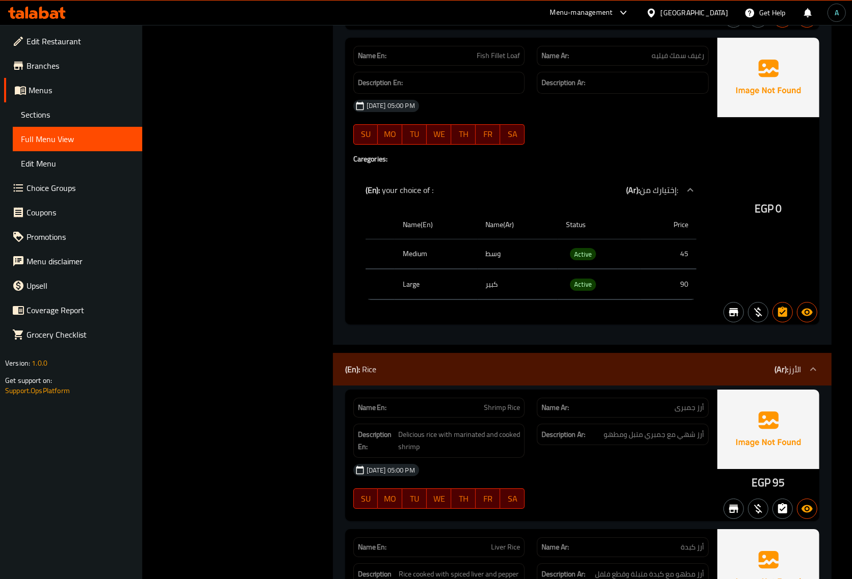
scroll to position [6448, 0]
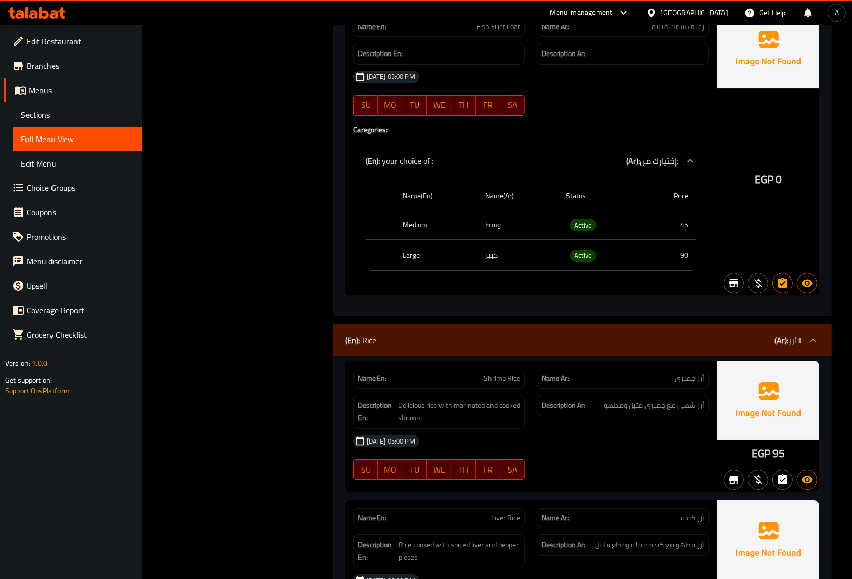
click at [38, 115] on span "Sections" at bounding box center [77, 115] width 113 height 12
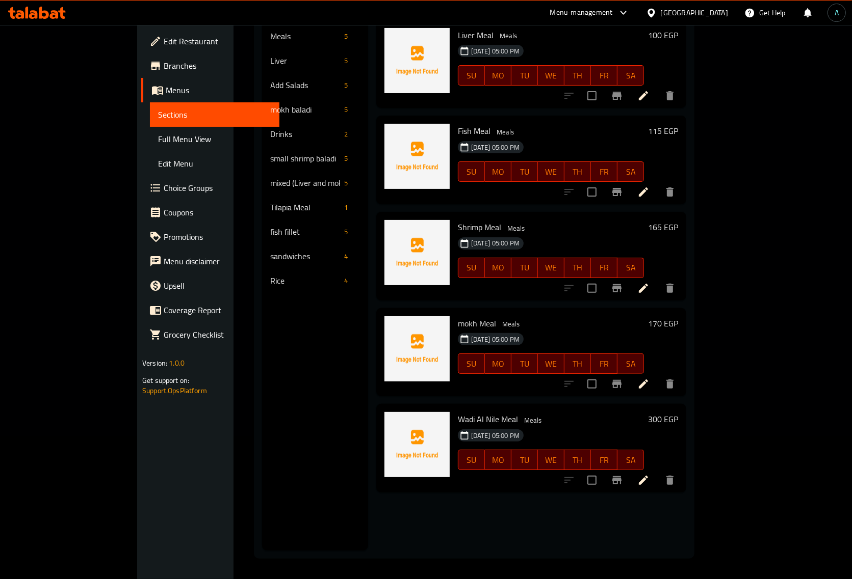
scroll to position [143, 0]
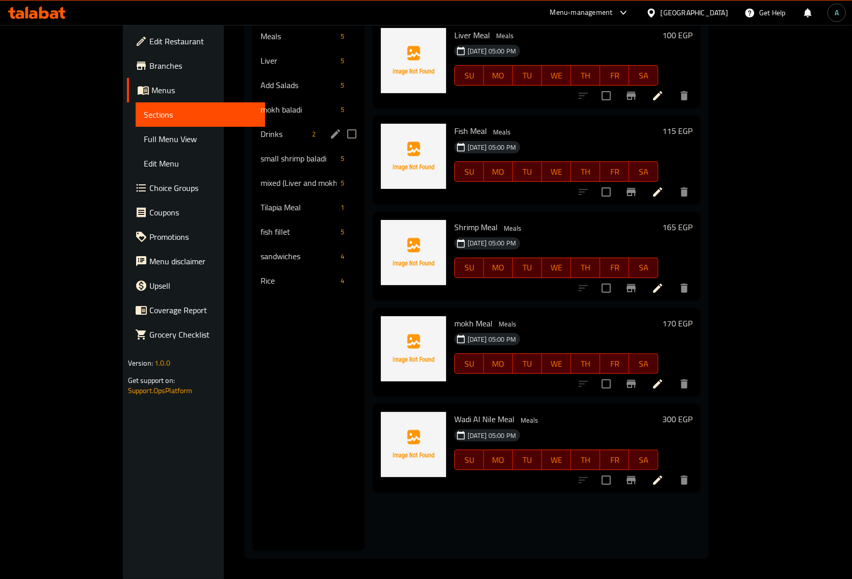
click at [252, 125] on div "Drinks 2" at bounding box center [308, 134] width 112 height 24
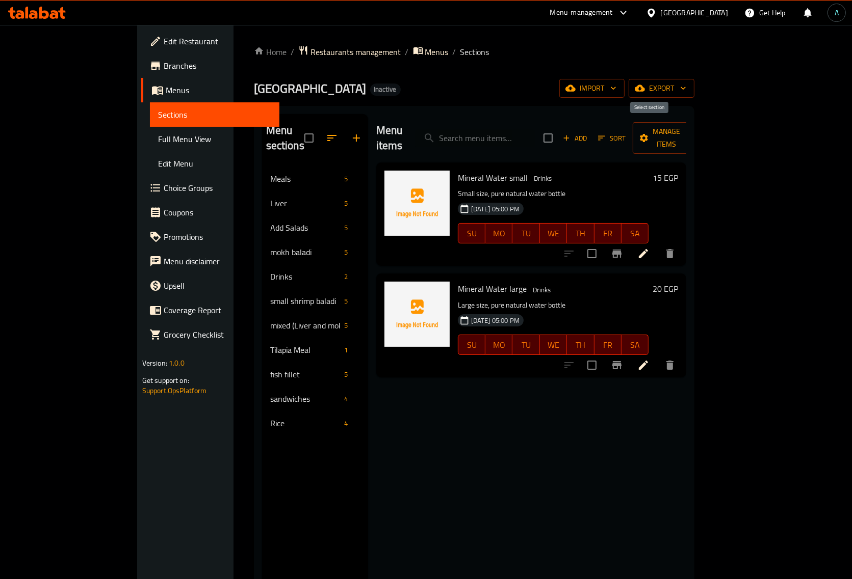
click at [571, 134] on icon "button" at bounding box center [566, 138] width 9 height 9
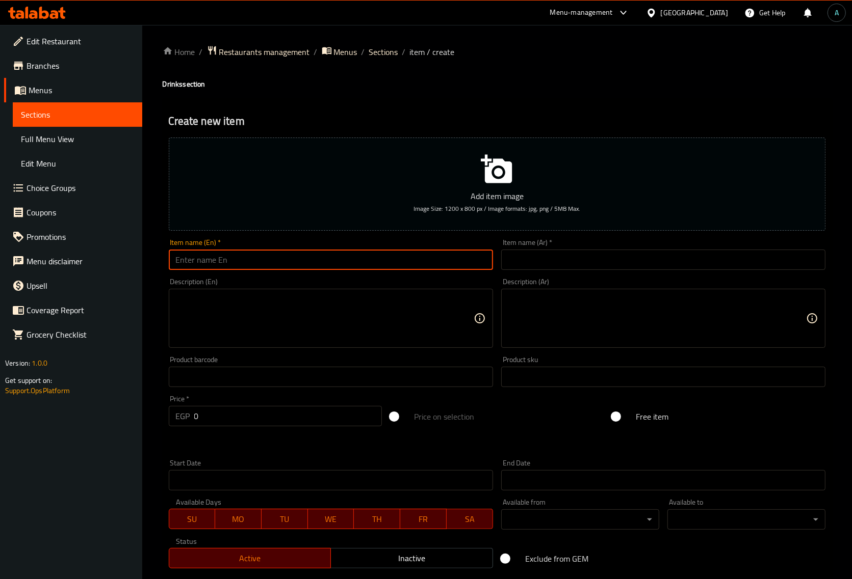
click at [385, 268] on input "text" at bounding box center [331, 260] width 324 height 20
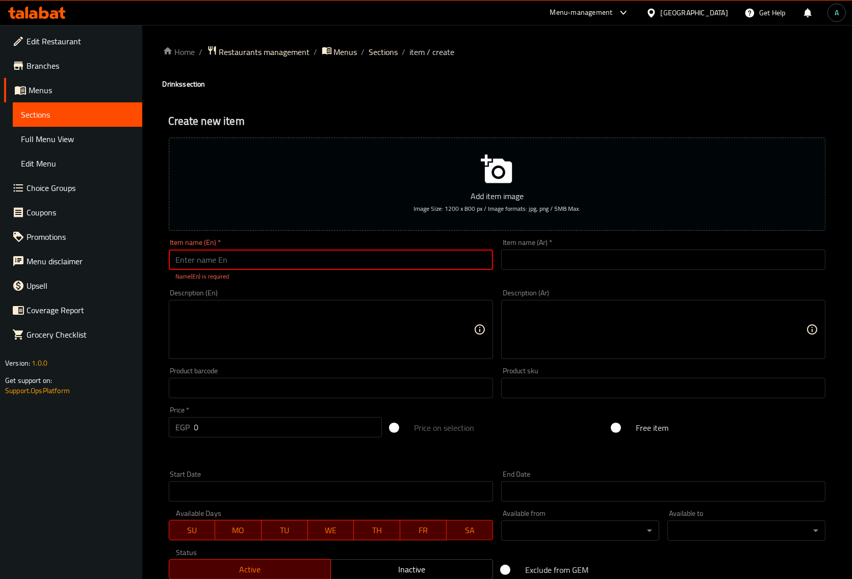
click at [259, 261] on input "text" at bounding box center [331, 260] width 324 height 20
click at [217, 253] on input "text" at bounding box center [331, 260] width 324 height 20
click at [240, 269] on input "text" at bounding box center [331, 260] width 324 height 20
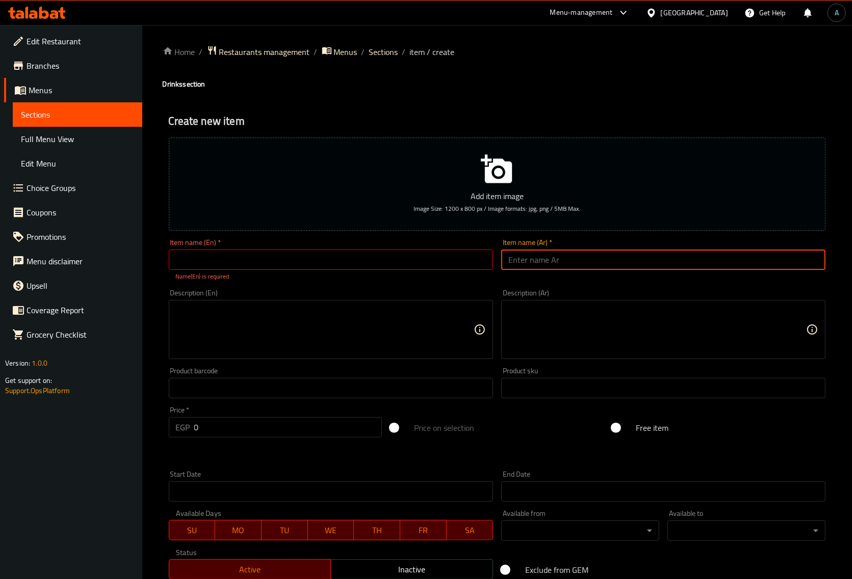
click at [525, 269] on input "text" at bounding box center [663, 260] width 324 height 20
click at [531, 263] on input "كانزبانواعه" at bounding box center [663, 260] width 324 height 20
click at [528, 261] on input "كانز بانواعه" at bounding box center [663, 260] width 324 height 20
type input "كانز بأنواعه"
click at [403, 258] on input "text" at bounding box center [331, 260] width 324 height 20
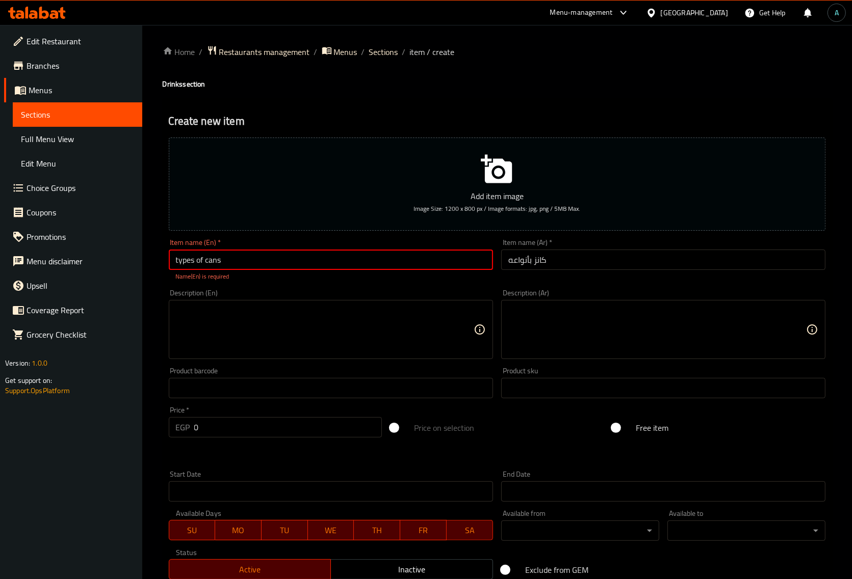
type input "types of cans"
click at [223, 292] on div "Description (En) Description (En)" at bounding box center [331, 324] width 324 height 70
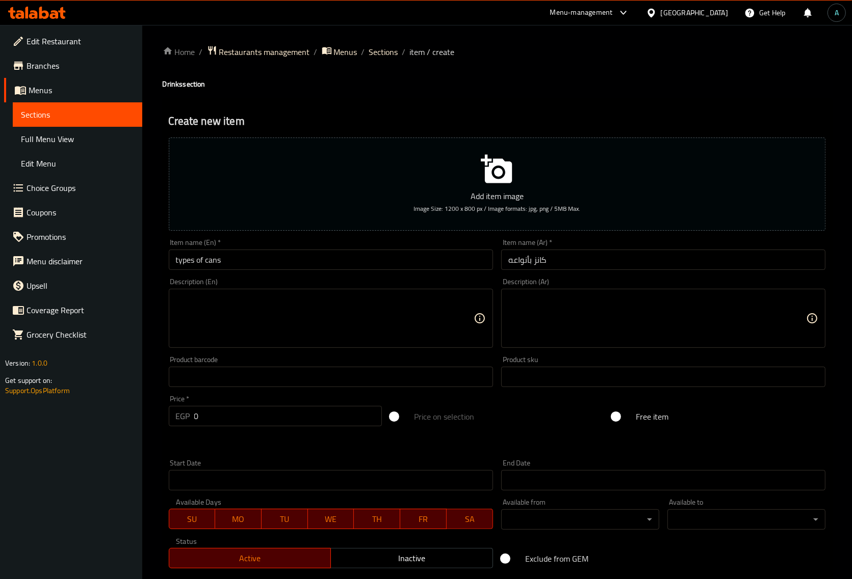
click at [340, 350] on div "Description (En) Description (En)" at bounding box center [331, 313] width 332 height 78
click at [337, 332] on textarea at bounding box center [325, 319] width 298 height 48
click at [373, 462] on div "Start Date Start Date" at bounding box center [331, 475] width 324 height 31
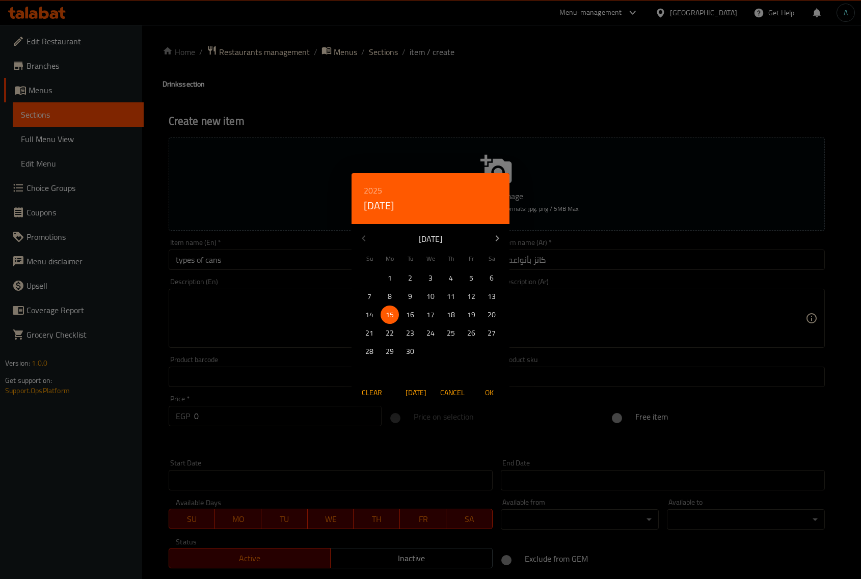
click at [249, 427] on div "2025 Mon, Sep 15 September 2025 Su Mo Tu We Th Fr Sa 31 1 2 3 4 5 6 7 8 9 10 11…" at bounding box center [430, 289] width 861 height 579
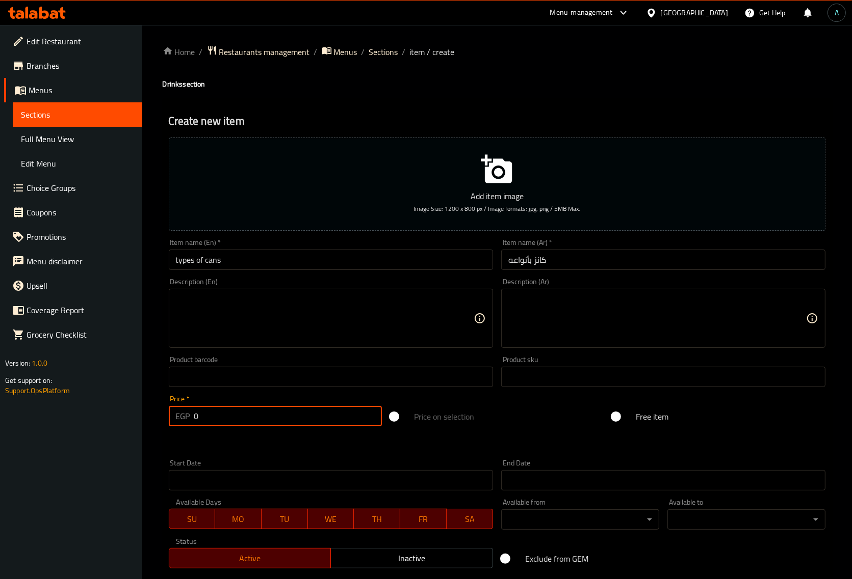
drag, startPoint x: 218, startPoint y: 422, endPoint x: 65, endPoint y: 427, distance: 152.5
click at [65, 427] on div "Edit Restaurant Branches Menus Sections Full Menu View Edit Menu Choice Groups …" at bounding box center [426, 372] width 852 height 695
type input "20"
click at [149, 334] on div "Home / Restaurants management / Menus / Sections / item / create Drinks section…" at bounding box center [496, 372] width 709 height 695
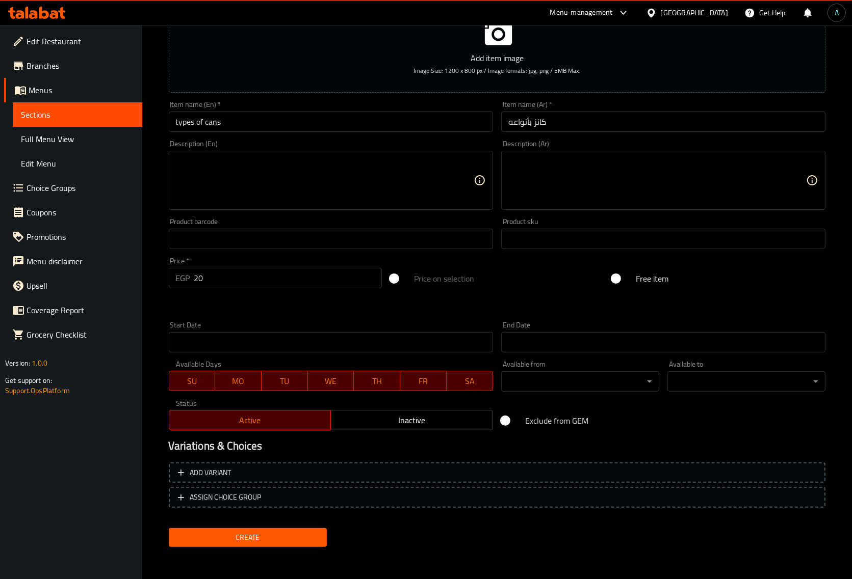
scroll to position [139, 0]
click at [251, 518] on nav at bounding box center [497, 516] width 656 height 8
click at [252, 531] on span "Create" at bounding box center [248, 537] width 142 height 13
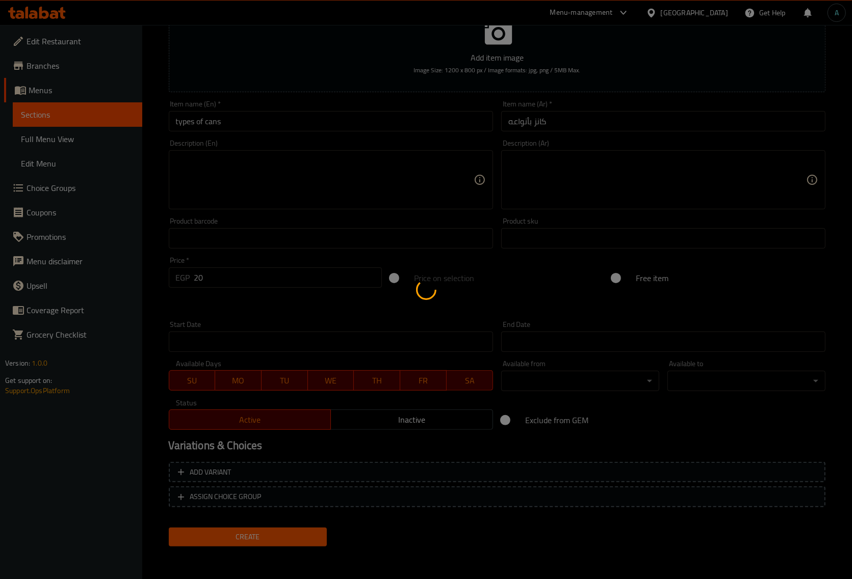
type input "0"
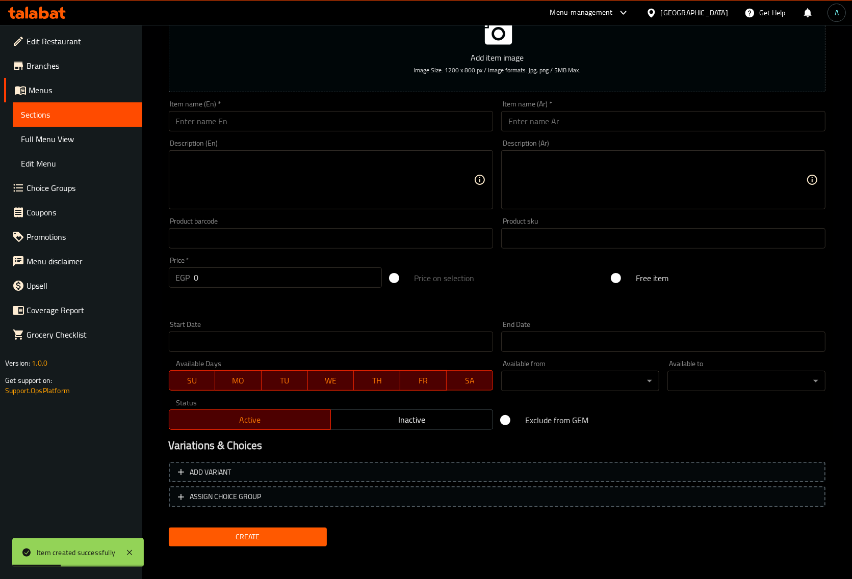
click at [51, 141] on span "Full Menu View" at bounding box center [77, 139] width 113 height 12
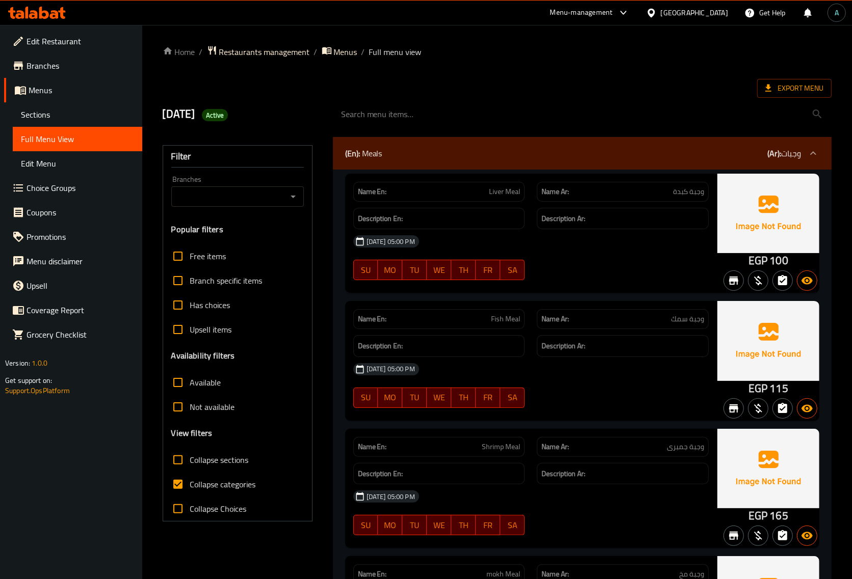
drag, startPoint x: 196, startPoint y: 480, endPoint x: 153, endPoint y: 432, distance: 64.2
click at [196, 480] on span "Collapse categories" at bounding box center [223, 485] width 66 height 12
click at [190, 480] on input "Collapse categories" at bounding box center [178, 484] width 24 height 24
checkbox input "false"
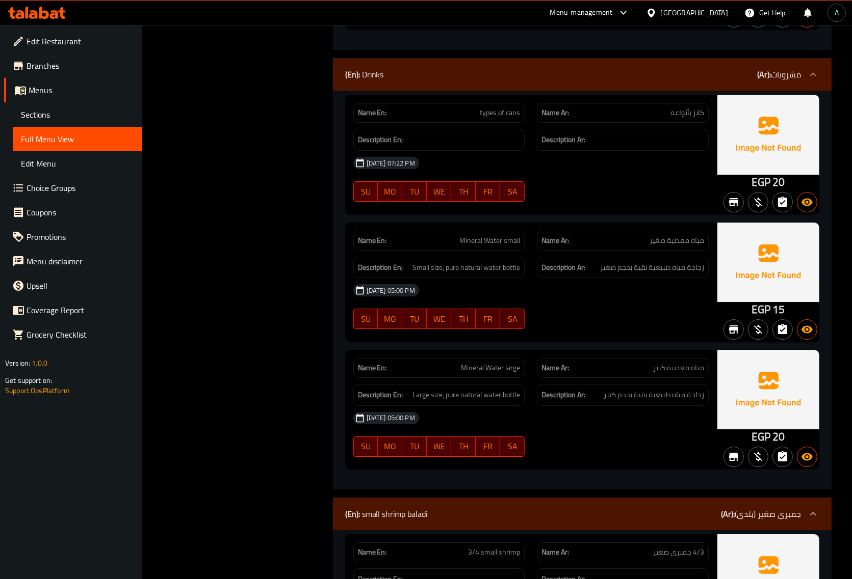
scroll to position [2854, 0]
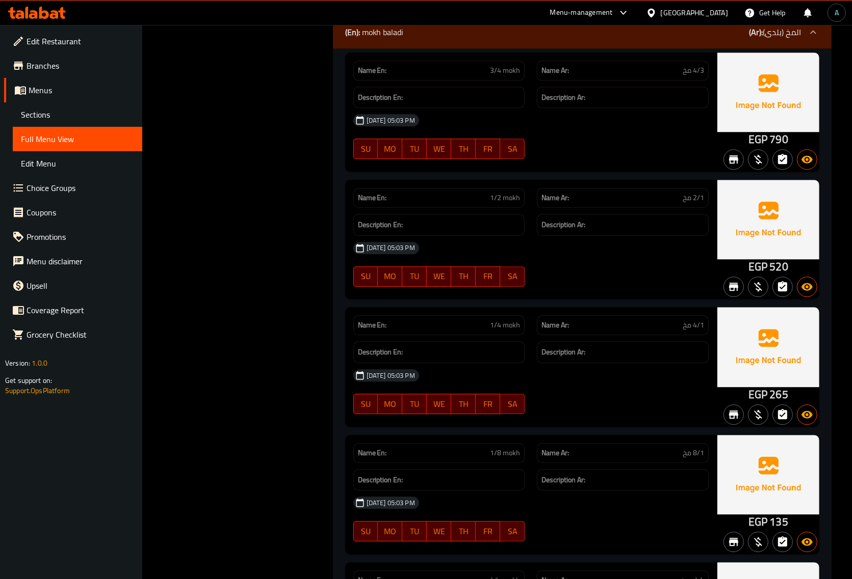
scroll to position [0, 0]
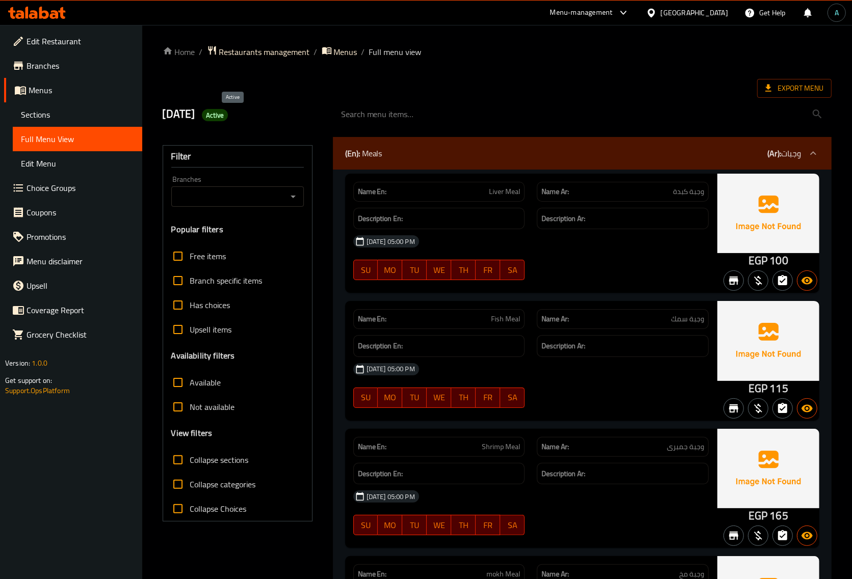
click at [228, 118] on span "Active" at bounding box center [215, 116] width 27 height 10
copy span "Active"
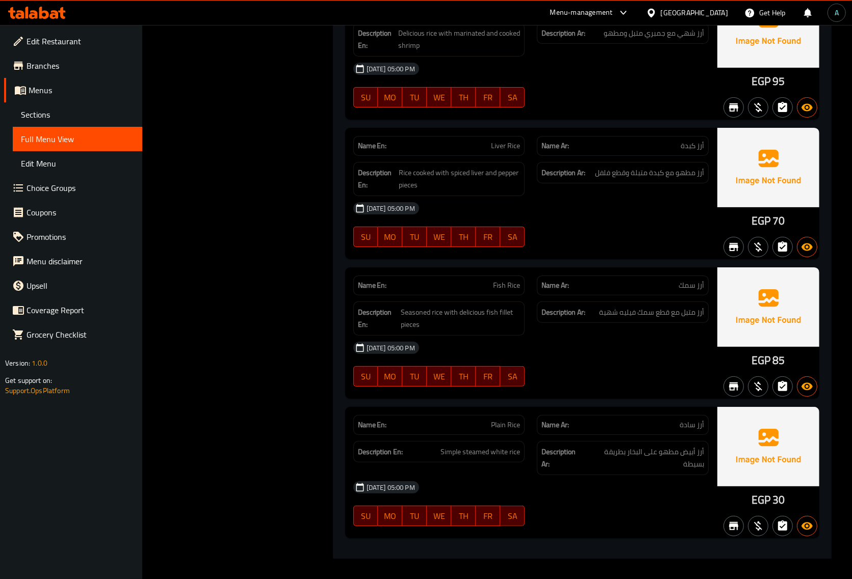
scroll to position [0, 0]
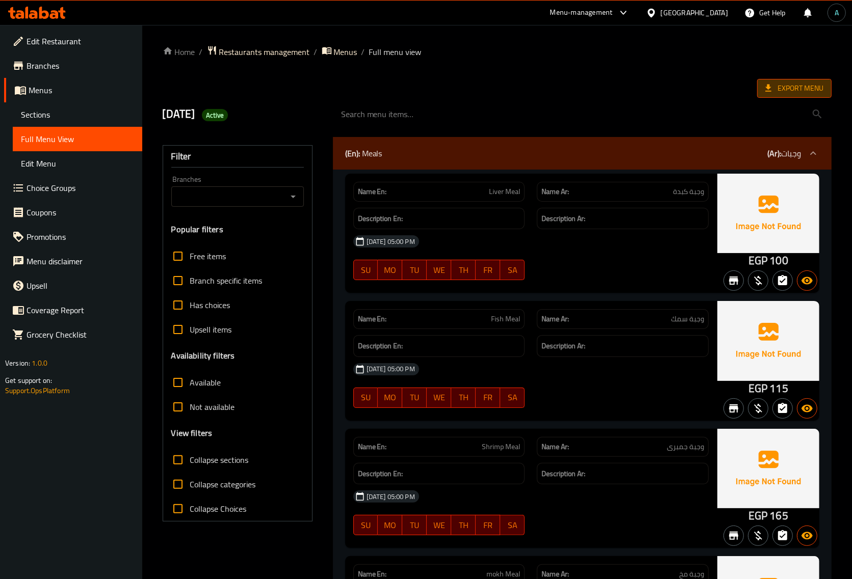
click at [776, 85] on span "Export Menu" at bounding box center [794, 88] width 58 height 13
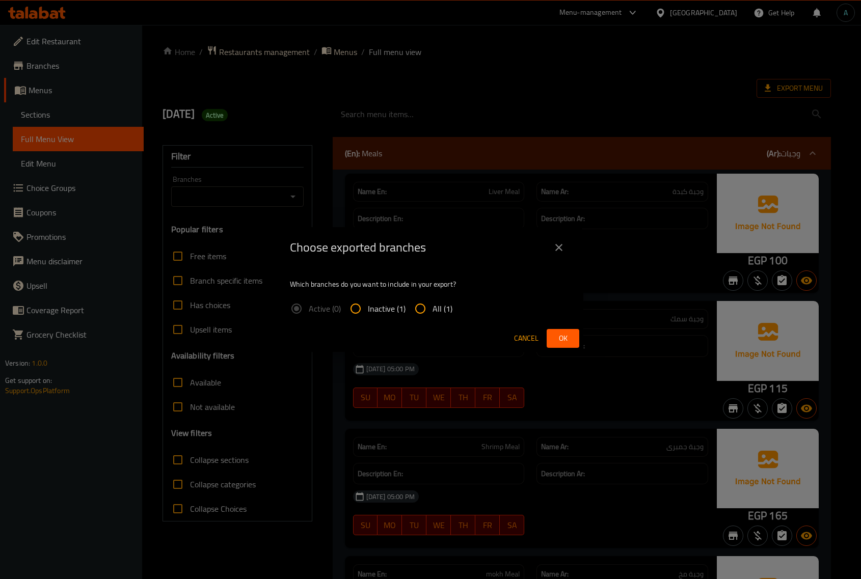
click at [411, 317] on input "All (1)" at bounding box center [420, 309] width 24 height 24
radio input "true"
click at [568, 338] on span "Ok" at bounding box center [563, 338] width 16 height 13
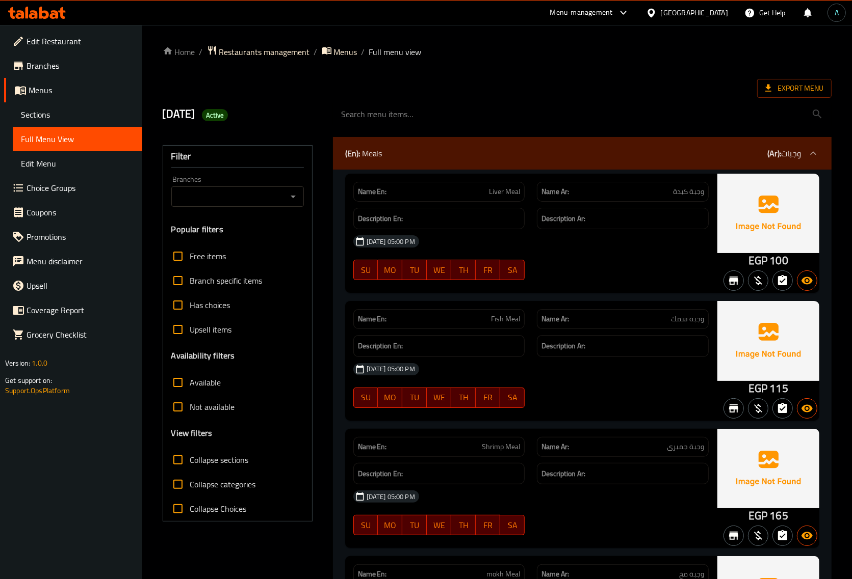
click at [237, 93] on div "[DATE] Active" at bounding box center [241, 114] width 170 height 45
